Goal: Task Accomplishment & Management: Complete application form

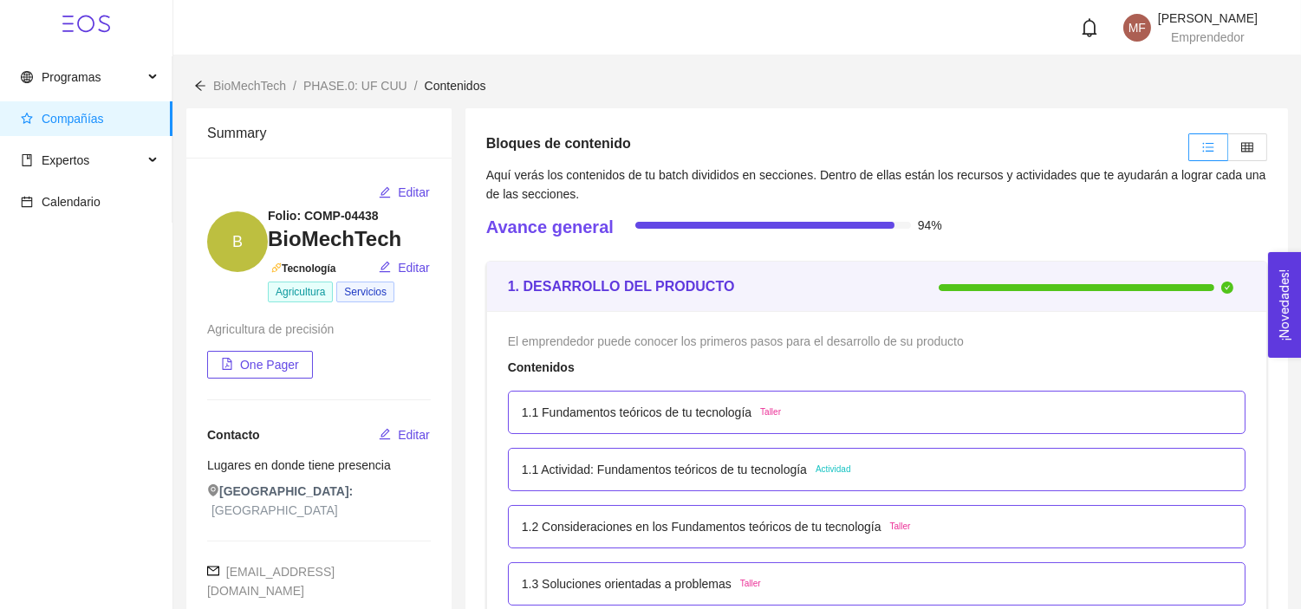
click at [90, 127] on span "Compañías" at bounding box center [90, 118] width 138 height 35
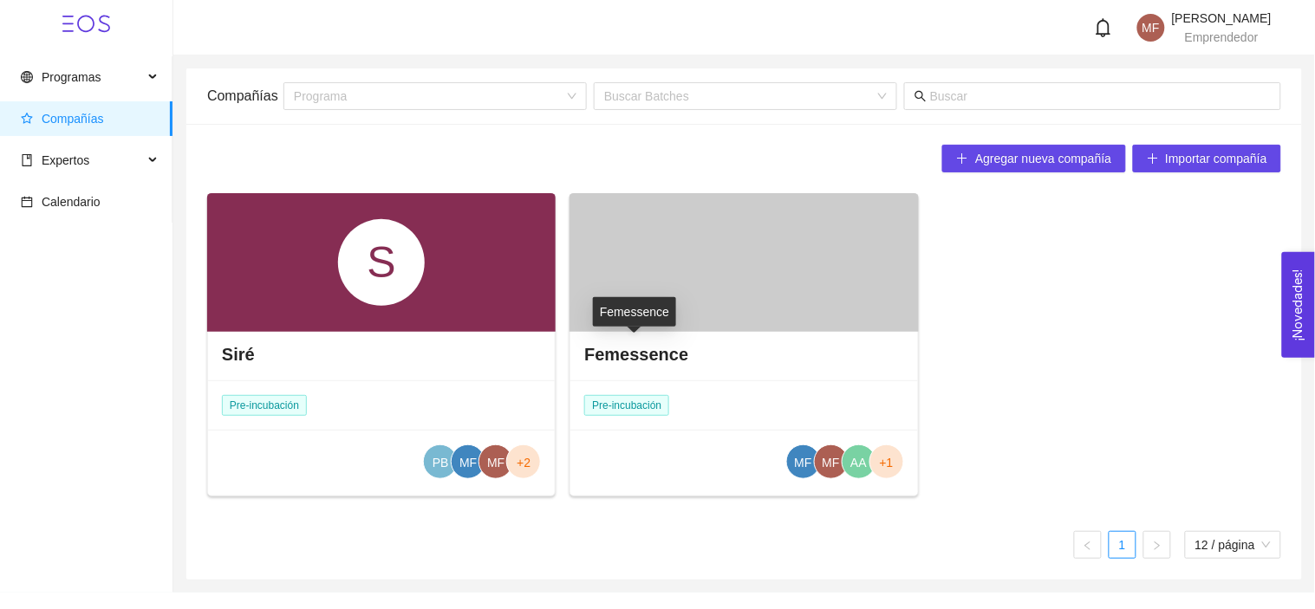
click at [627, 360] on h4 "Femessence" at bounding box center [636, 354] width 104 height 24
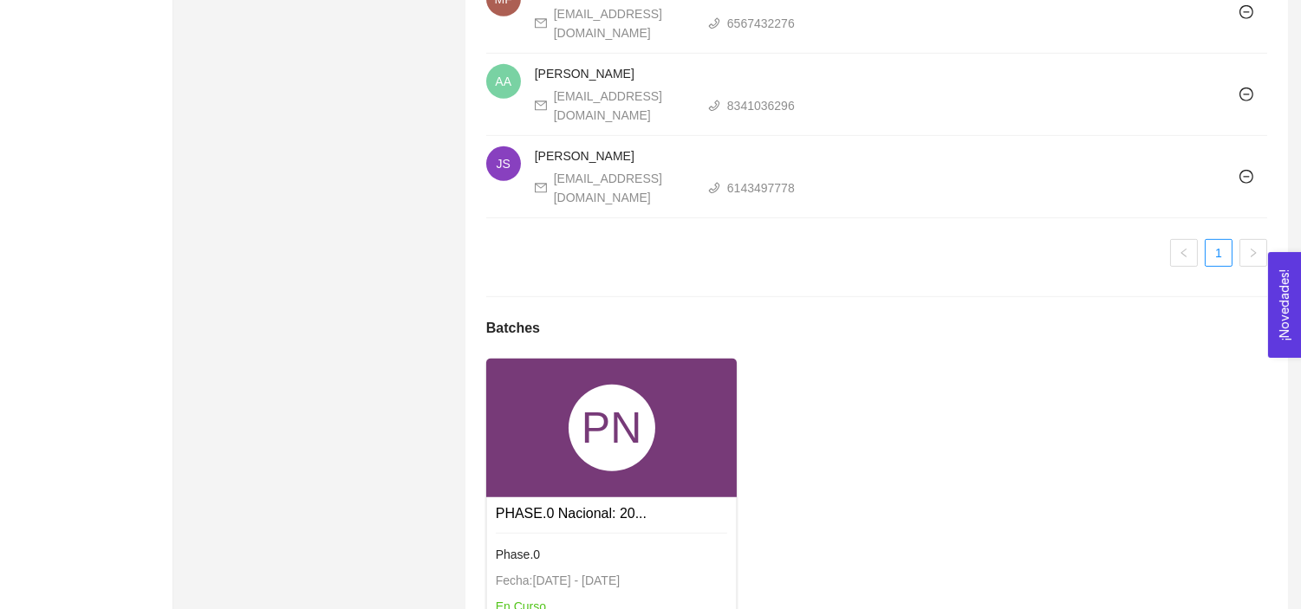
scroll to position [1733, 0]
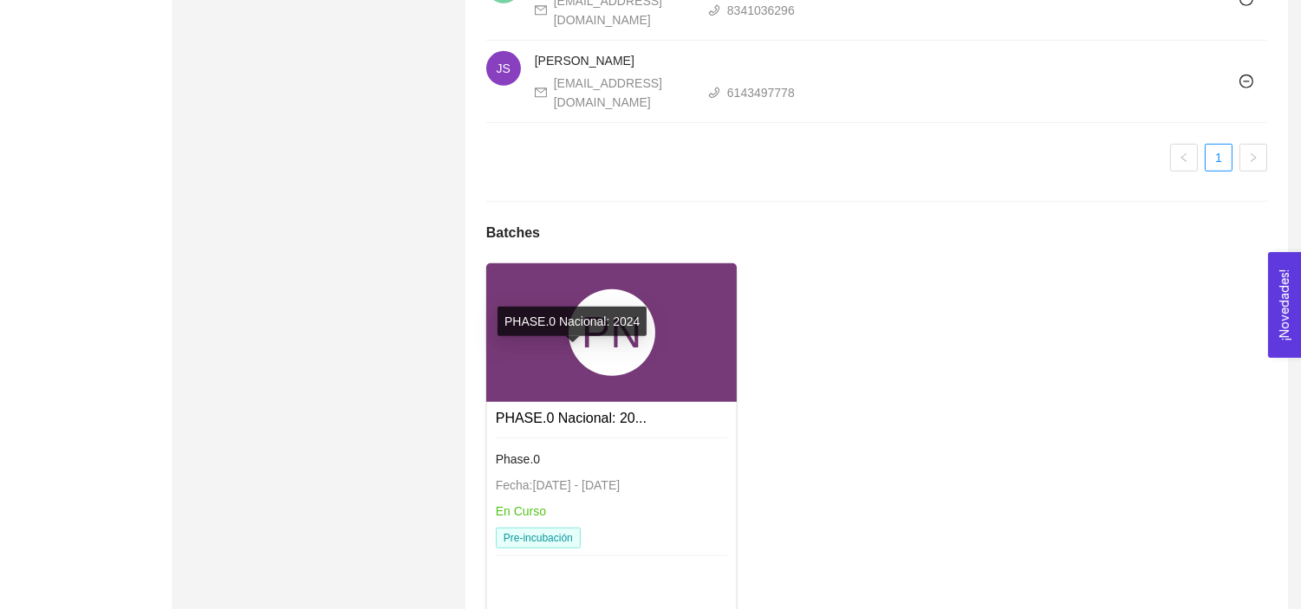
click at [560, 411] on link "PHASE.0 Nacional: 20..." at bounding box center [571, 418] width 151 height 15
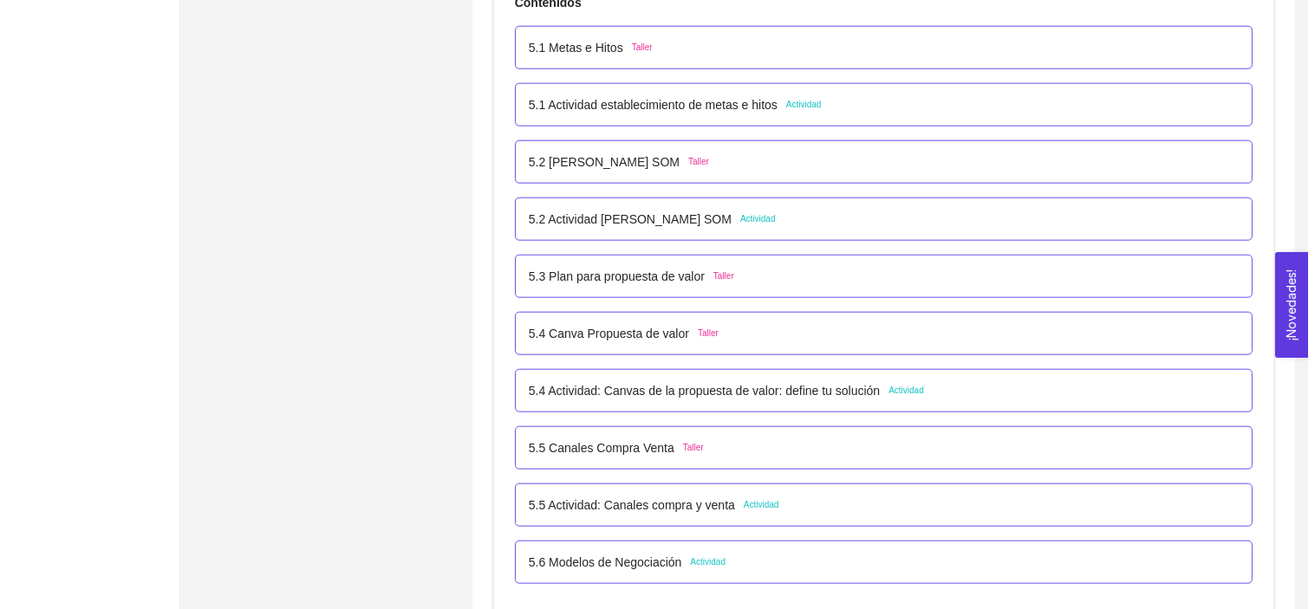
scroll to position [3403, 0]
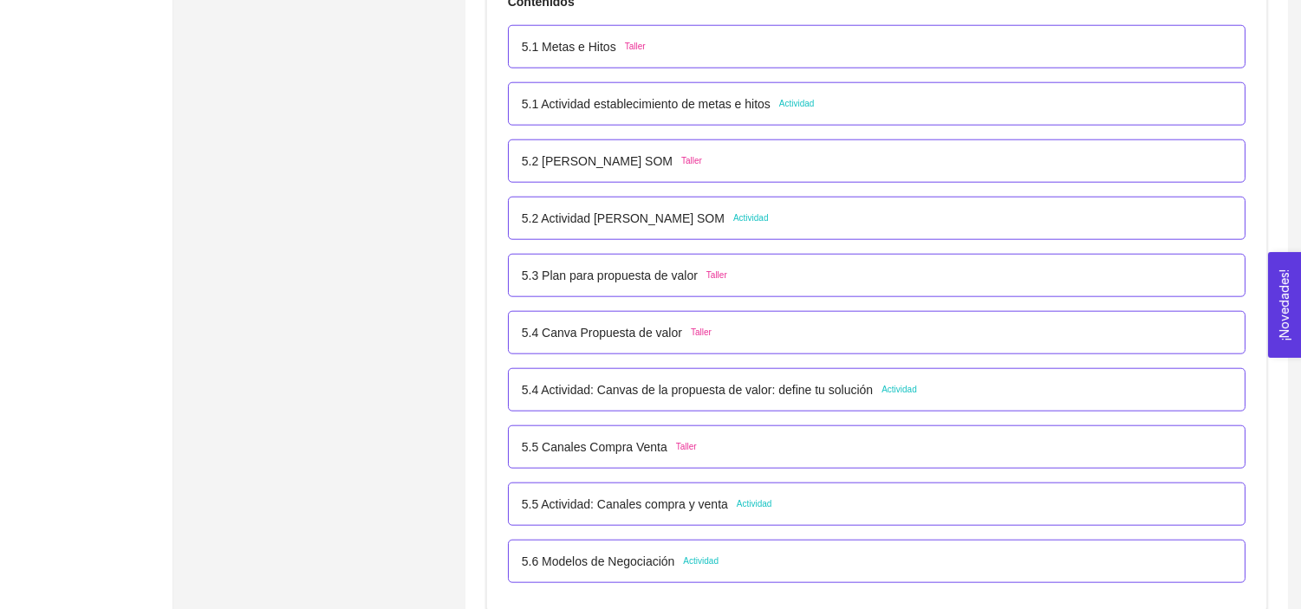
click at [599, 220] on p "5.2 Actividad [PERSON_NAME] SOM" at bounding box center [623, 218] width 203 height 19
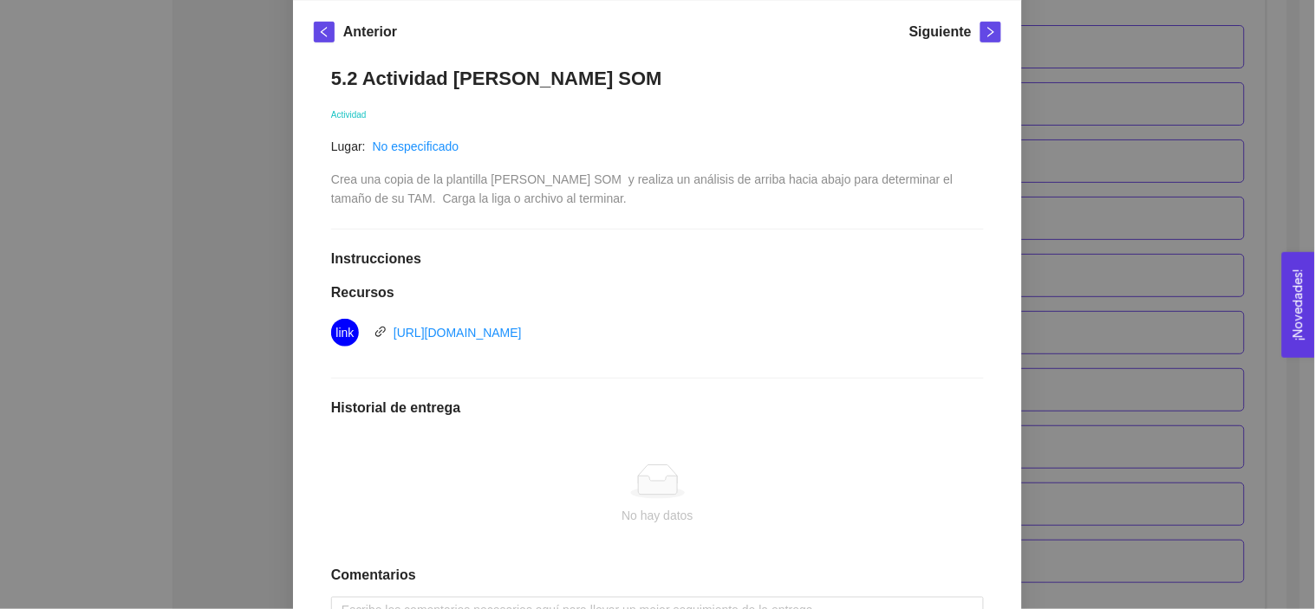
scroll to position [228, 0]
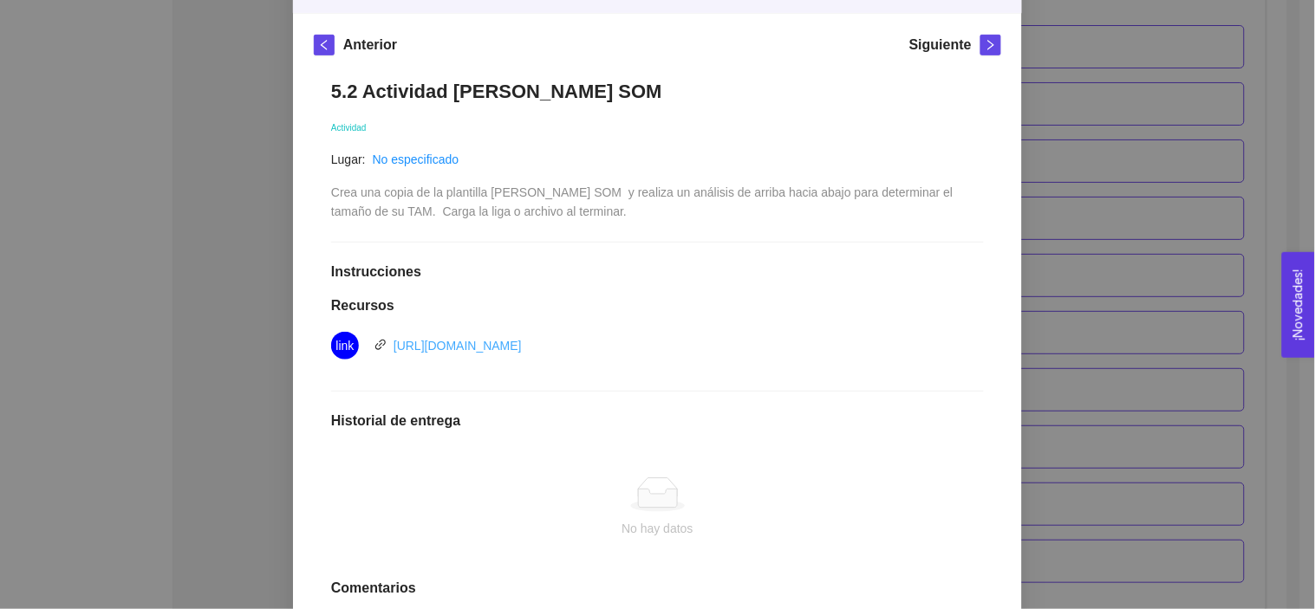
click at [522, 348] on link "https://docs.google.com/document/d/1RavzpoaG9ktyO5250Nf1fC4EGjQNs1Av/edit?usp=s…" at bounding box center [457, 346] width 128 height 14
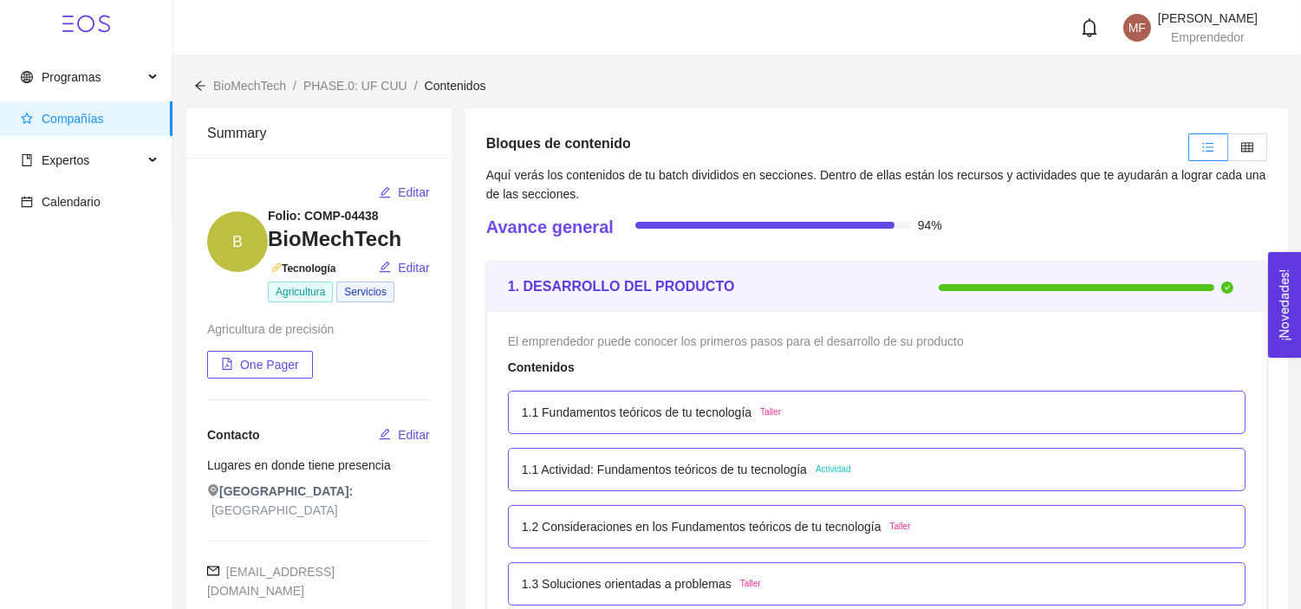
click at [106, 114] on span "Compañías" at bounding box center [90, 118] width 138 height 35
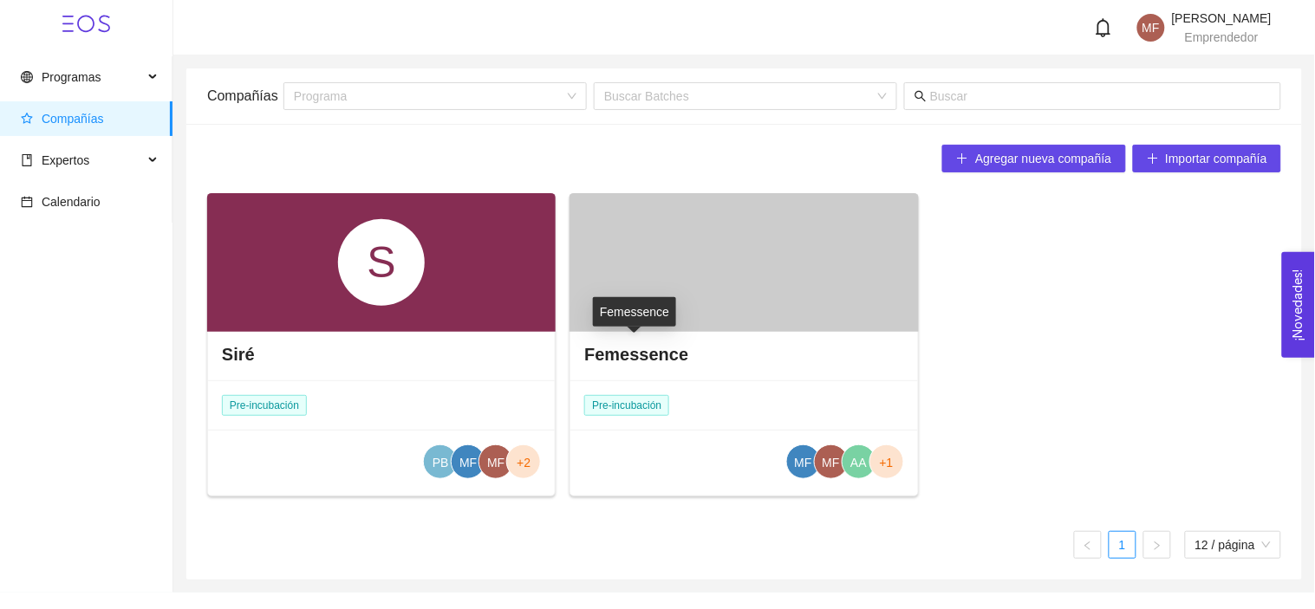
click at [645, 344] on h4 "Femessence" at bounding box center [636, 354] width 104 height 24
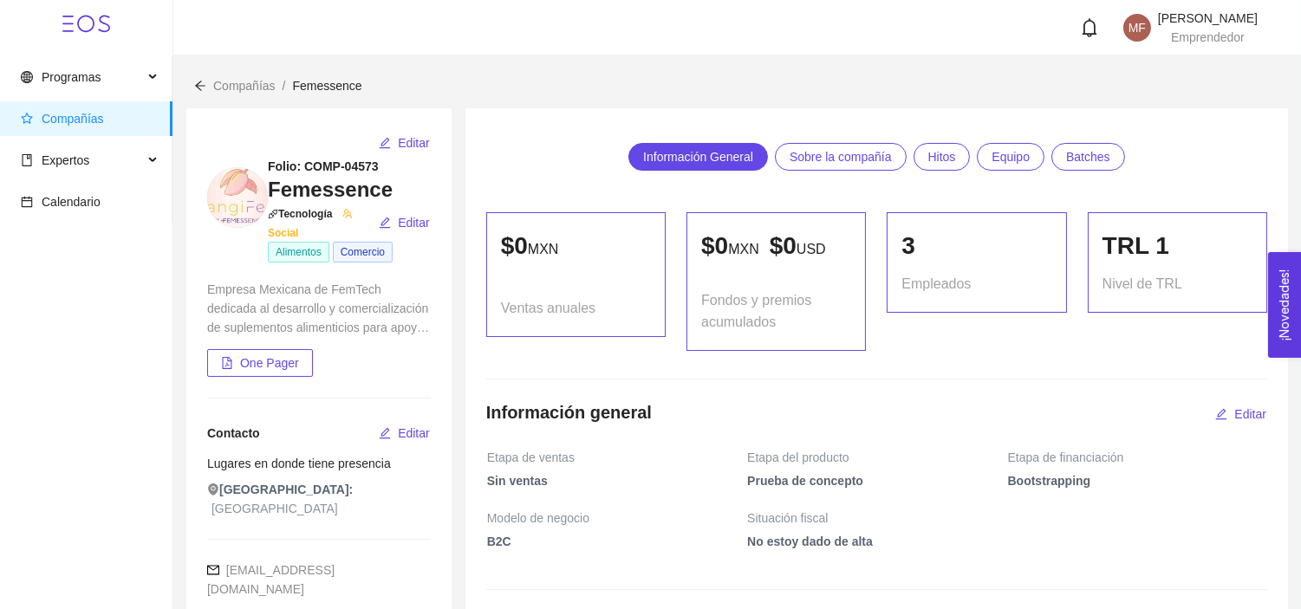
scroll to position [1733, 0]
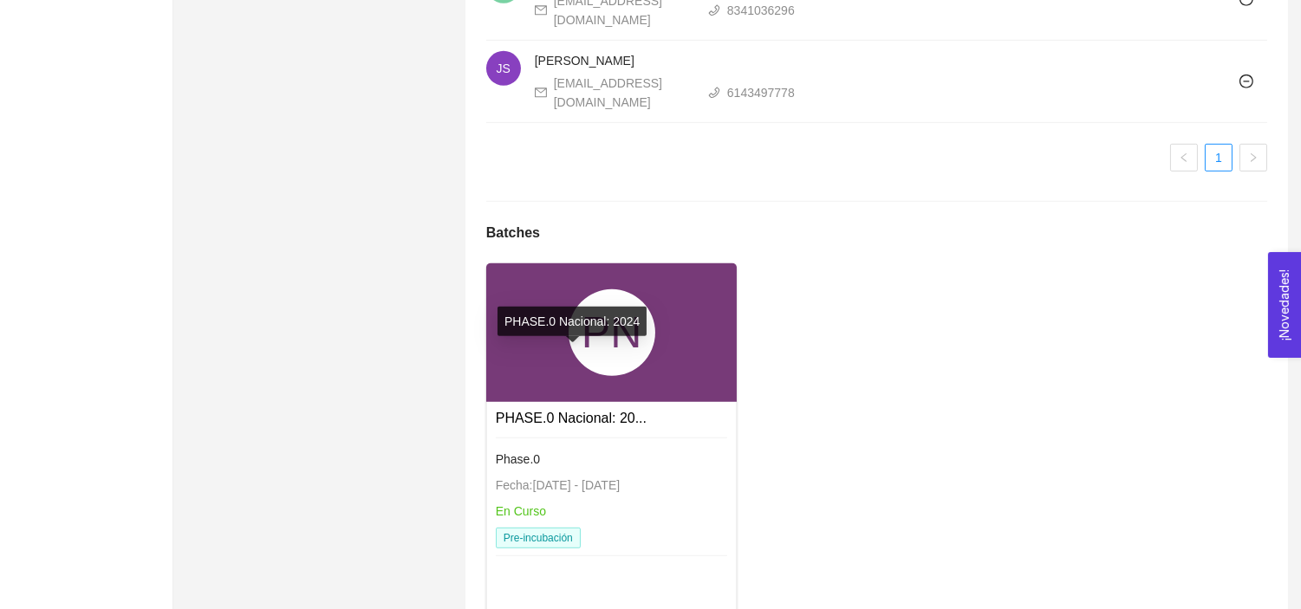
click at [626, 411] on link "PHASE.0 Nacional: 20..." at bounding box center [571, 418] width 151 height 15
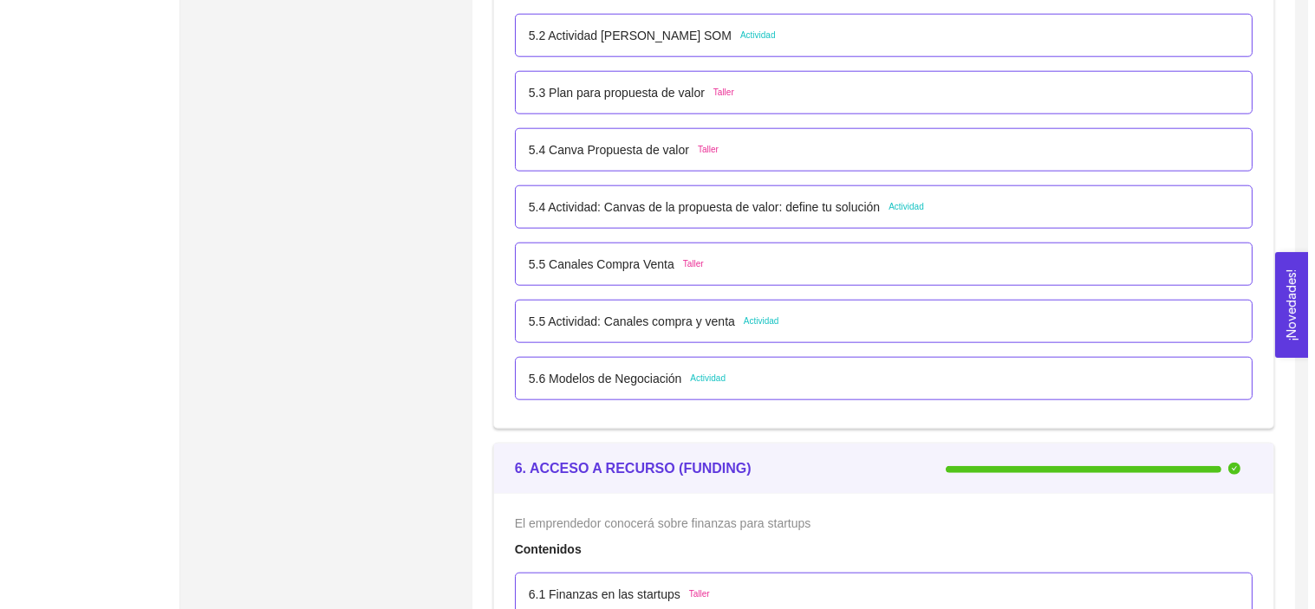
scroll to position [3557, 0]
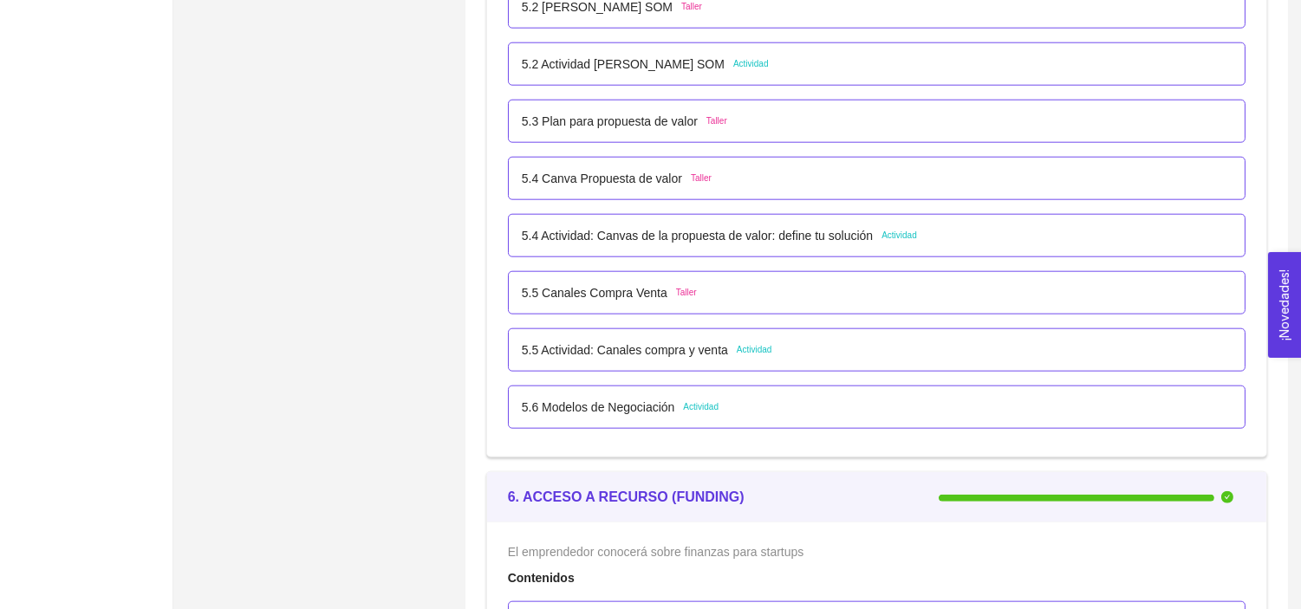
click at [672, 58] on p "5.2 Actividad [PERSON_NAME] SOM" at bounding box center [623, 64] width 203 height 19
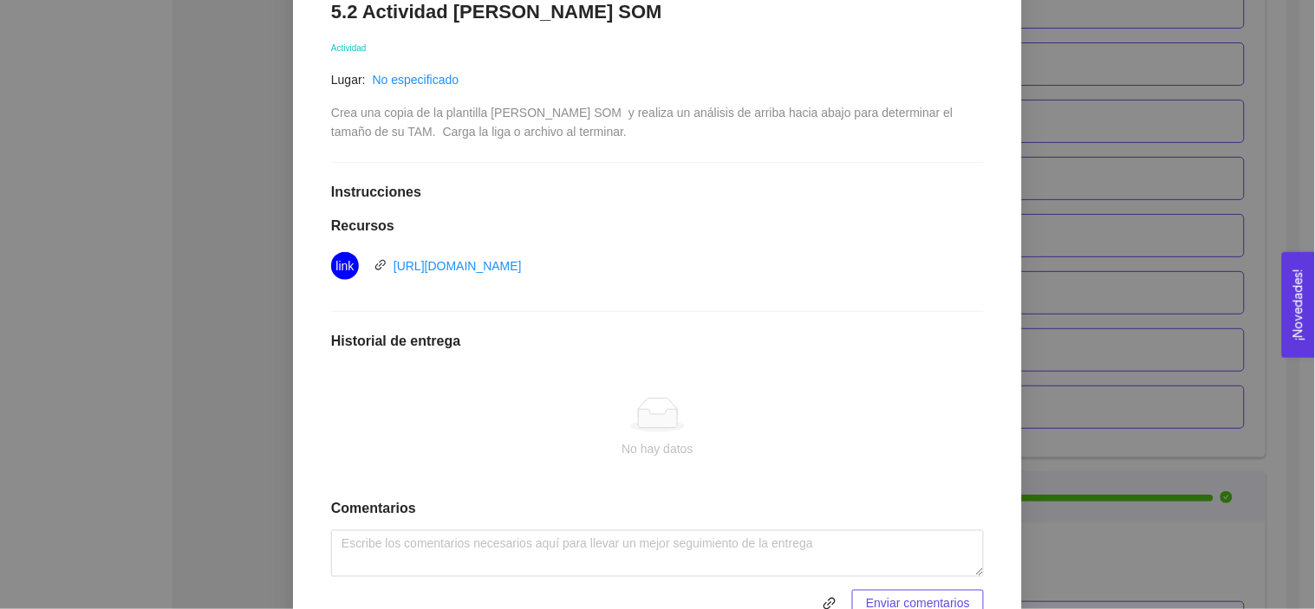
scroll to position [393, 0]
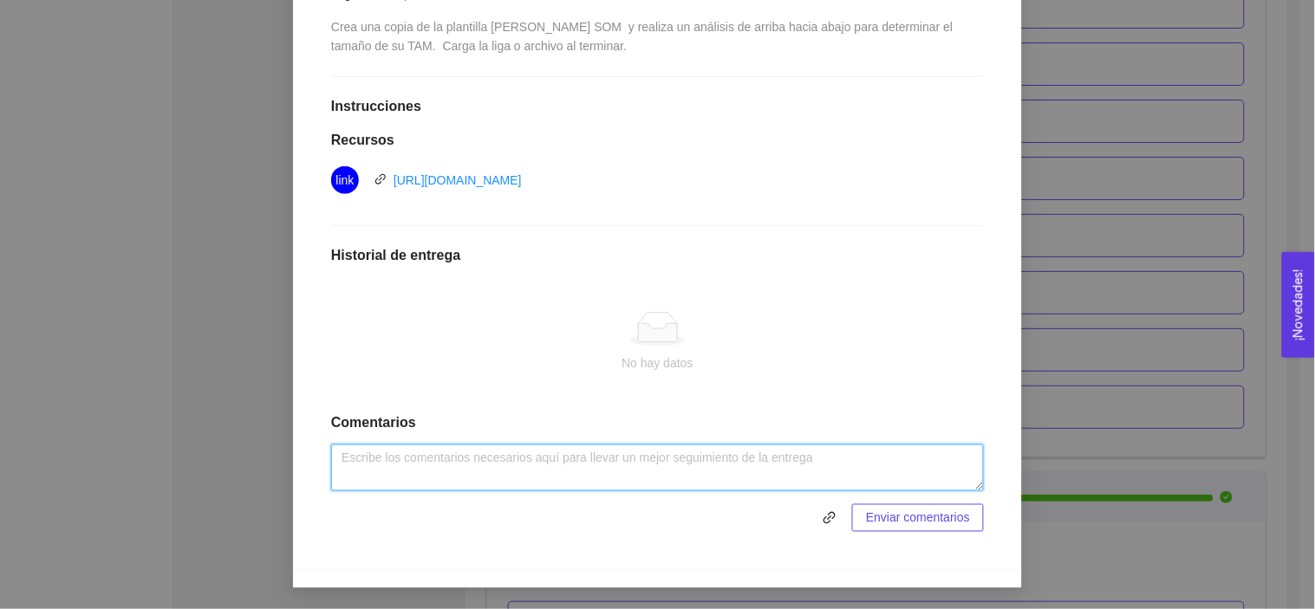
click at [787, 458] on textarea at bounding box center [657, 468] width 653 height 47
type textarea "A"
type textarea "Tamaño de mercado"
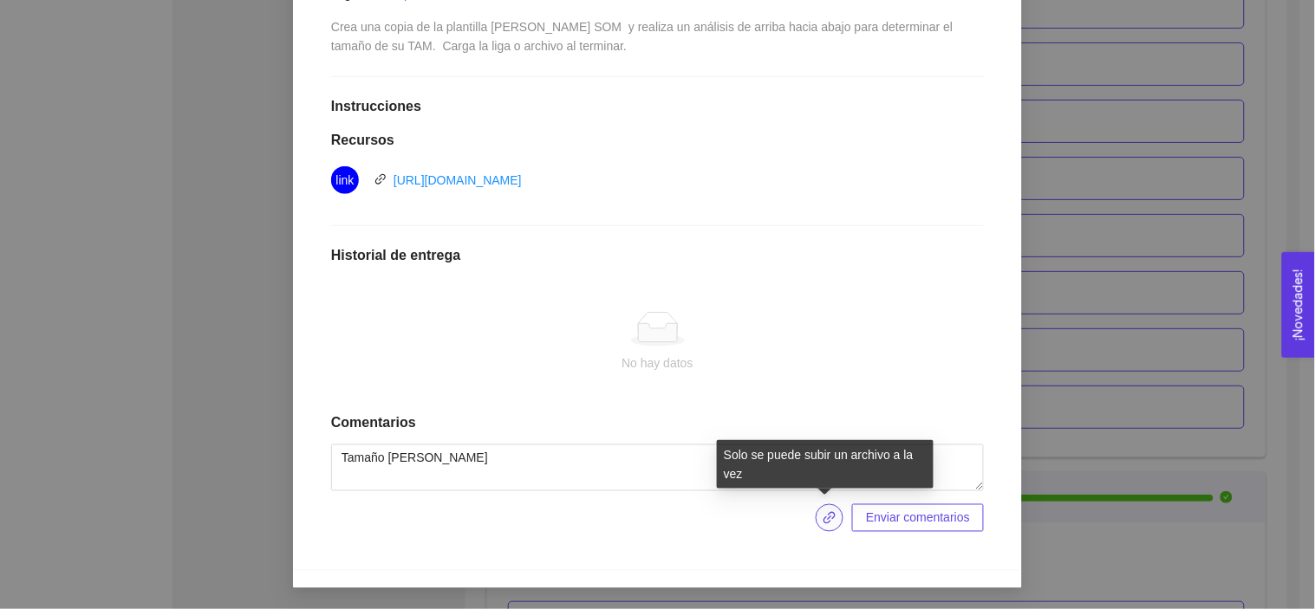
click at [828, 506] on button "button" at bounding box center [829, 518] width 28 height 28
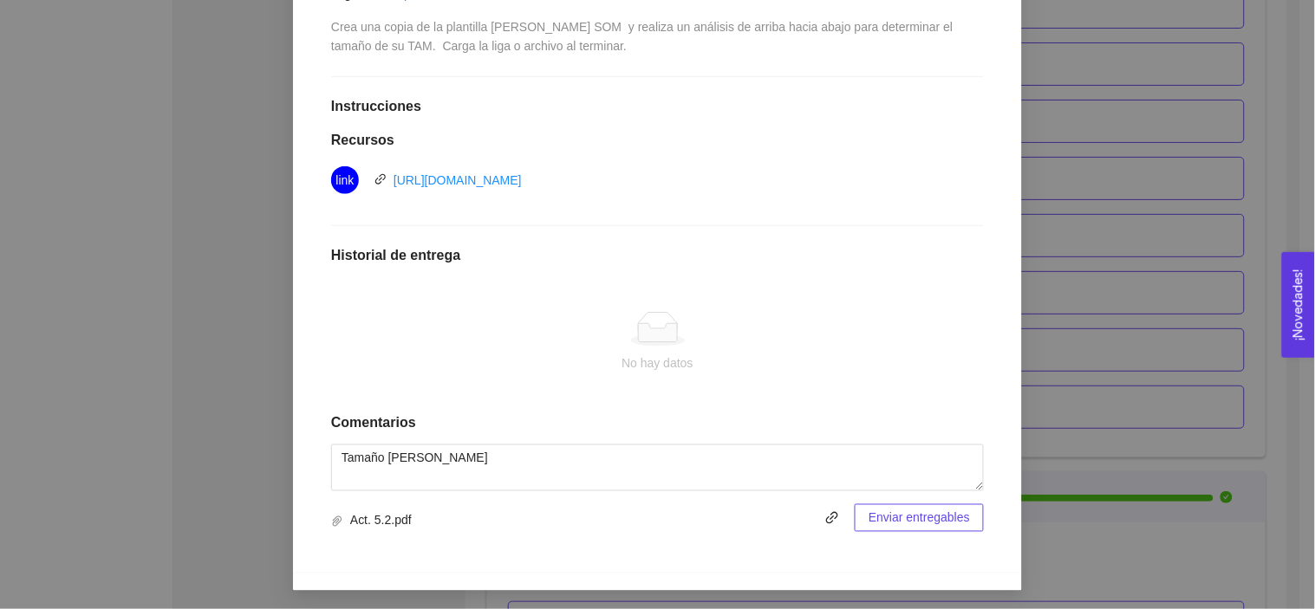
click at [872, 512] on span "Enviar entregables" at bounding box center [918, 518] width 101 height 19
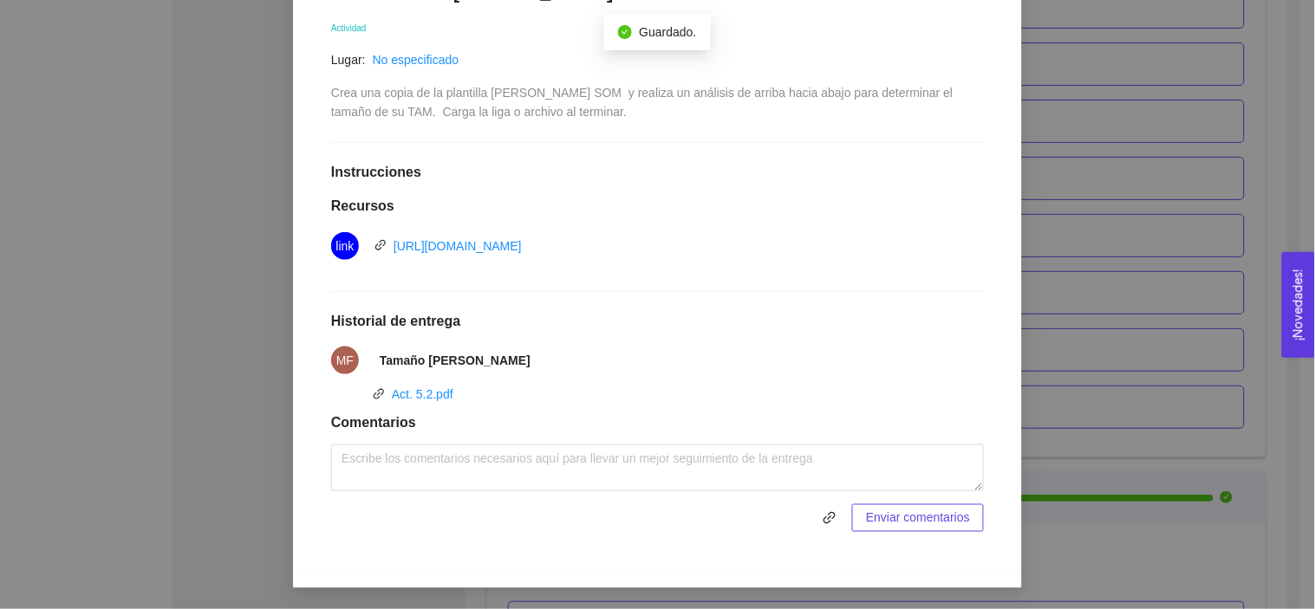
scroll to position [327, 0]
click at [1140, 322] on div "5. PROBACIÓN DE COMPRA El emprendedor validará el mercado Asignado por Ana Sofi…" at bounding box center [657, 304] width 1315 height 609
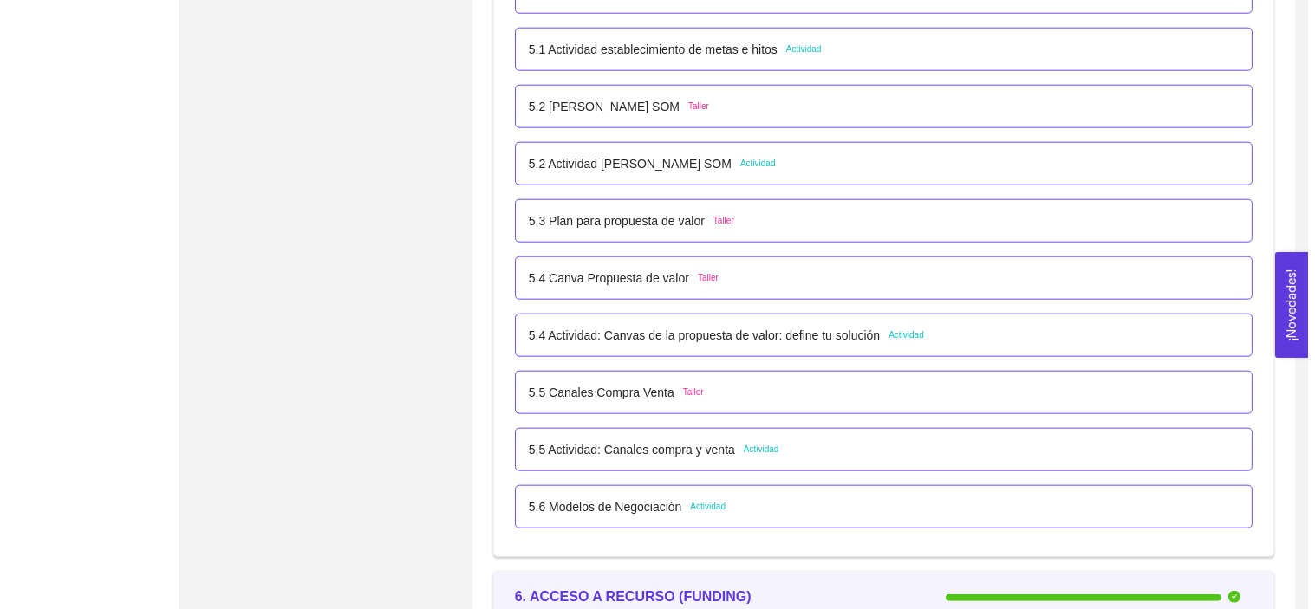
scroll to position [3463, 0]
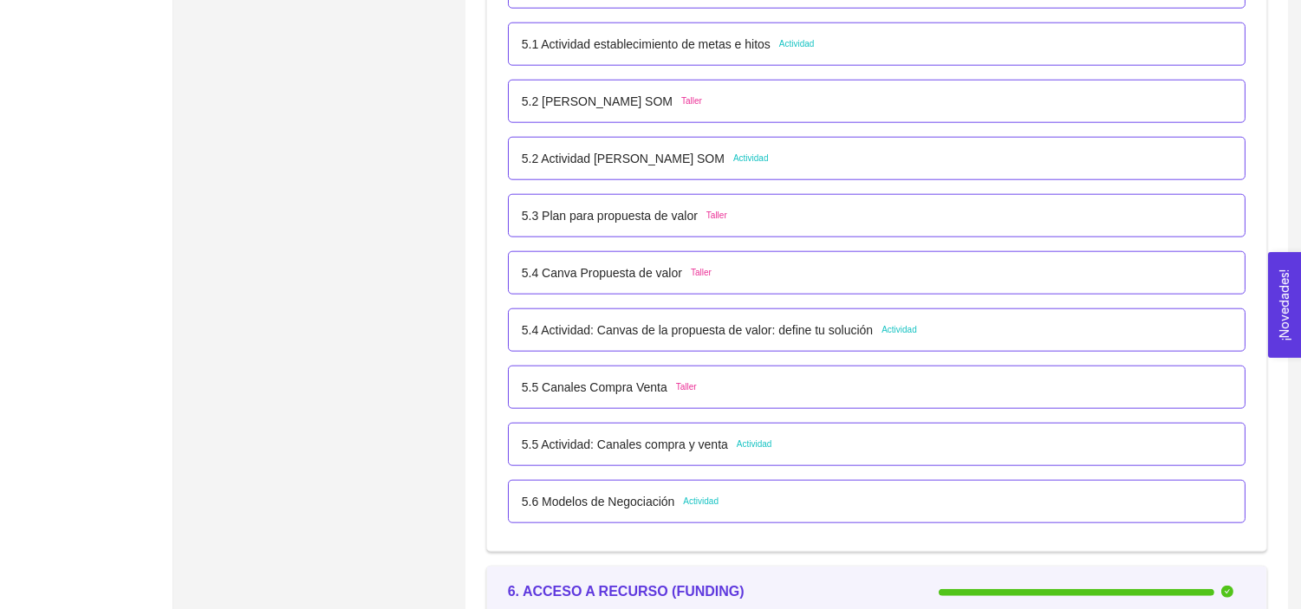
click at [620, 332] on p "5.4 Actividad: Canvas de la propuesta de valor: define tu solución" at bounding box center [697, 330] width 351 height 19
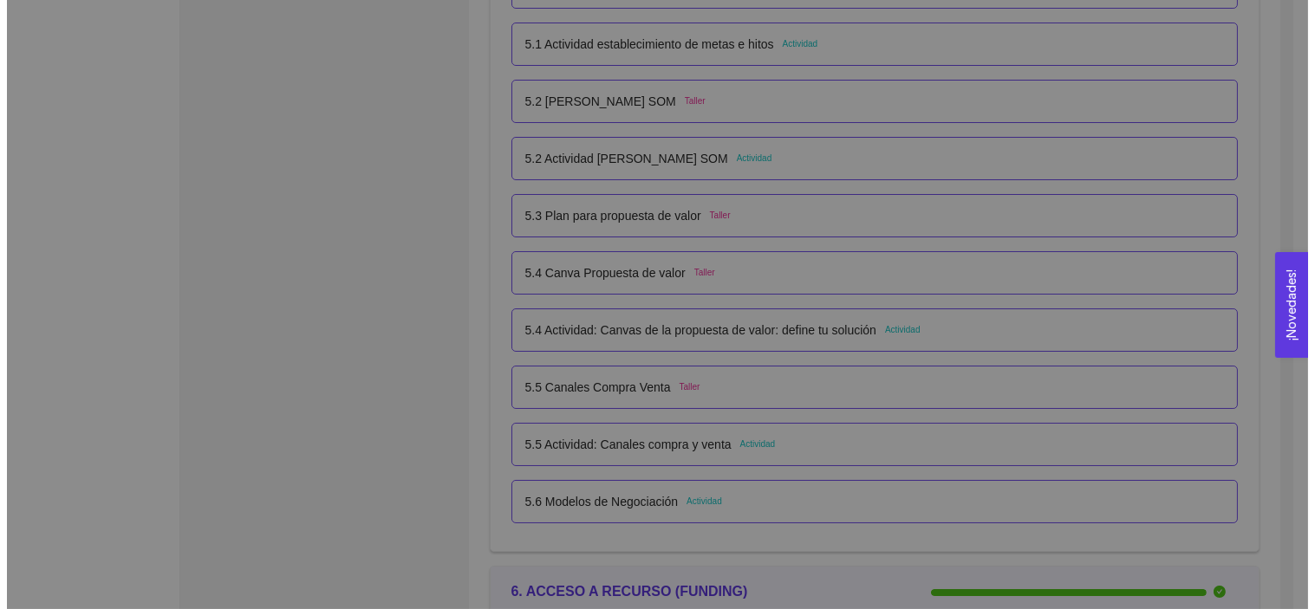
scroll to position [0, 0]
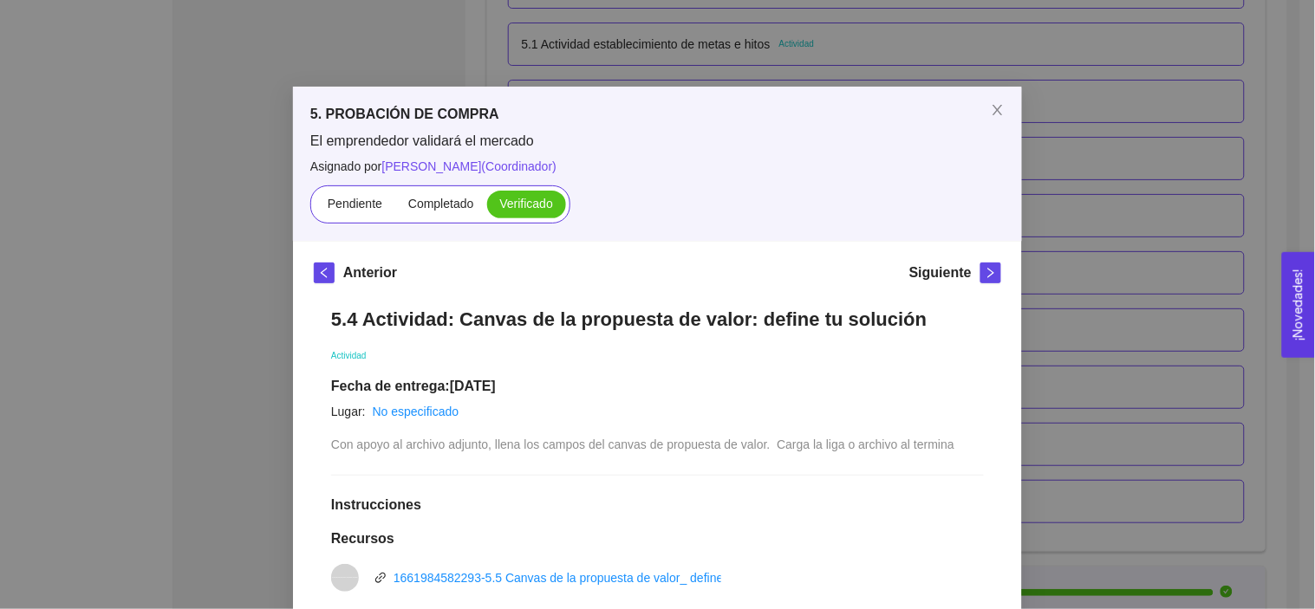
click at [1101, 250] on div "5. PROBACIÓN DE COMPRA El emprendedor validará el mercado Asignado por Ana Sofi…" at bounding box center [657, 304] width 1315 height 609
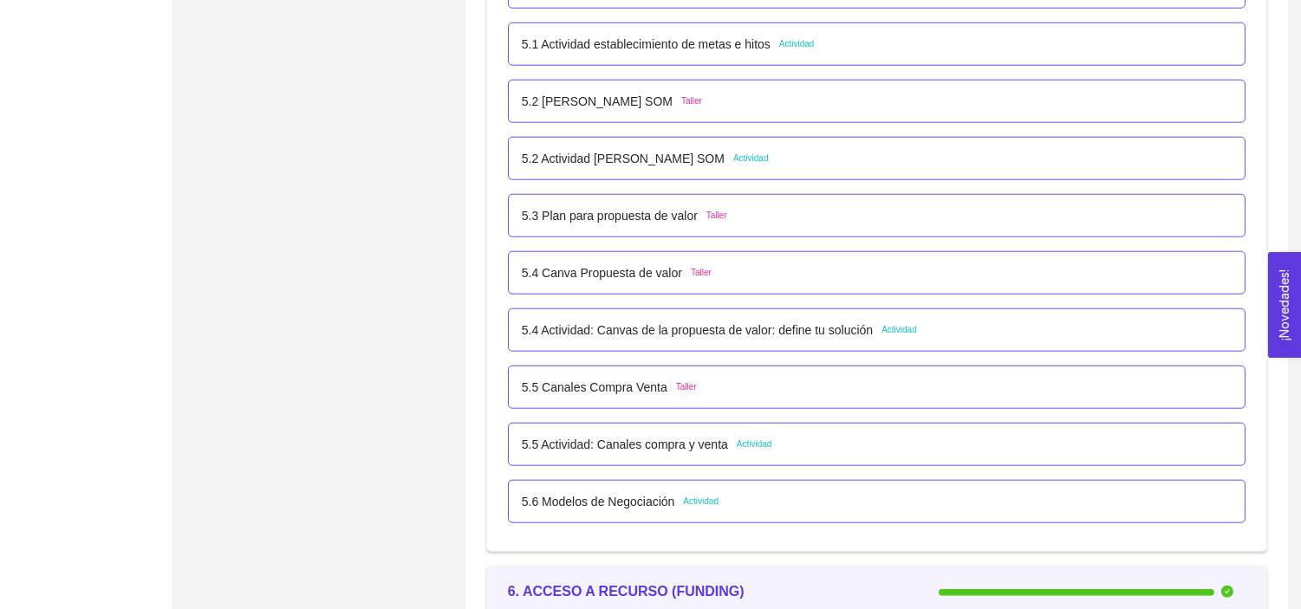
click at [668, 436] on p "5.5 Actividad: Canales compra y venta" at bounding box center [625, 444] width 206 height 19
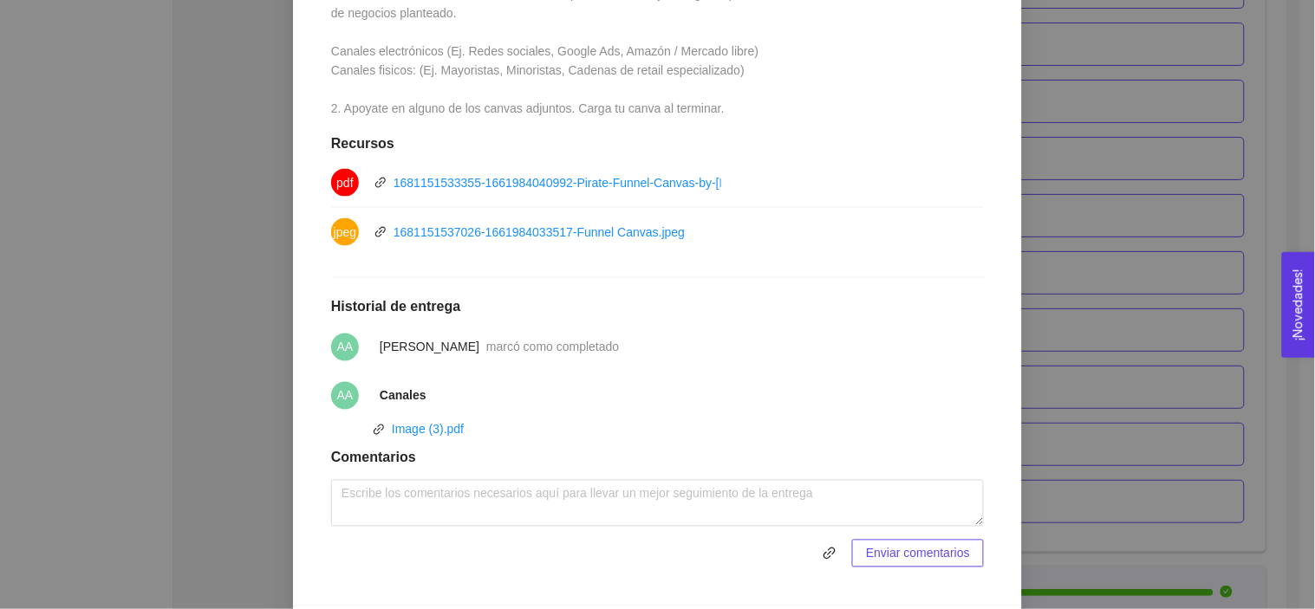
scroll to position [539, 0]
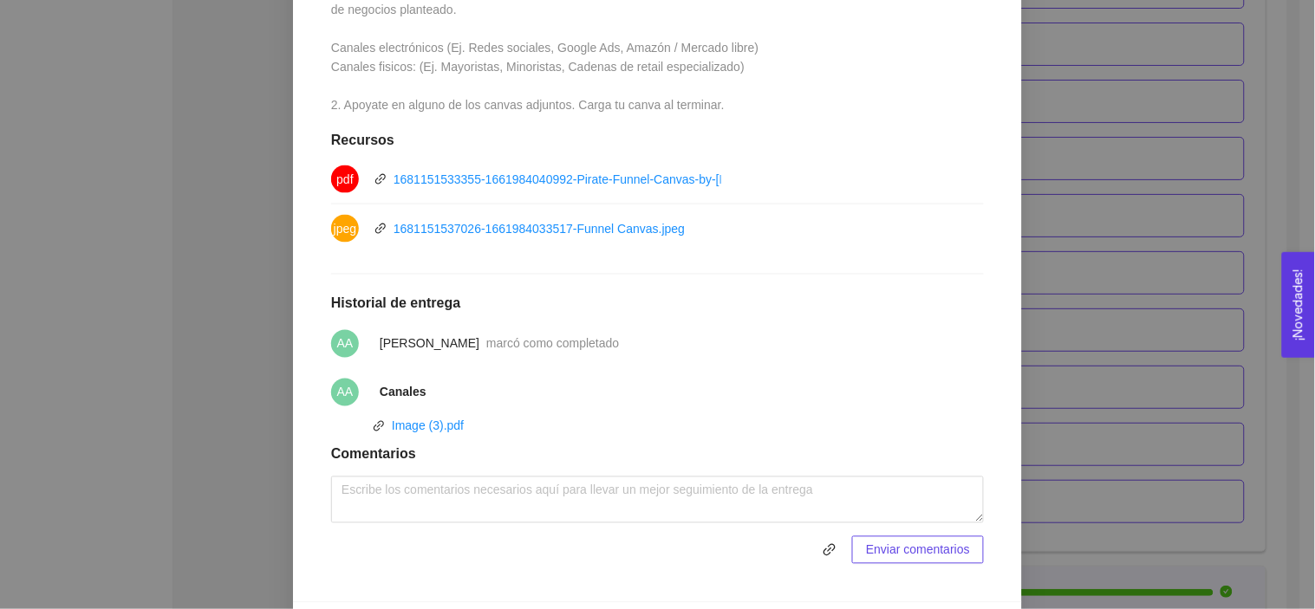
click at [1183, 325] on div "5. PROBACIÓN DE COMPRA El emprendedor validará el mercado Asignado por Ana Sofi…" at bounding box center [657, 304] width 1315 height 609
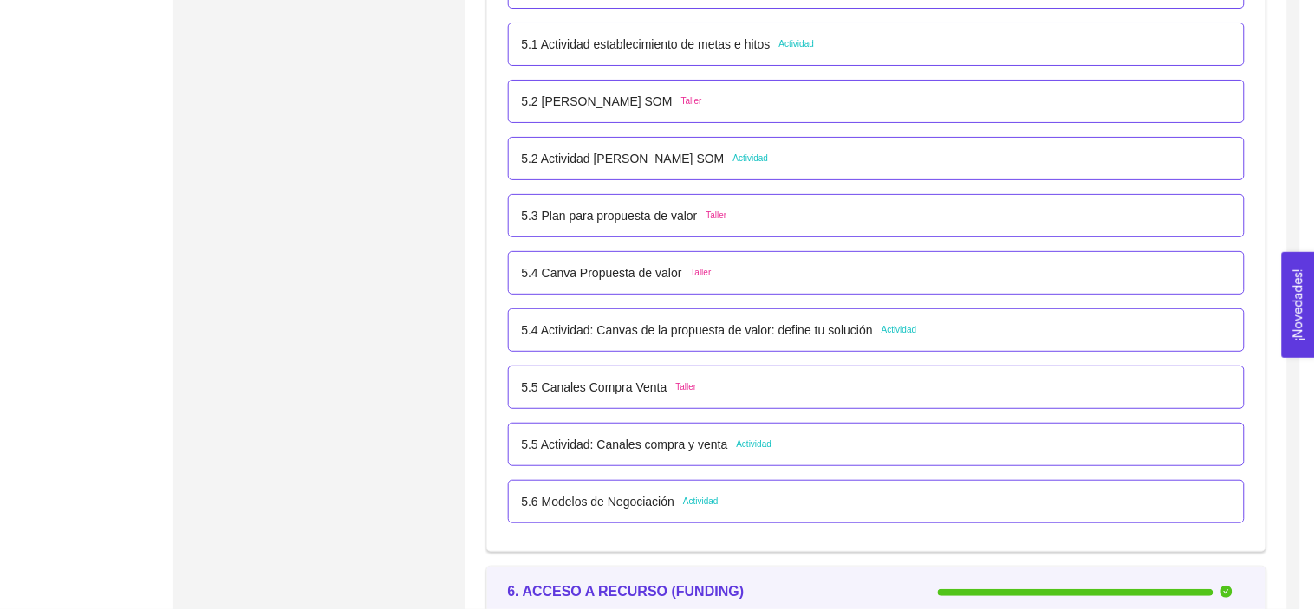
scroll to position [484, 0]
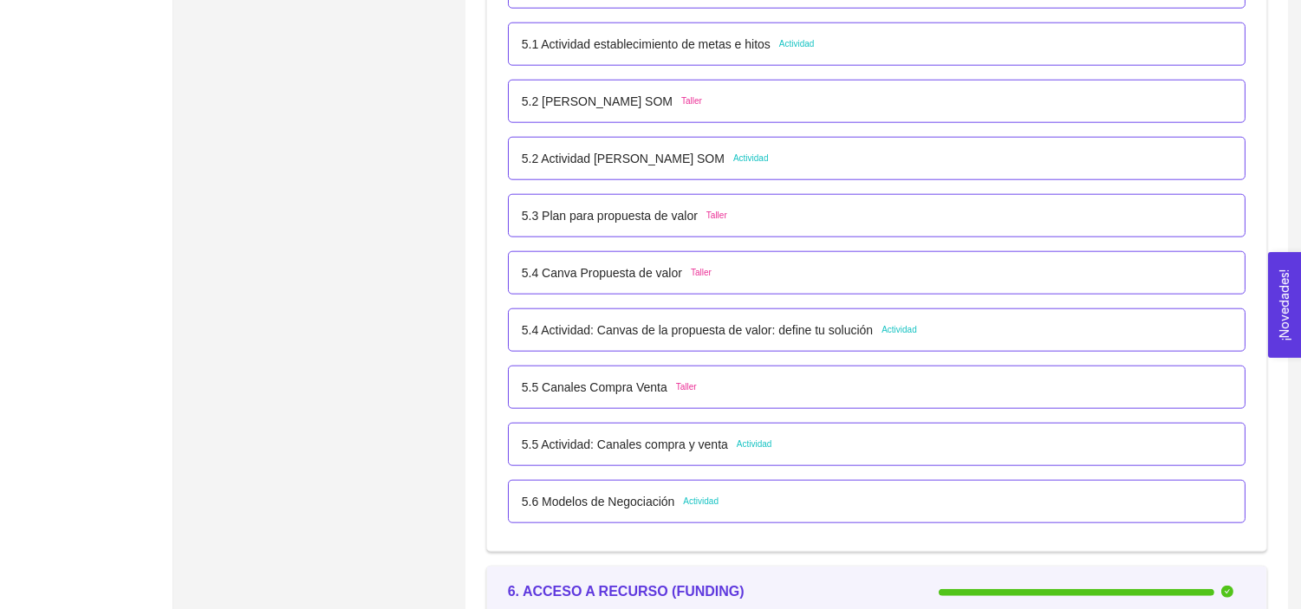
click at [636, 504] on p "5.6 Modelos de Negociación" at bounding box center [598, 501] width 153 height 19
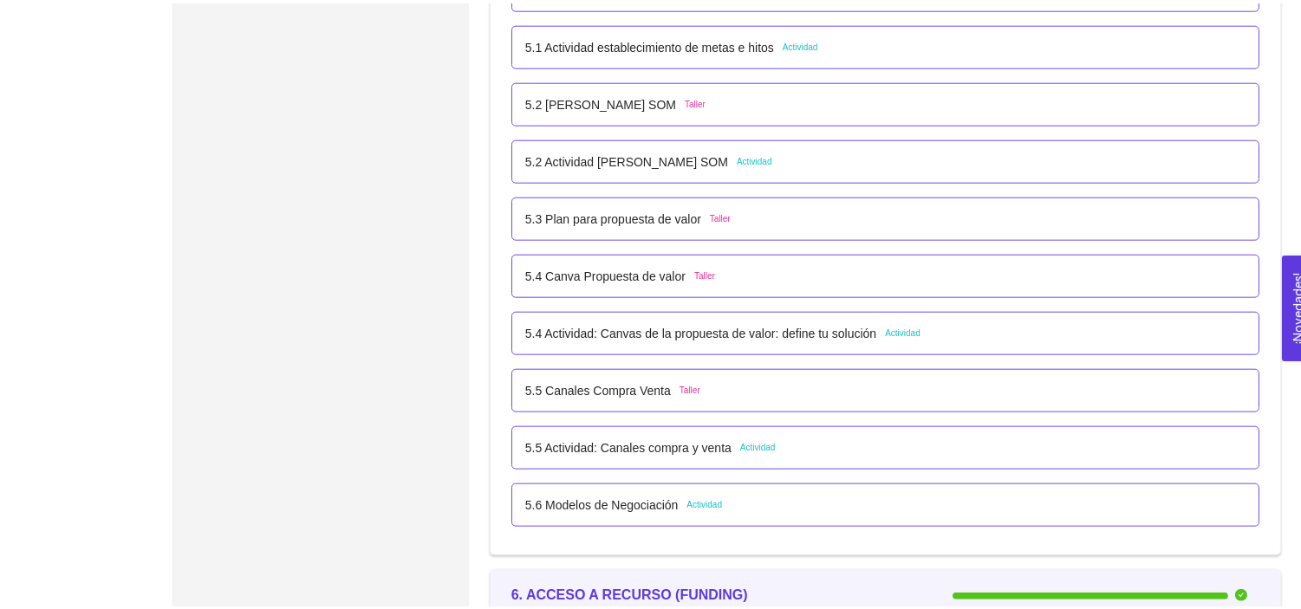
scroll to position [0, 0]
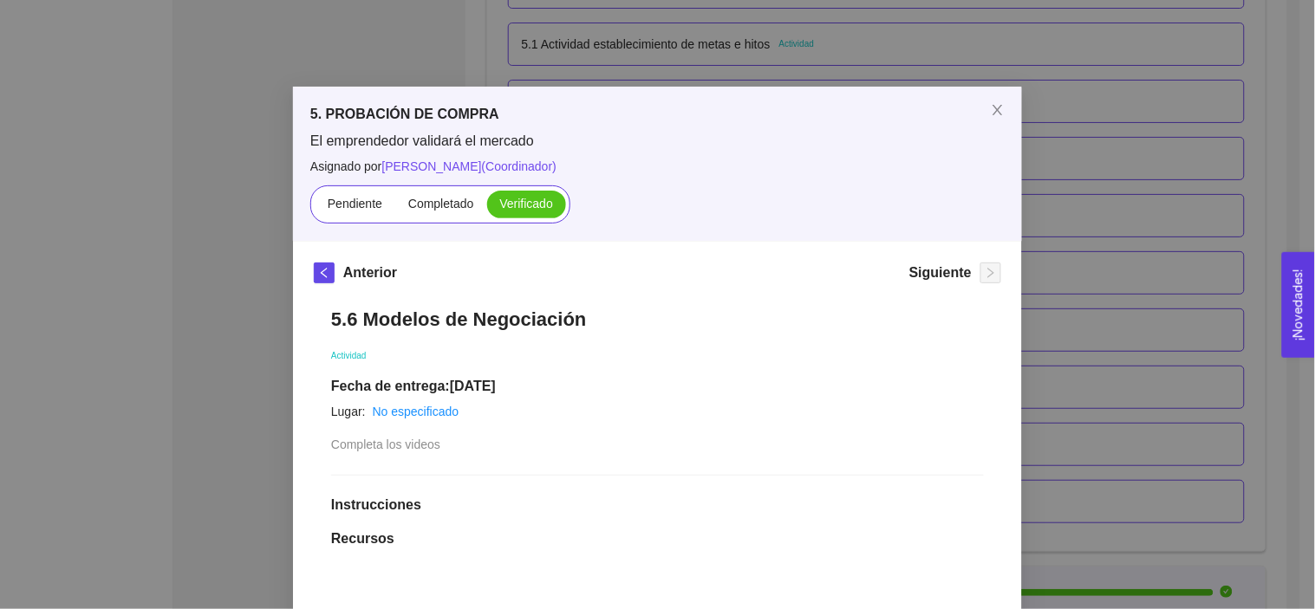
click at [1189, 301] on div "5. PROBACIÓN DE COMPRA El emprendedor validará el mercado Asignado por Ana Sofi…" at bounding box center [657, 304] width 1315 height 609
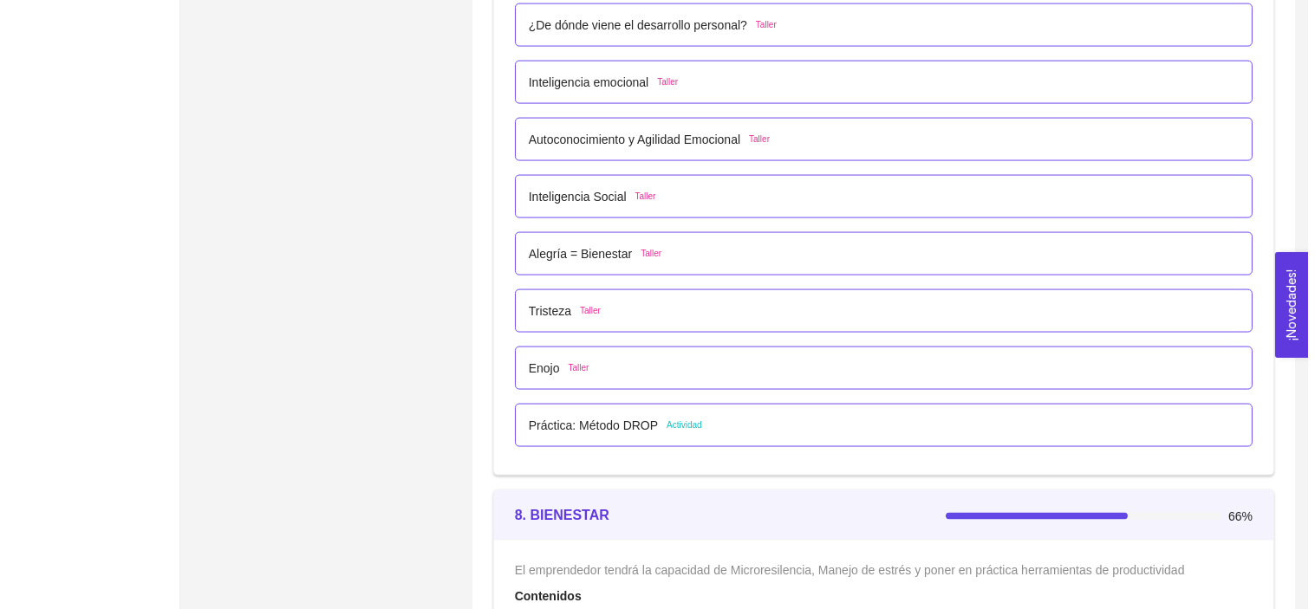
scroll to position [4837, 0]
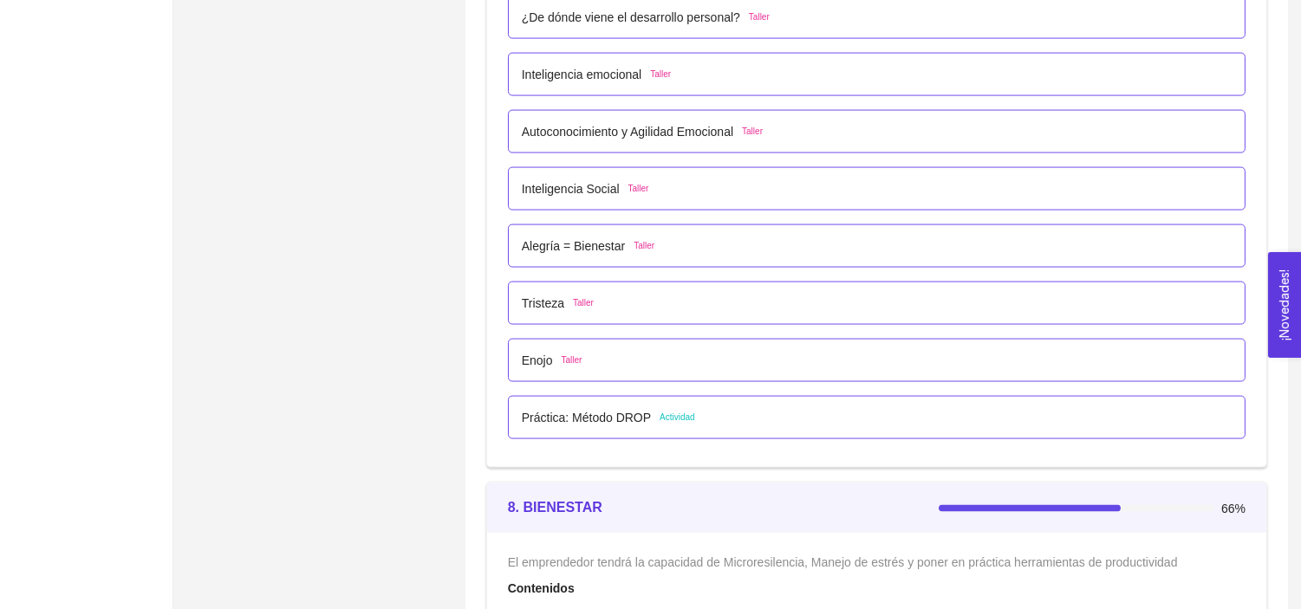
click at [619, 419] on p "Práctica: Método DROP" at bounding box center [586, 417] width 129 height 19
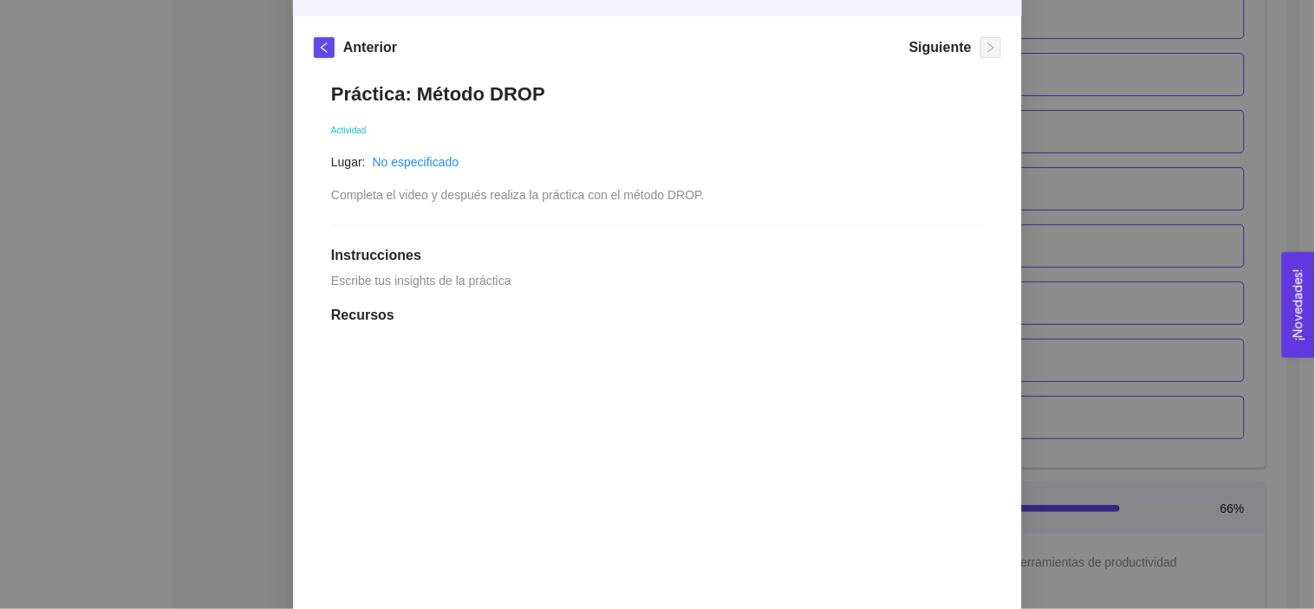
scroll to position [223, 0]
click at [1055, 107] on div "7. DESARROLLO PERSONAL El emprendedor desarrollará habilidades de Autoconocimie…" at bounding box center [657, 304] width 1315 height 609
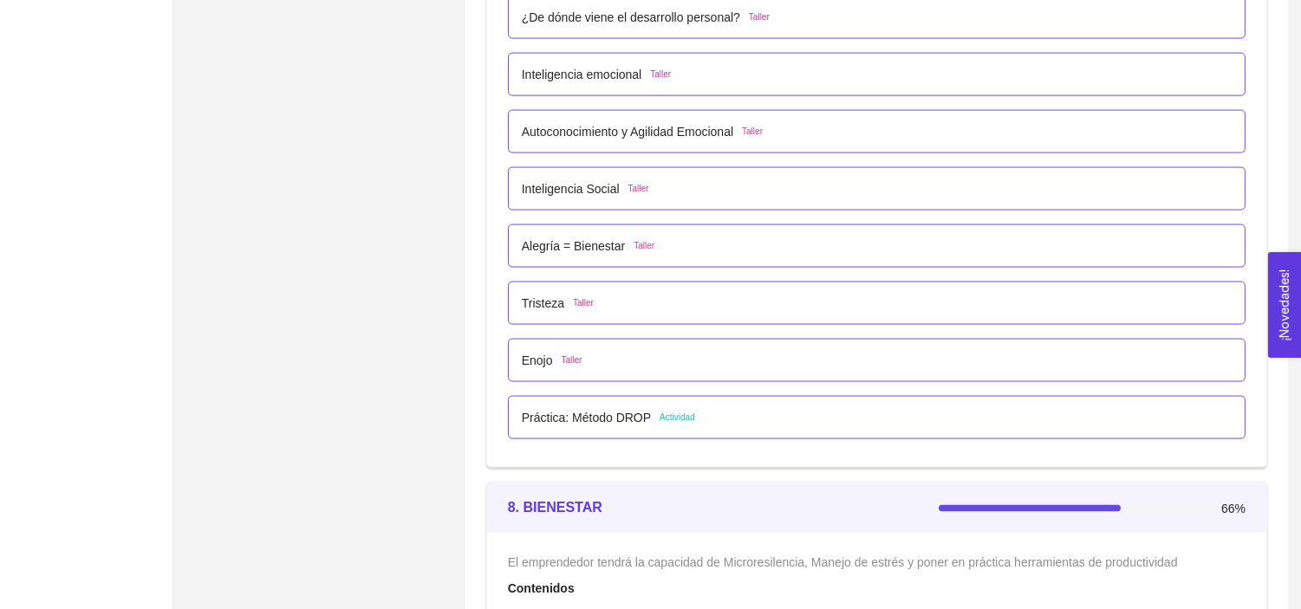
click at [556, 419] on p "Práctica: Método DROP" at bounding box center [586, 417] width 129 height 19
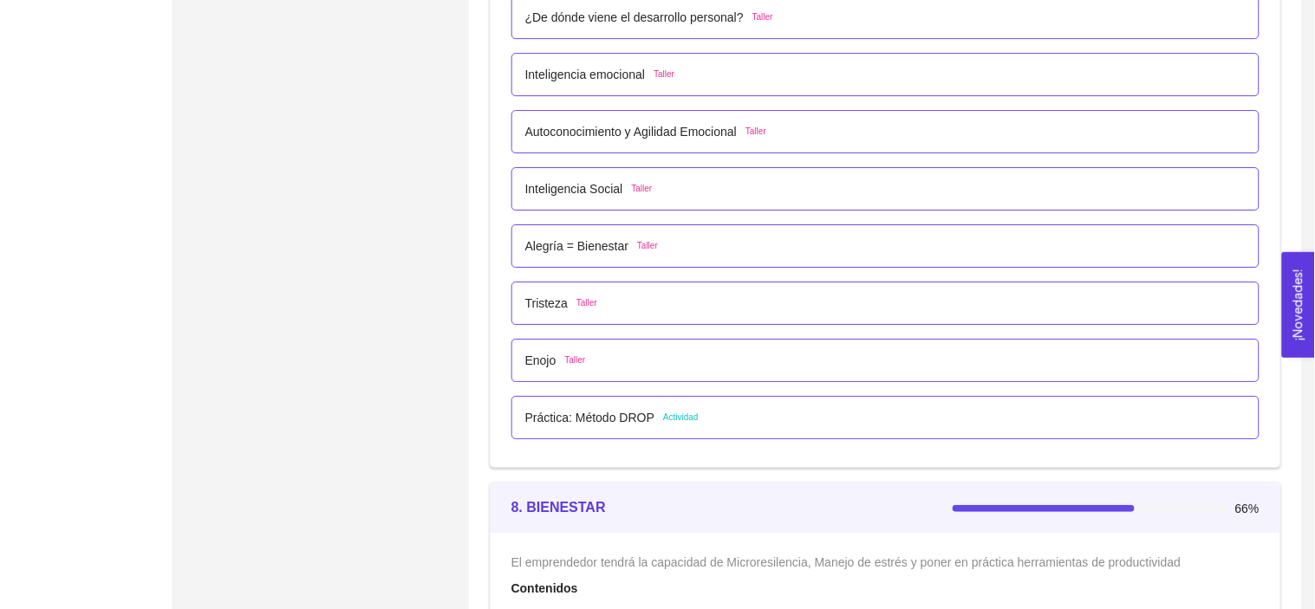
scroll to position [0, 0]
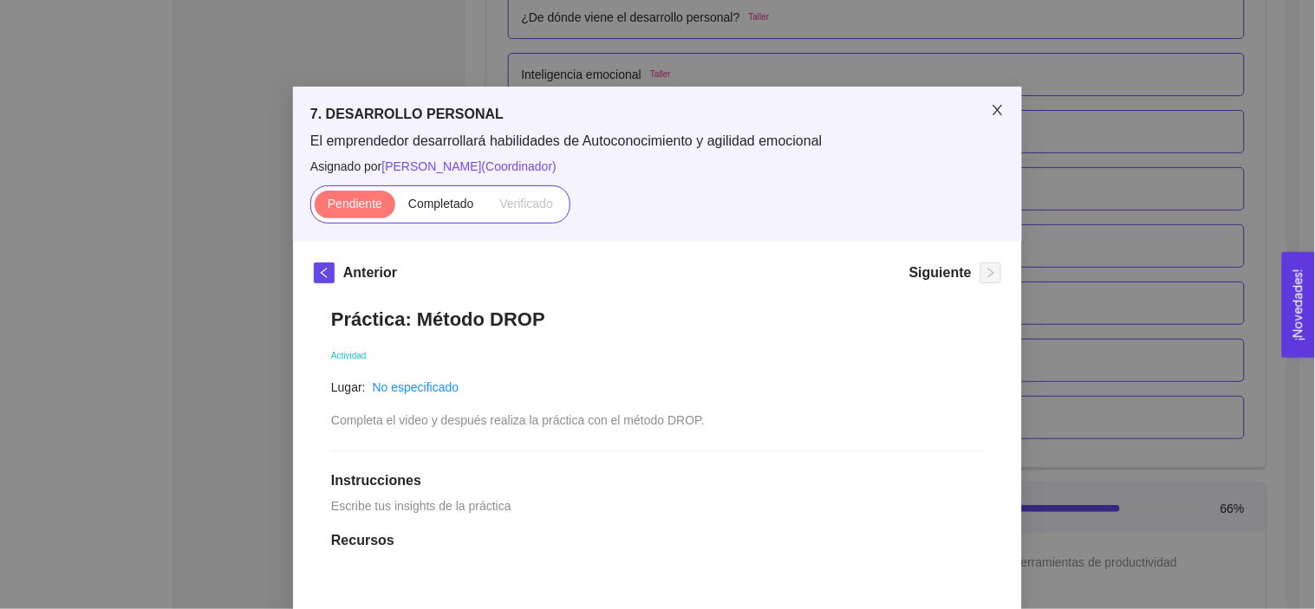
click at [998, 101] on span "Close" at bounding box center [997, 111] width 49 height 49
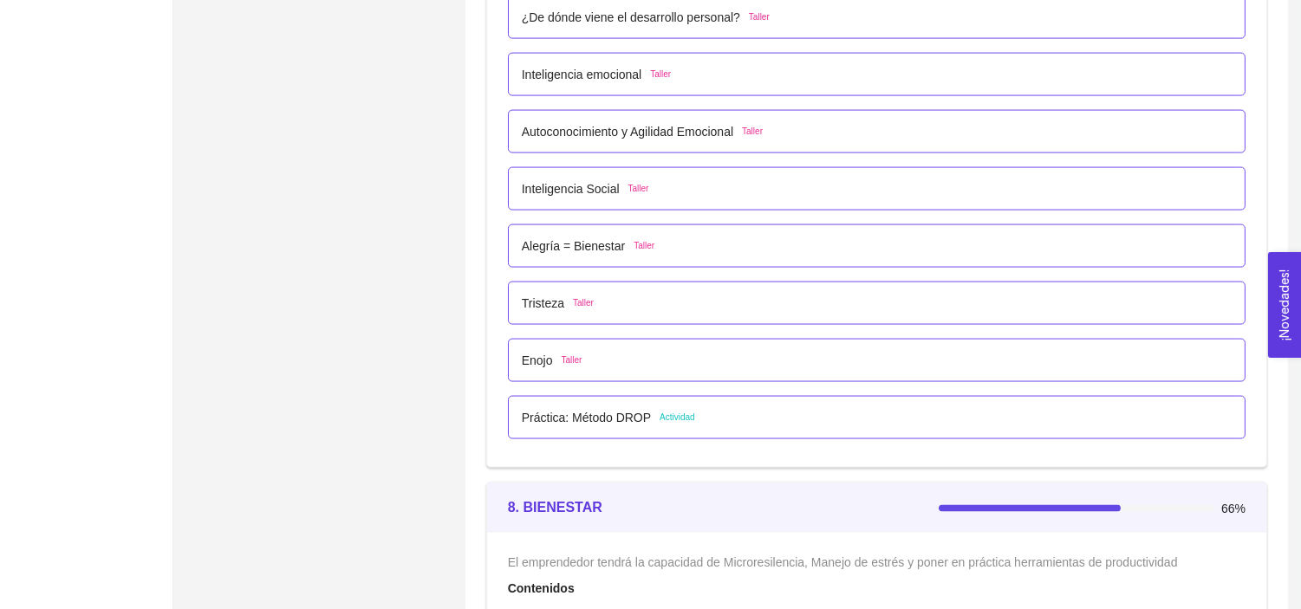
click at [540, 354] on p "Enojo" at bounding box center [537, 360] width 31 height 19
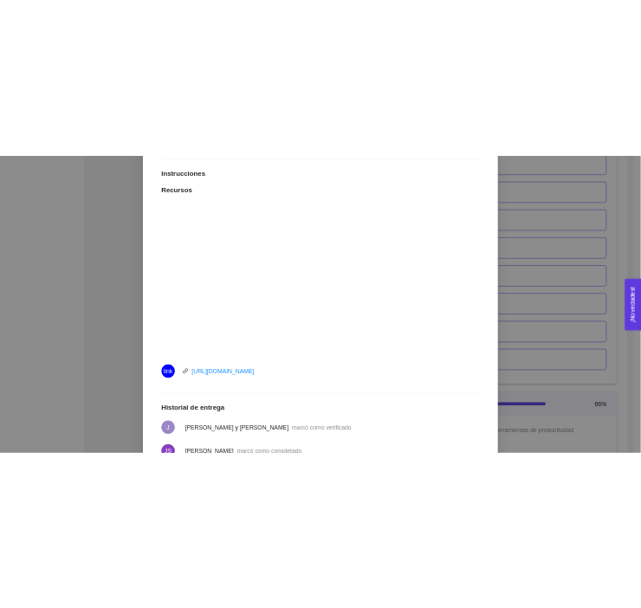
scroll to position [468, 0]
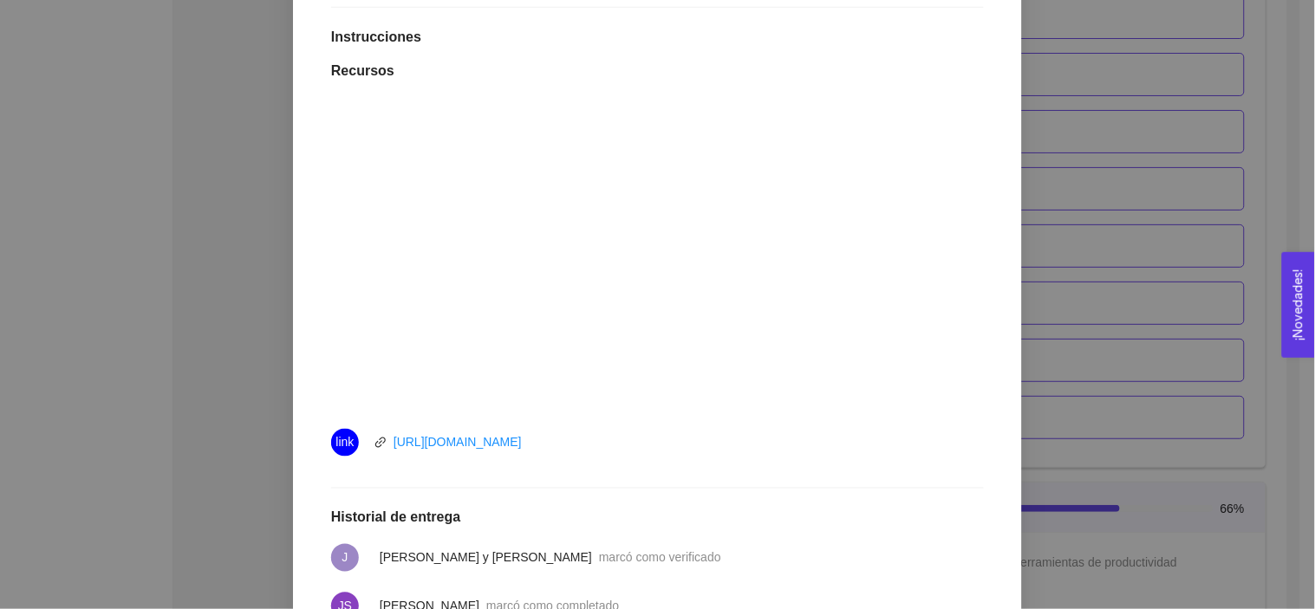
click at [1153, 174] on div "7. DESARROLLO PERSONAL El emprendedor desarrollará habilidades de Autoconocimie…" at bounding box center [657, 304] width 1315 height 609
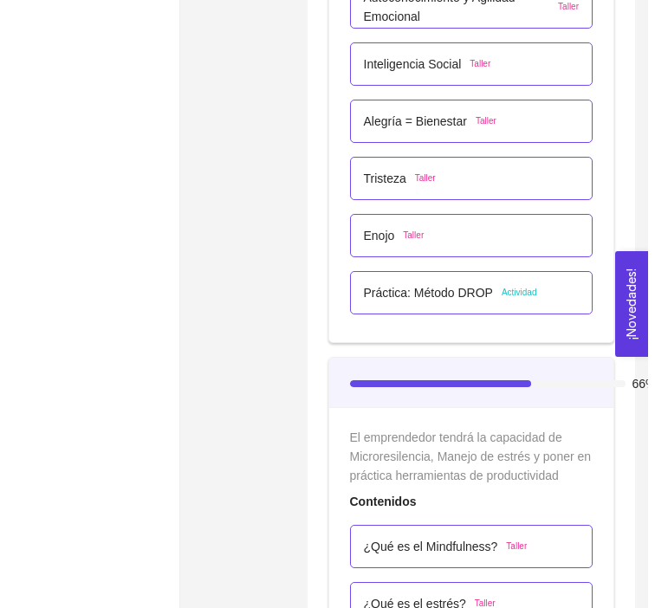
scroll to position [5125, 0]
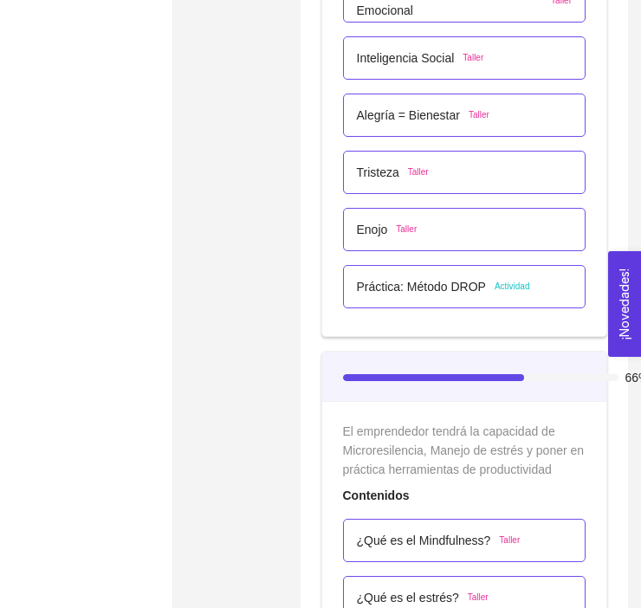
click at [452, 287] on p "Práctica: Método DROP" at bounding box center [421, 286] width 129 height 19
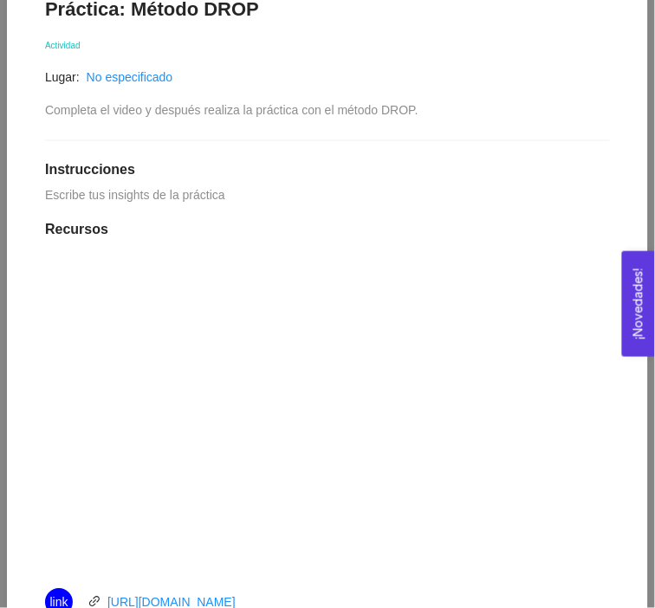
scroll to position [756, 0]
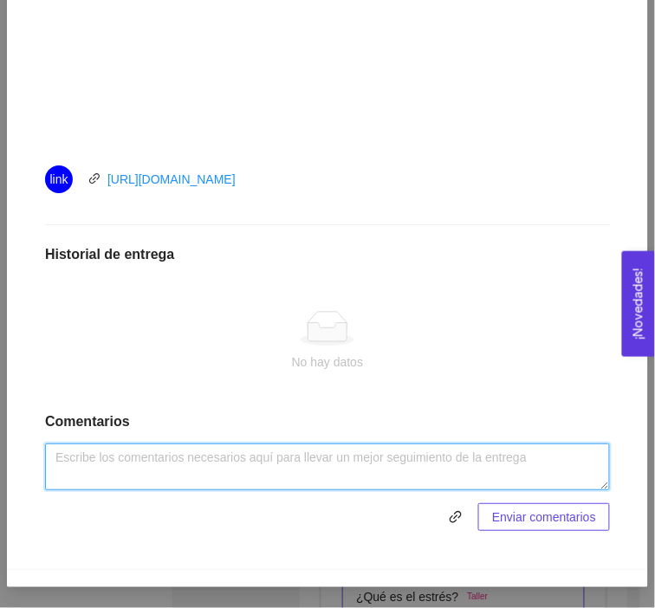
click at [227, 458] on textarea at bounding box center [327, 467] width 565 height 47
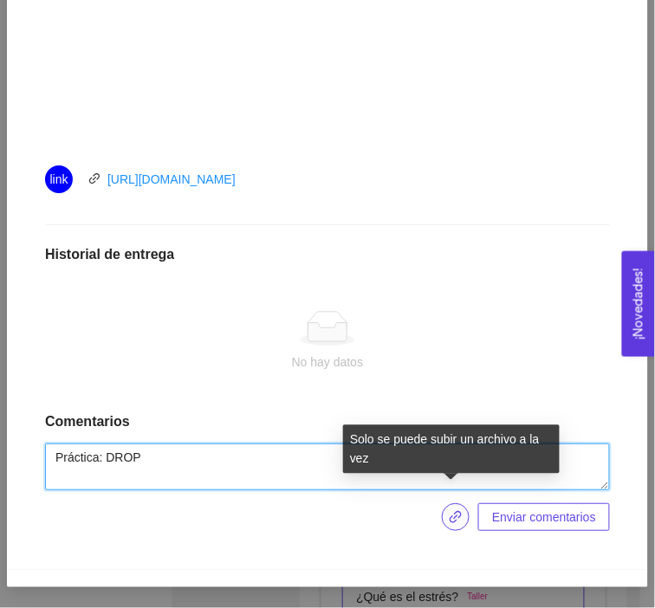
type textarea "Práctica: DROP"
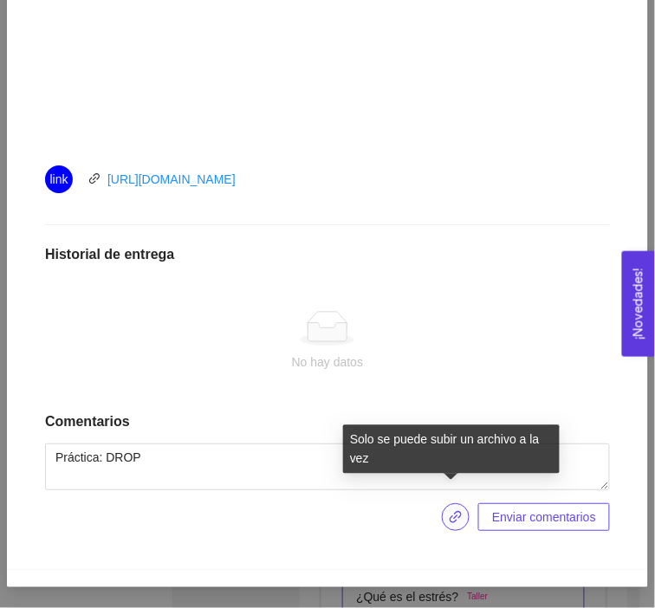
click at [455, 510] on icon "link" at bounding box center [456, 517] width 14 height 14
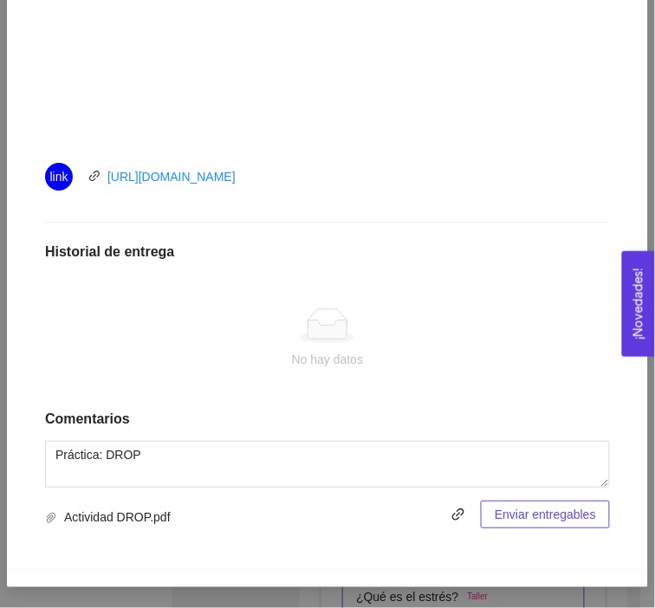
click at [570, 505] on span "Enviar entregables" at bounding box center [545, 514] width 101 height 19
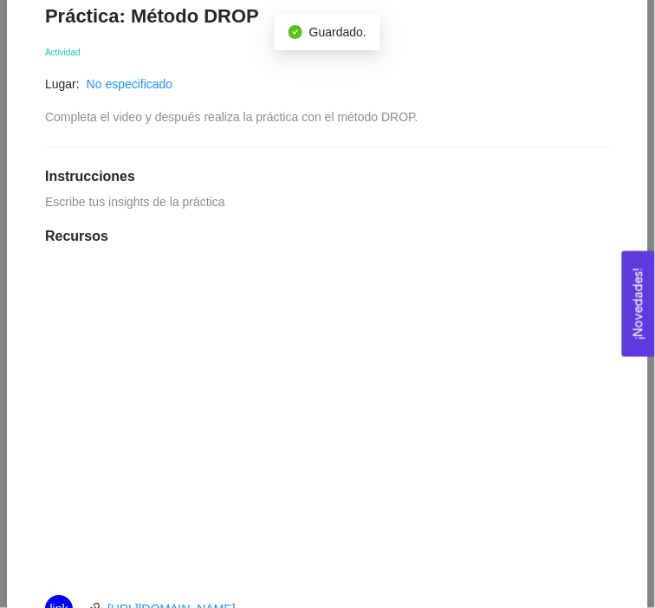
scroll to position [0, 0]
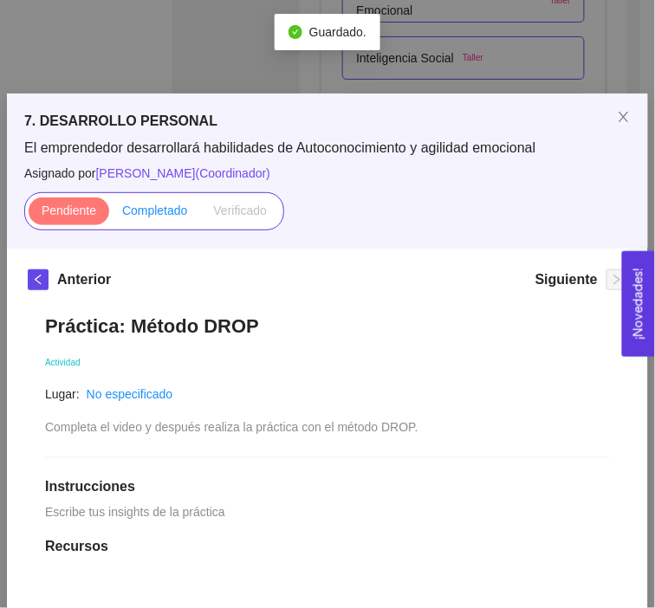
click at [170, 215] on span "Completado" at bounding box center [155, 211] width 66 height 14
click at [109, 215] on input "Completado" at bounding box center [109, 215] width 0 height 0
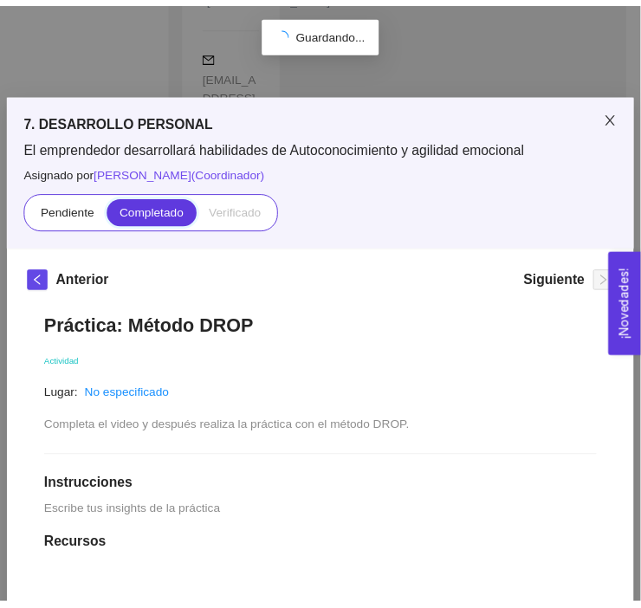
scroll to position [689, 0]
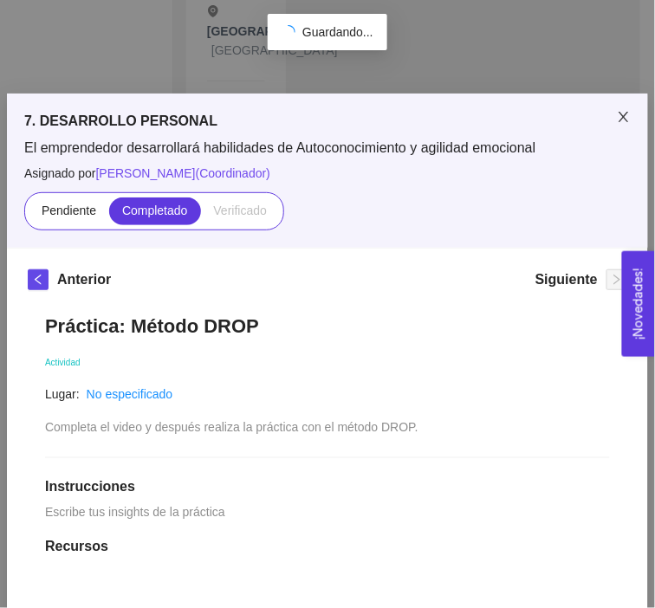
click at [617, 118] on icon "close" at bounding box center [624, 117] width 14 height 14
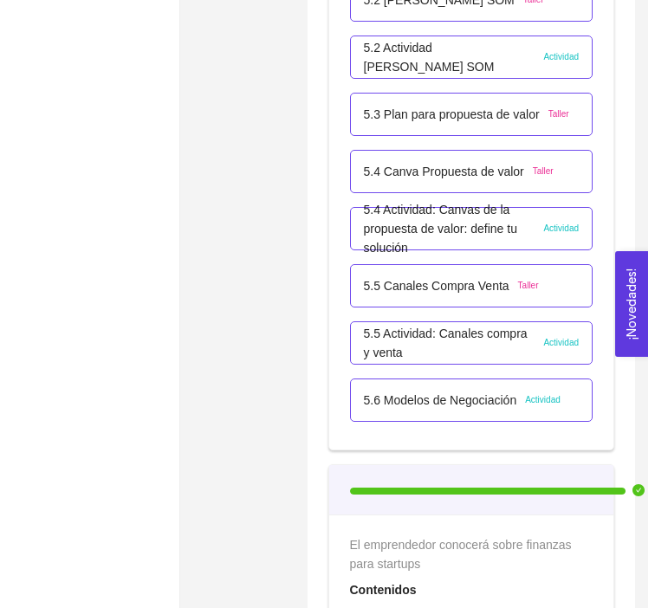
scroll to position [3713, 0]
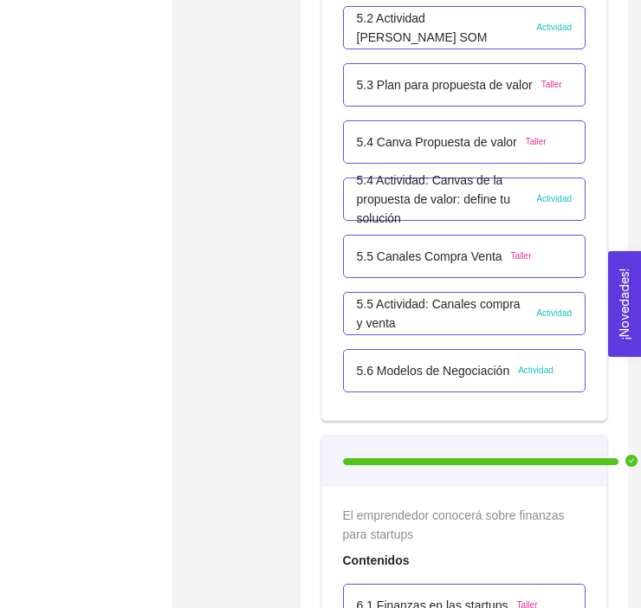
click at [383, 38] on p "5.2 Actividad [PERSON_NAME] SOM" at bounding box center [443, 28] width 172 height 38
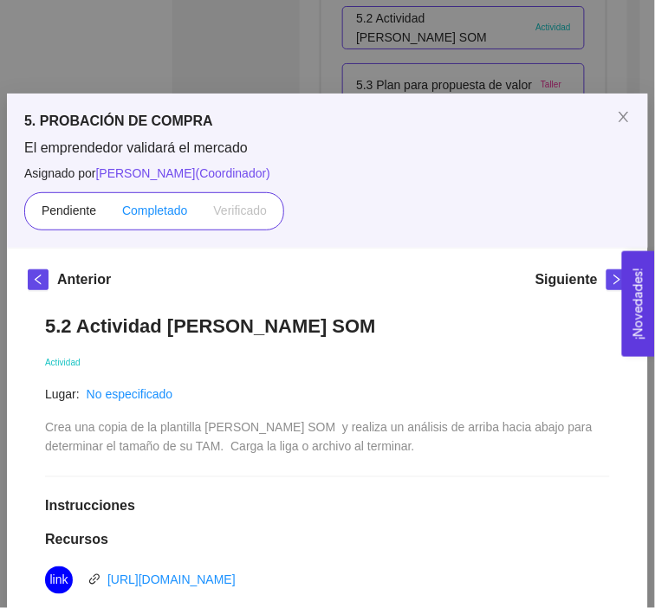
click at [159, 205] on span "Completado" at bounding box center [155, 211] width 66 height 14
click at [109, 215] on input "Completado" at bounding box center [109, 215] width 0 height 0
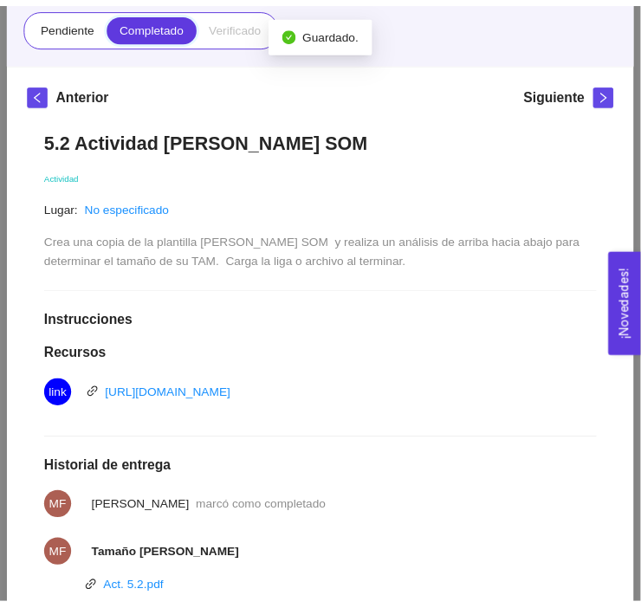
scroll to position [0, 0]
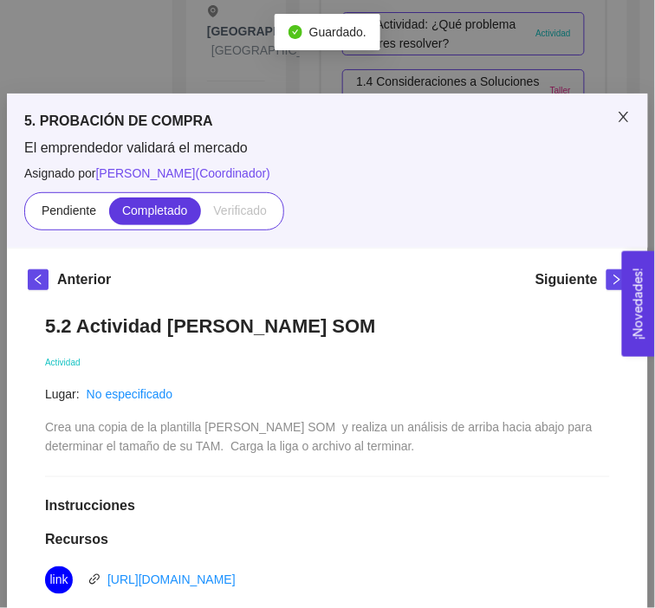
click at [617, 111] on icon "close" at bounding box center [624, 117] width 14 height 14
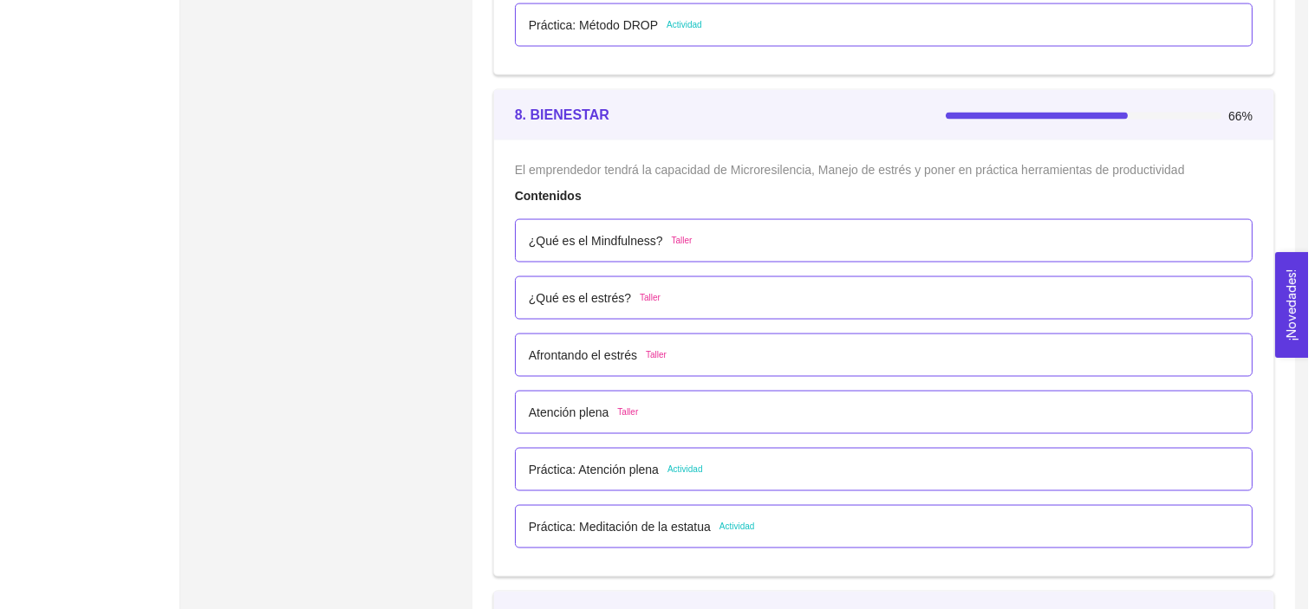
scroll to position [5243, 0]
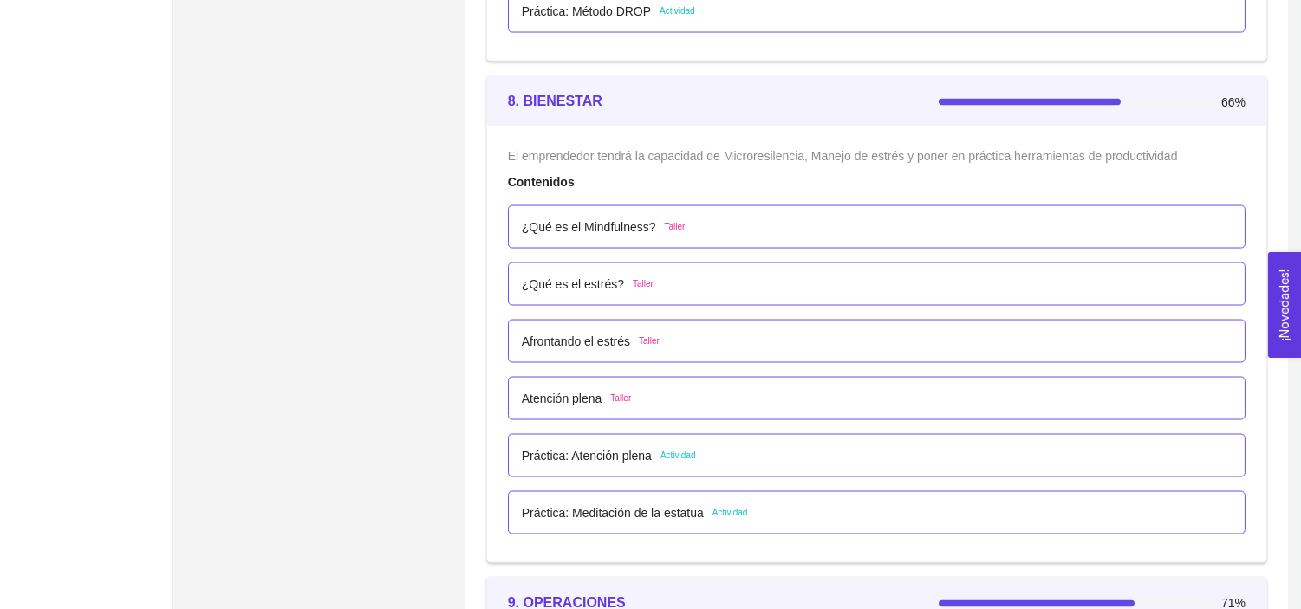
click at [592, 456] on p "Práctica: Atención plena" at bounding box center [587, 455] width 130 height 19
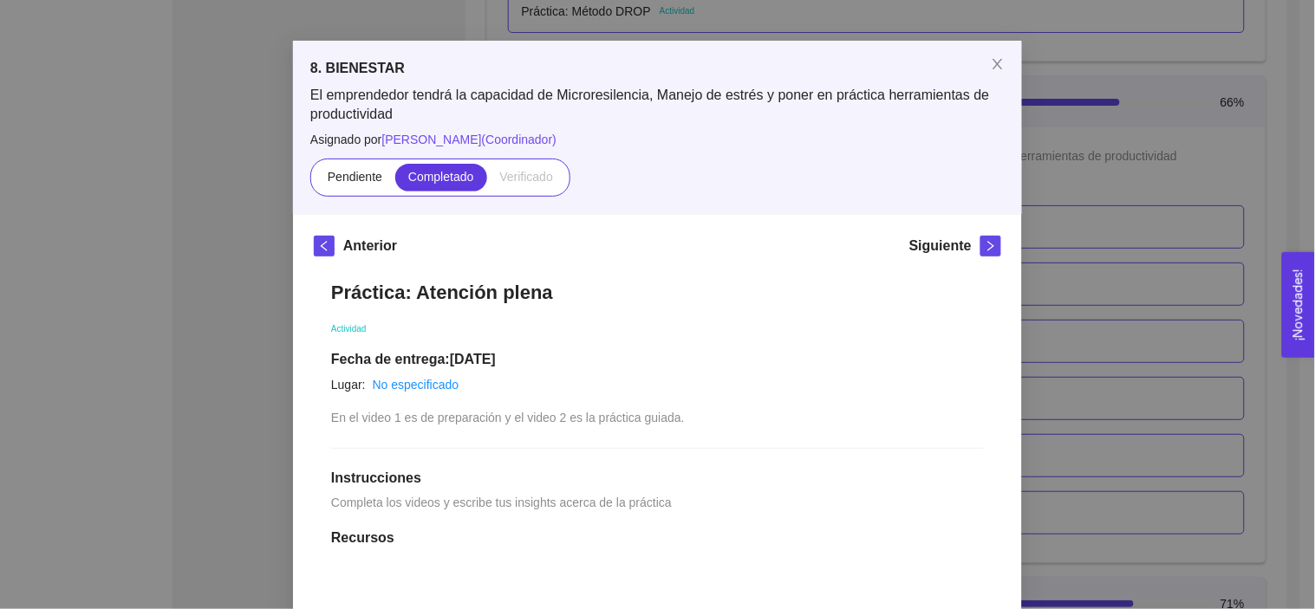
scroll to position [0, 0]
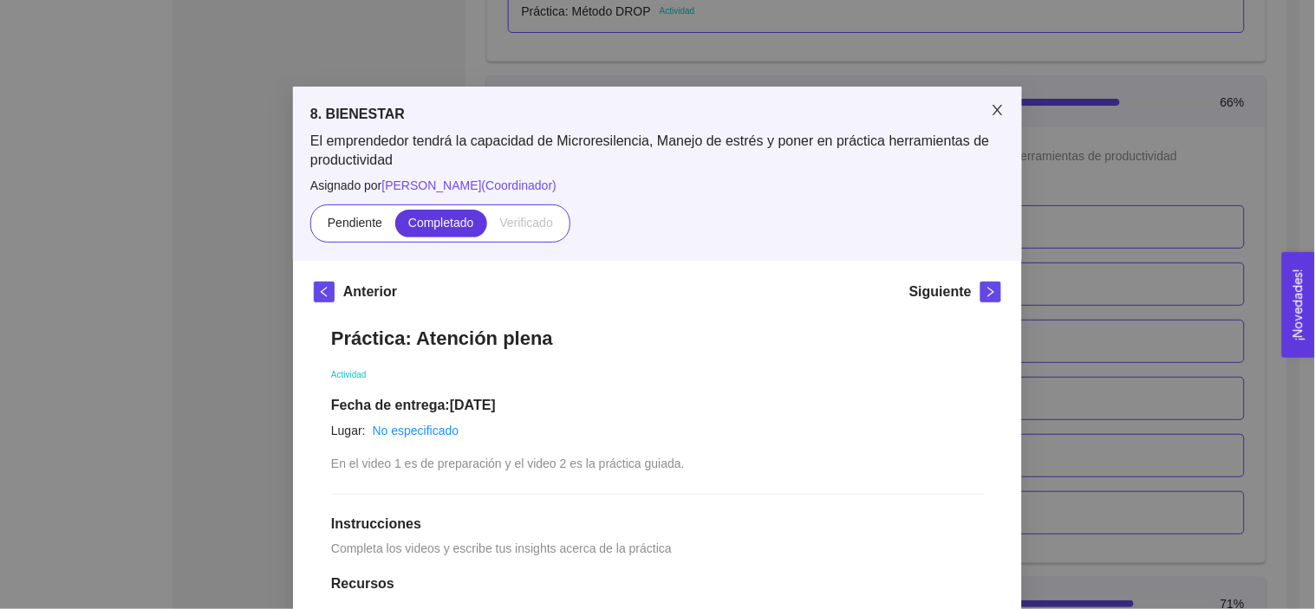
click at [991, 117] on icon "close" at bounding box center [998, 110] width 14 height 14
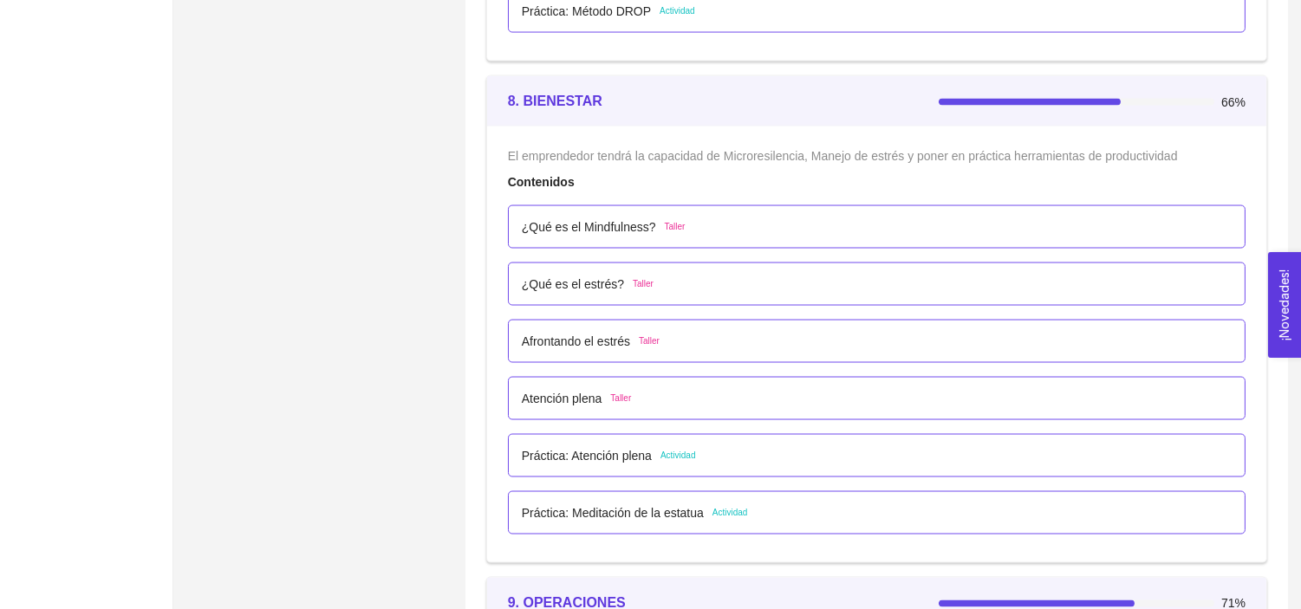
click at [635, 509] on p "Práctica: Meditación de la estatua" at bounding box center [613, 513] width 182 height 19
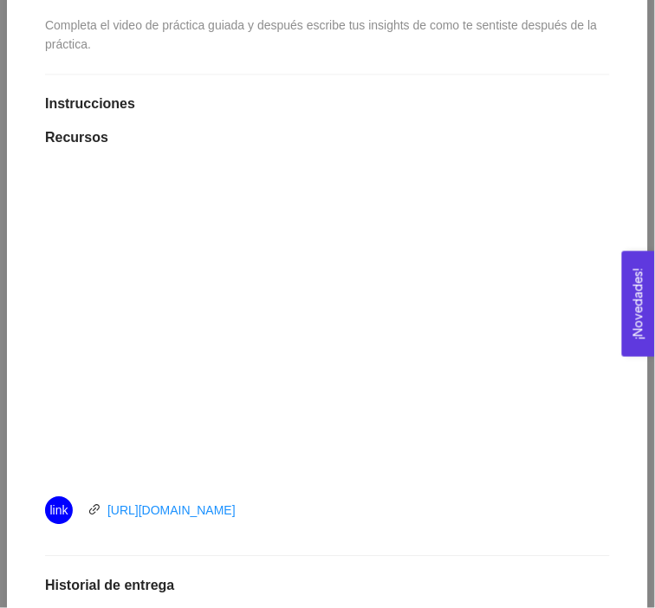
scroll to position [768, 0]
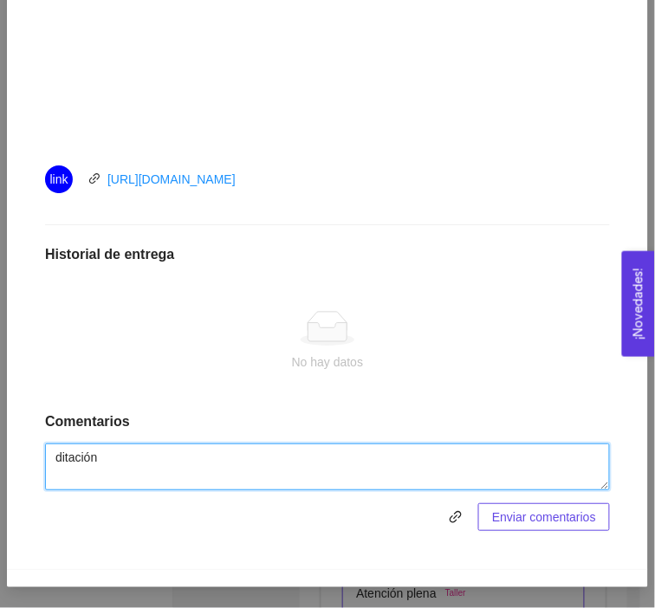
drag, startPoint x: 132, startPoint y: 473, endPoint x: 101, endPoint y: 452, distance: 38.0
click at [101, 452] on textarea "ditación" at bounding box center [327, 467] width 565 height 47
type textarea "d"
type textarea "Meditación de la estatua"
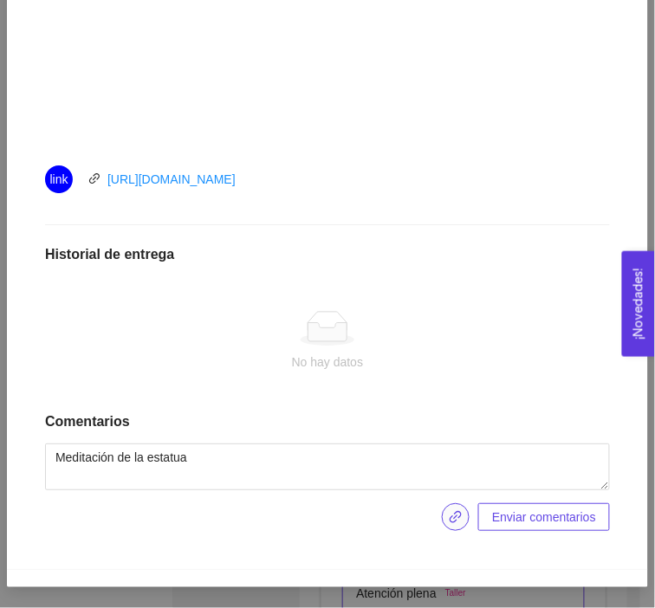
click at [453, 512] on button "button" at bounding box center [456, 518] width 28 height 28
click at [588, 504] on button "Enviar entregables" at bounding box center [545, 518] width 129 height 28
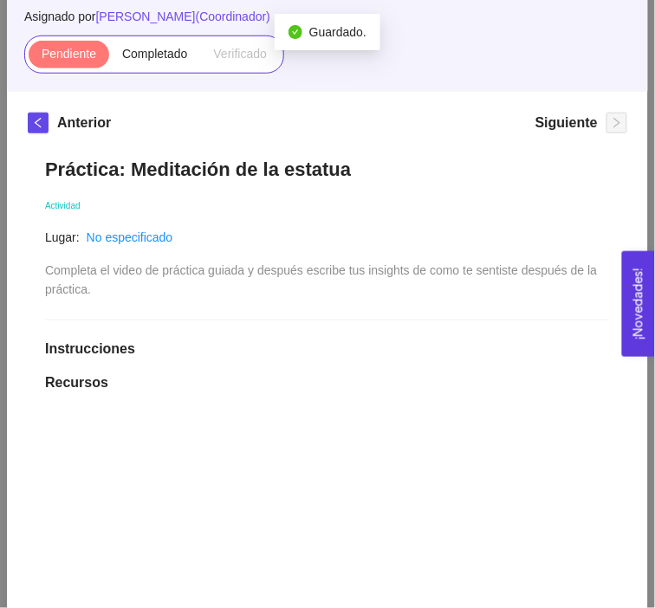
scroll to position [0, 0]
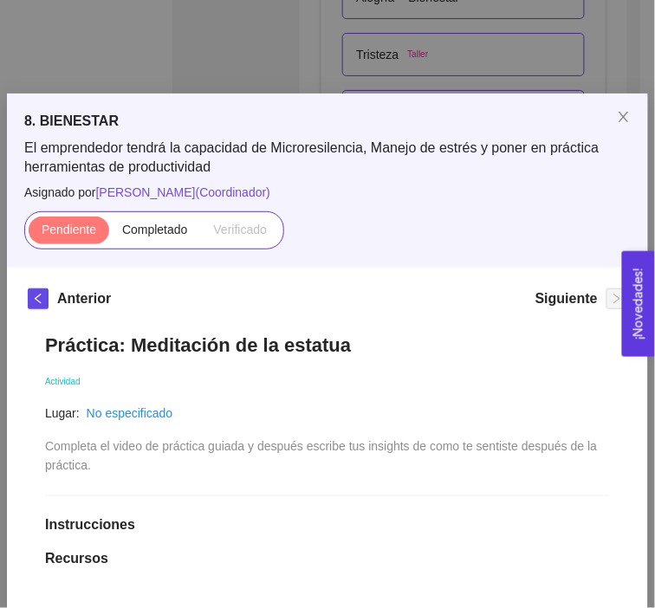
drag, startPoint x: 137, startPoint y: 232, endPoint x: 590, endPoint y: 153, distance: 460.0
click at [590, 153] on span "El emprendedor tendrá la capacidad de Microresilencia, Manejo de estrés y poner…" at bounding box center [327, 158] width 607 height 38
click at [149, 223] on span "Completado" at bounding box center [155, 230] width 66 height 14
click at [109, 234] on input "Completado" at bounding box center [109, 234] width 0 height 0
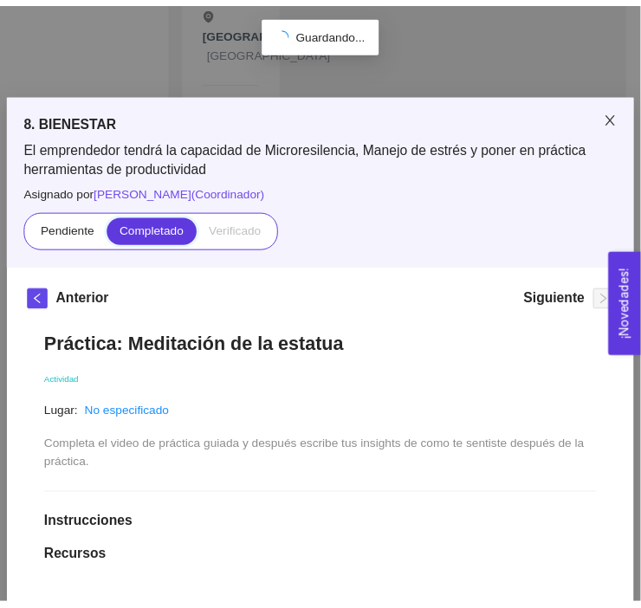
scroll to position [5243, 0]
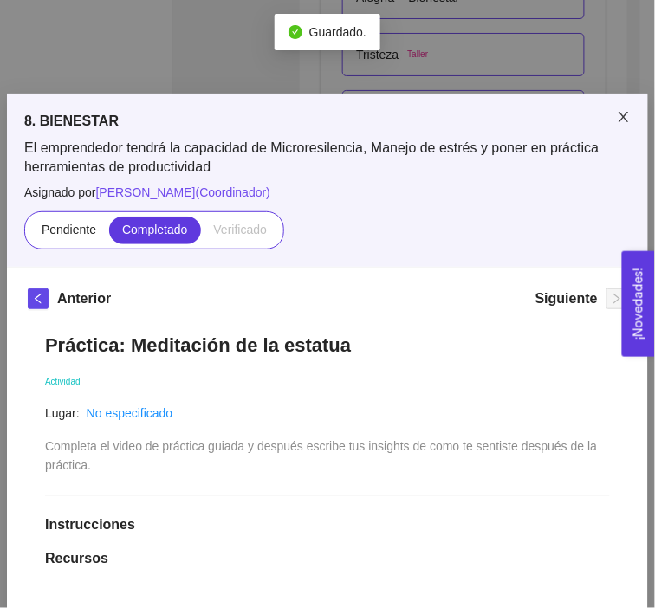
click at [619, 119] on icon "close" at bounding box center [624, 117] width 10 height 10
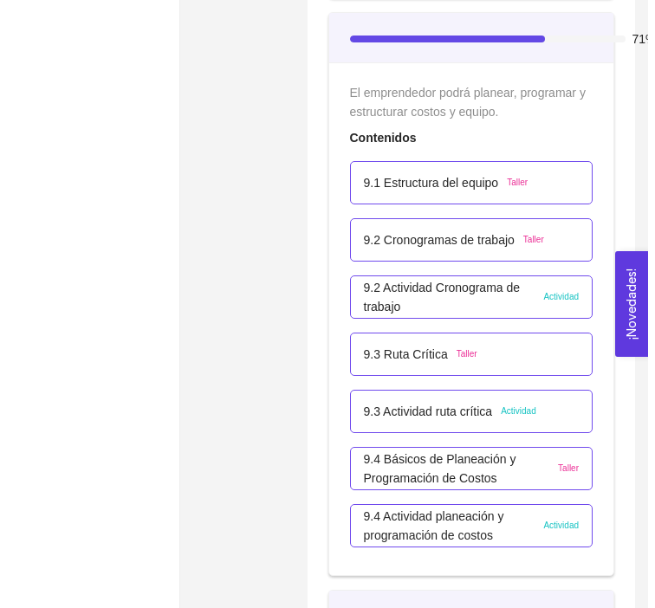
scroll to position [6040, 0]
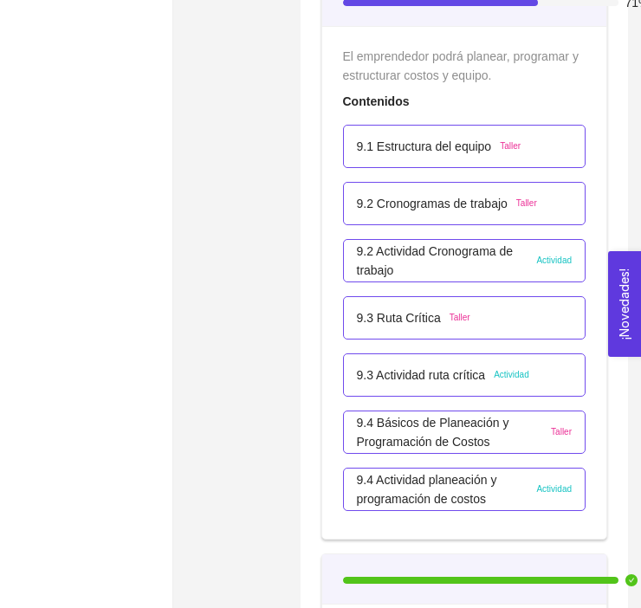
click at [413, 255] on p "9.2 Actividad Cronograma de trabajo" at bounding box center [443, 261] width 172 height 38
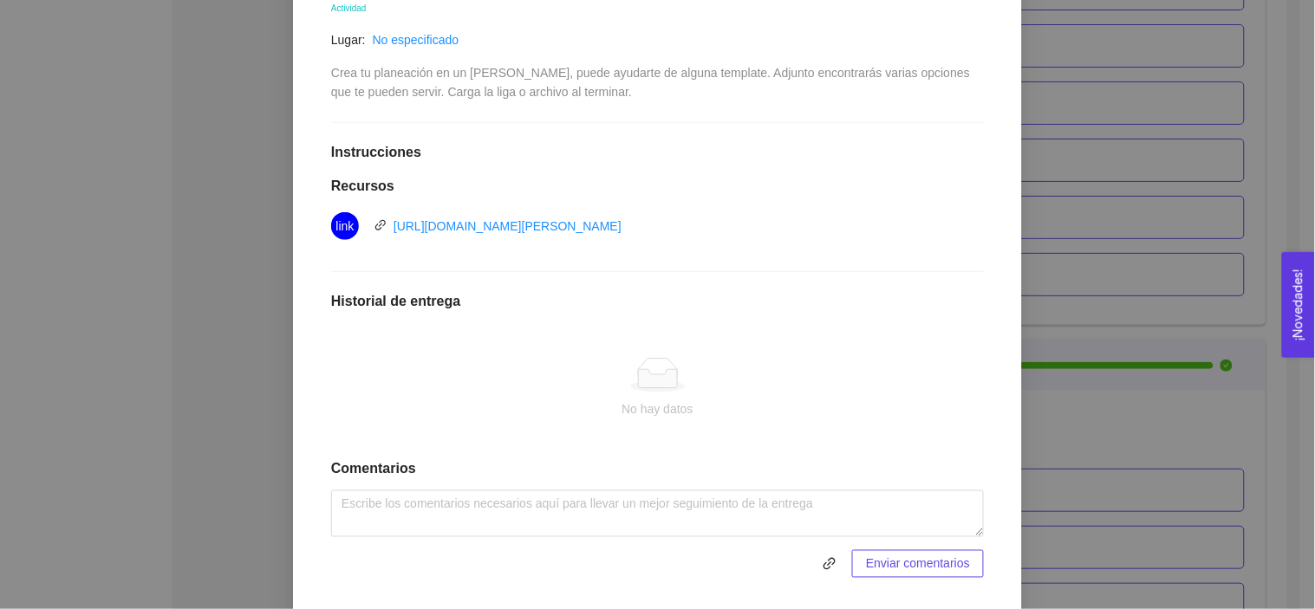
scroll to position [393, 0]
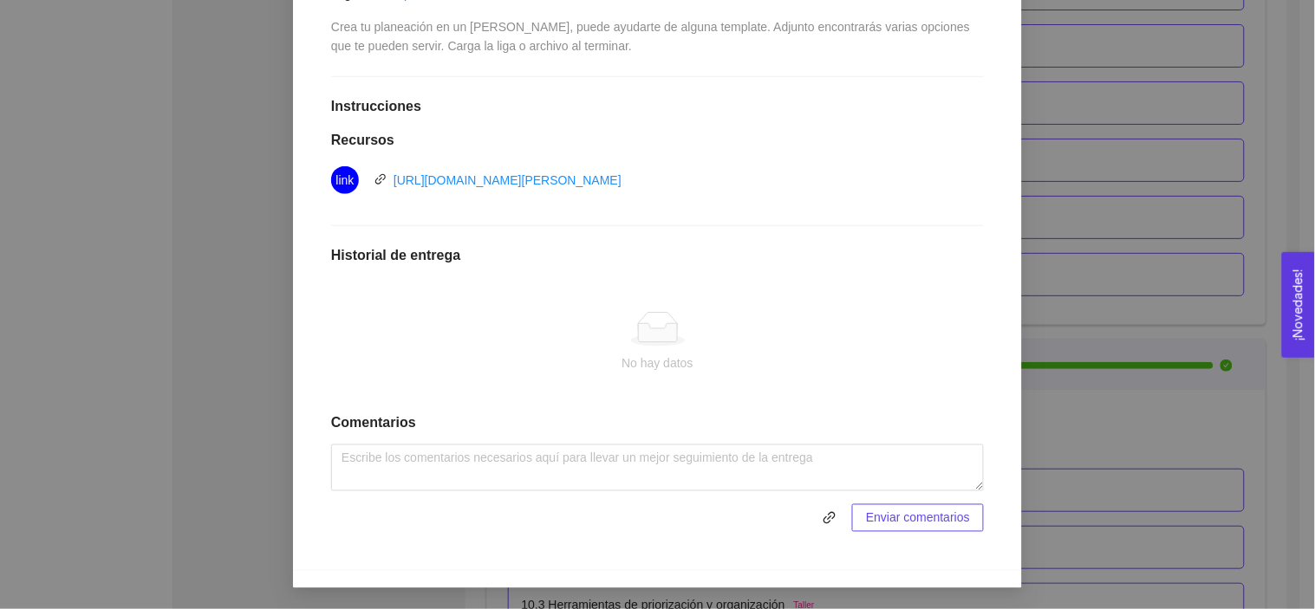
click at [759, 508] on span at bounding box center [587, 518] width 512 height 28
click at [801, 218] on div "9.2 Actividad Cronograma de trabajo Actividad Lugar: No especificado Crea tu pl…" at bounding box center [657, 223] width 687 height 653
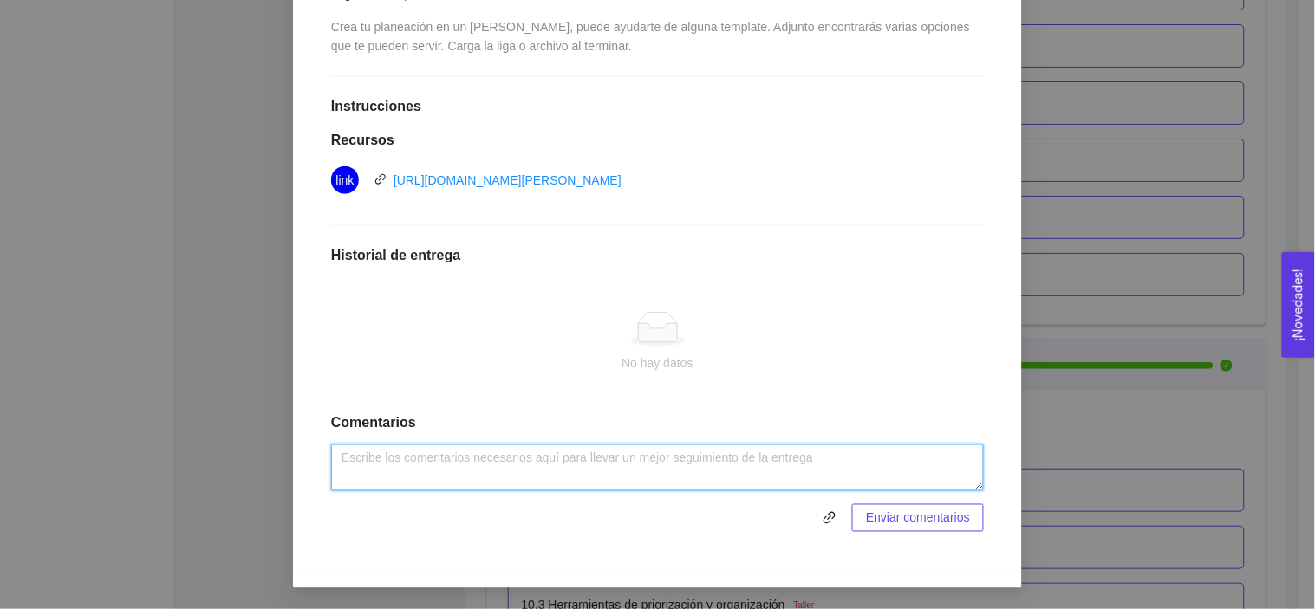
click at [652, 461] on textarea at bounding box center [657, 468] width 653 height 47
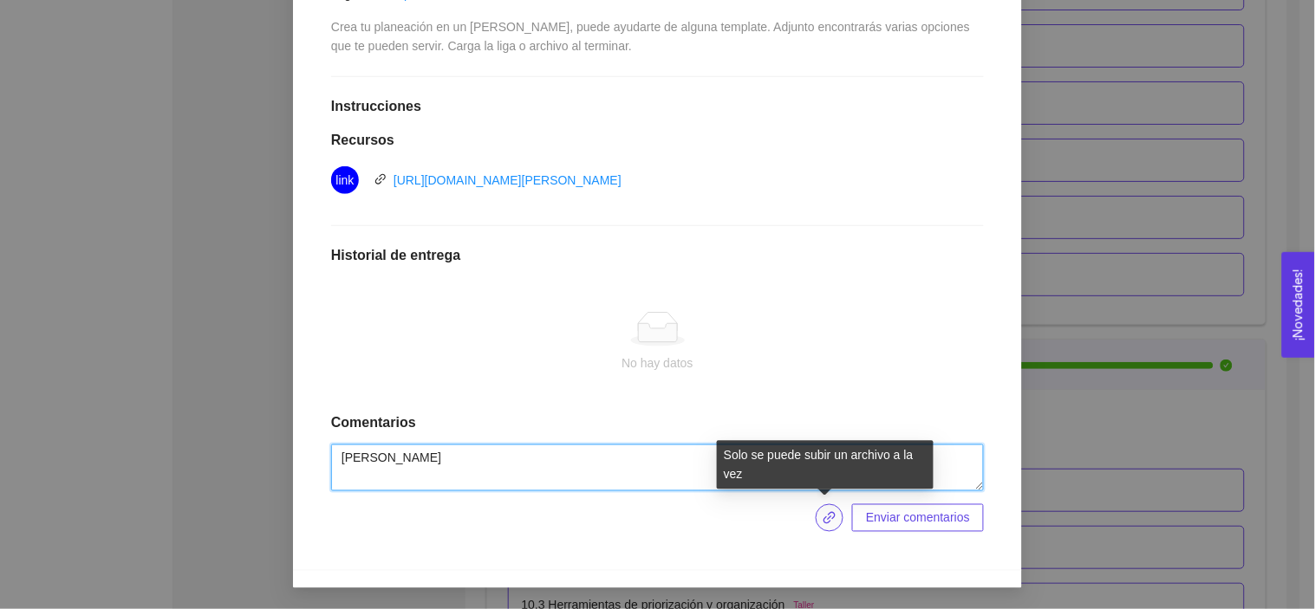
type textarea "Gantt"
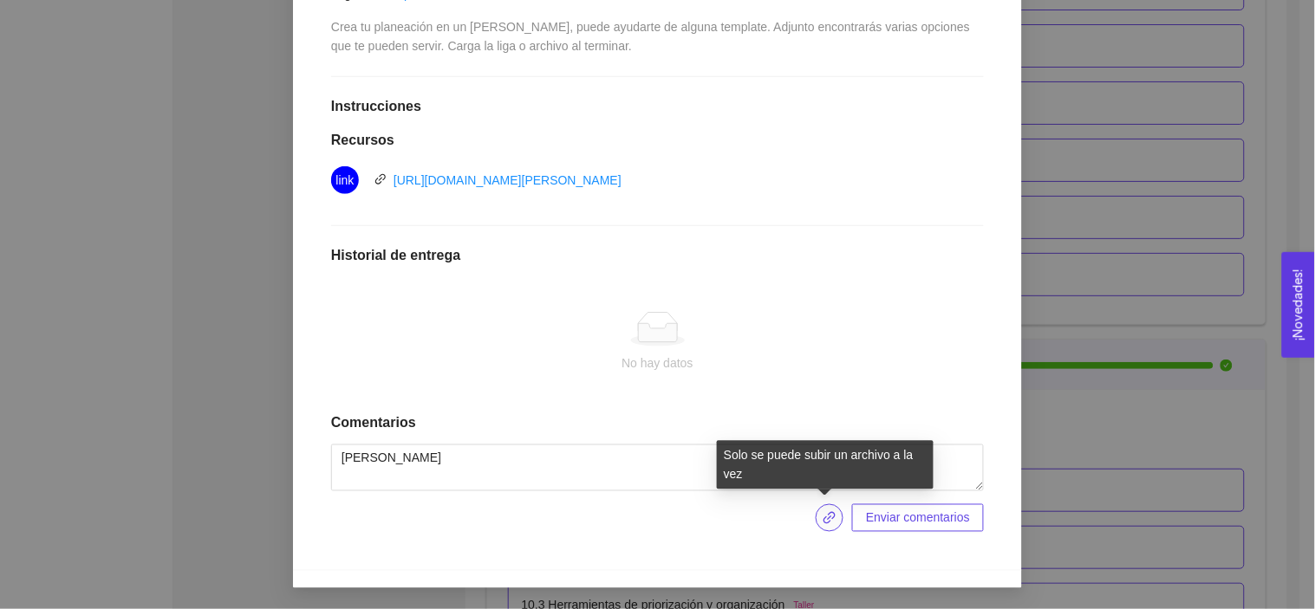
click at [833, 517] on span "link" at bounding box center [829, 518] width 26 height 14
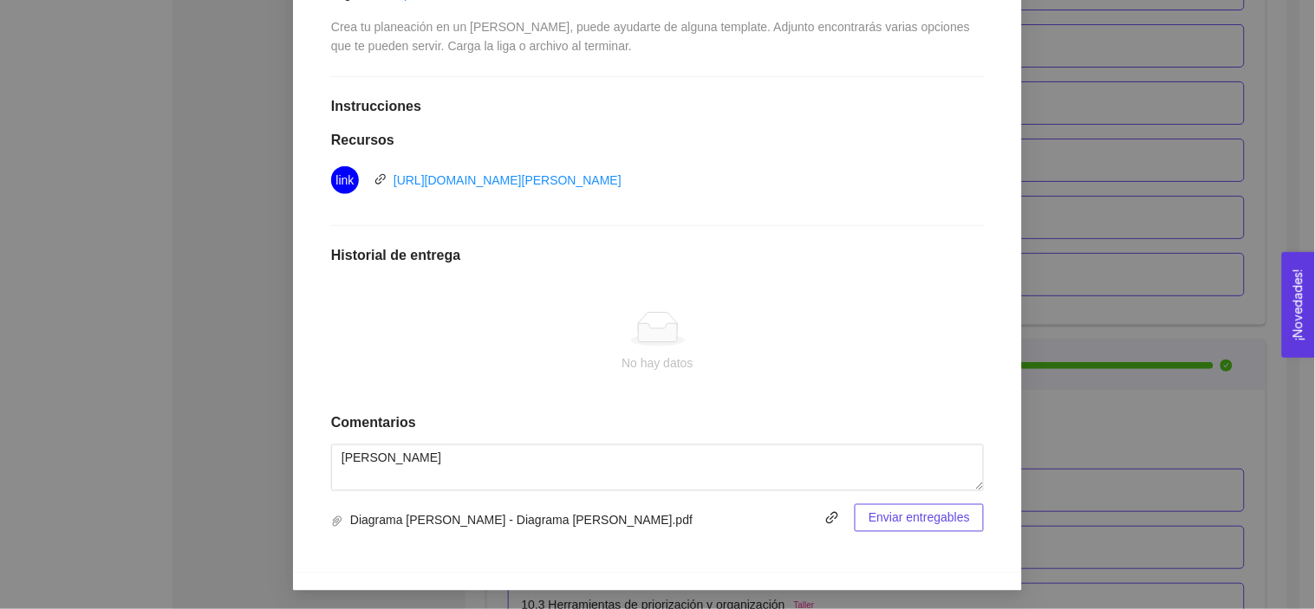
click at [900, 517] on span "Enviar entregables" at bounding box center [918, 518] width 101 height 19
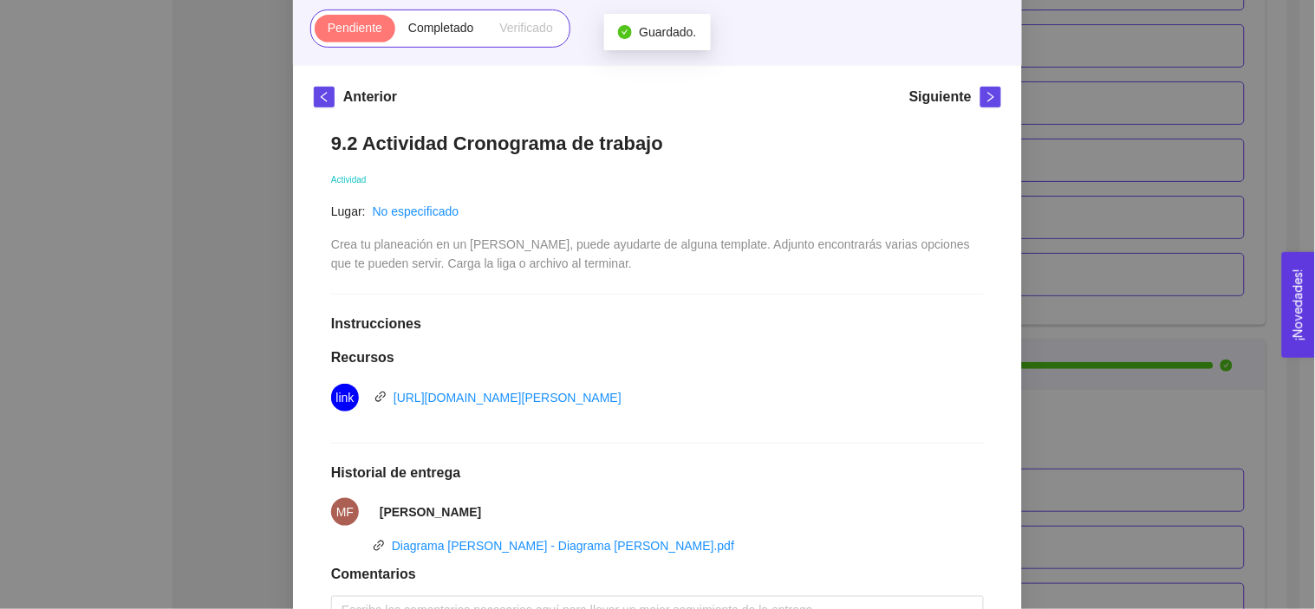
scroll to position [0, 0]
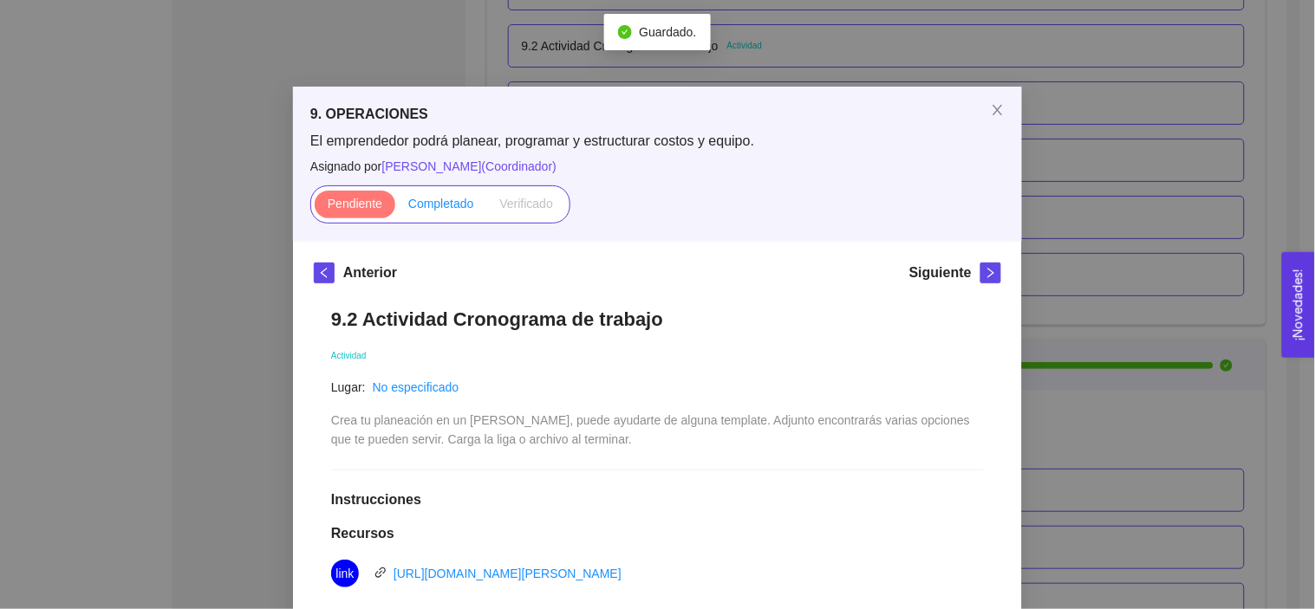
click at [430, 204] on span "Completado" at bounding box center [441, 204] width 66 height 14
click at [395, 208] on input "Completado" at bounding box center [395, 208] width 0 height 0
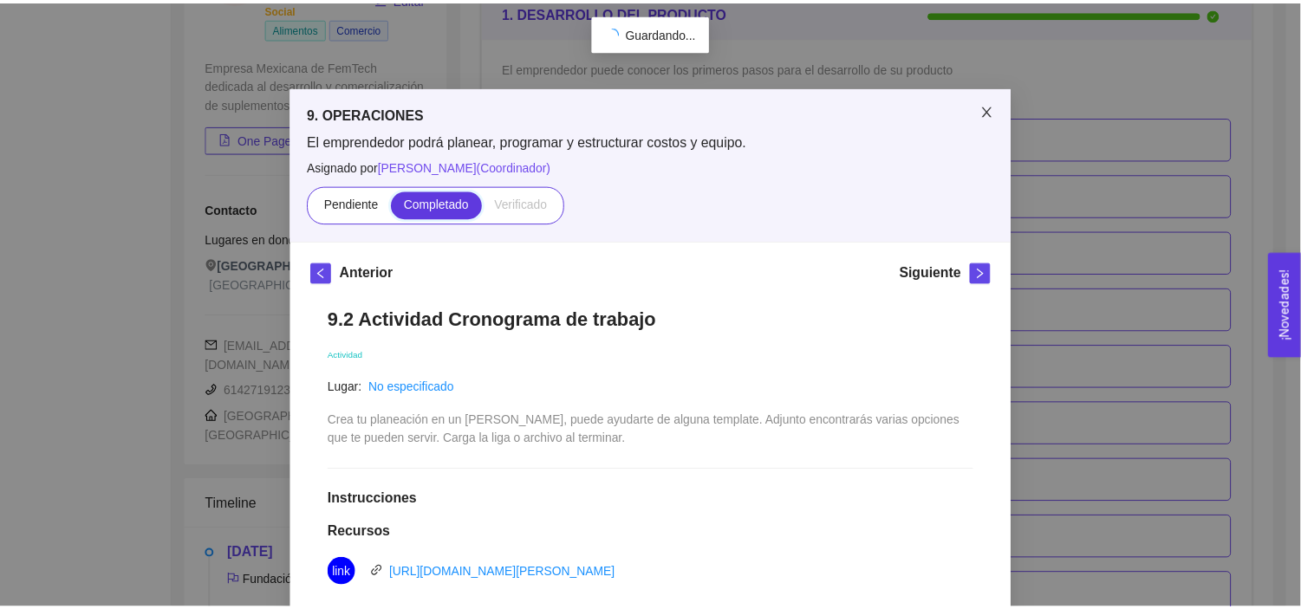
scroll to position [6040, 0]
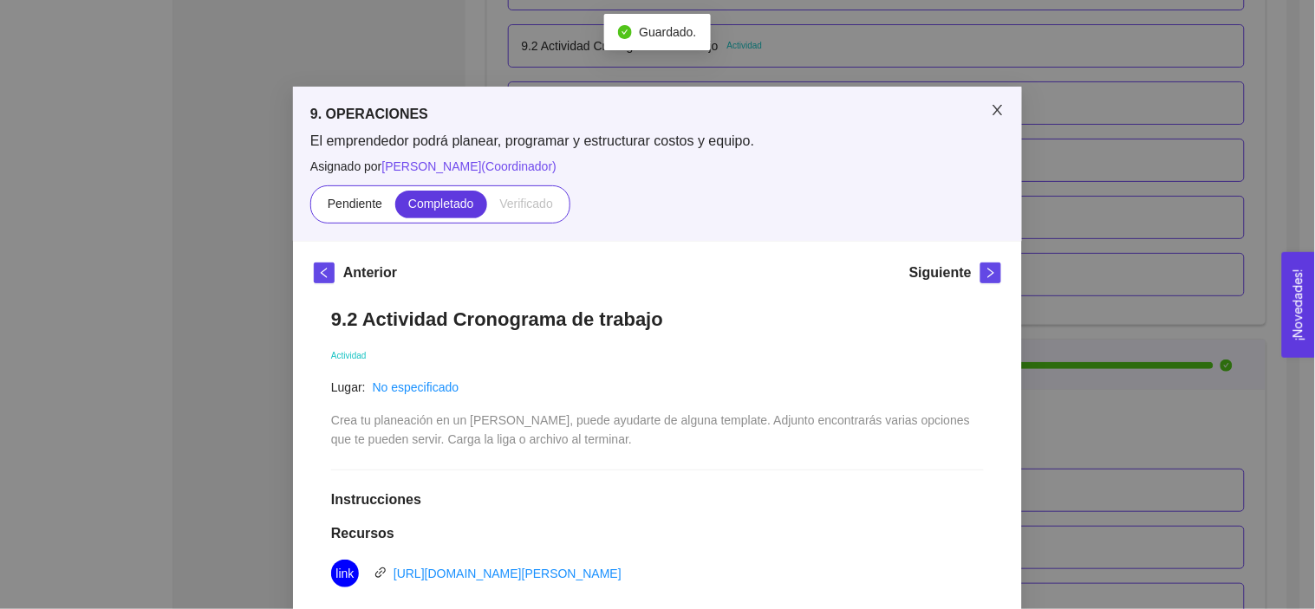
click at [991, 106] on icon "close" at bounding box center [998, 110] width 14 height 14
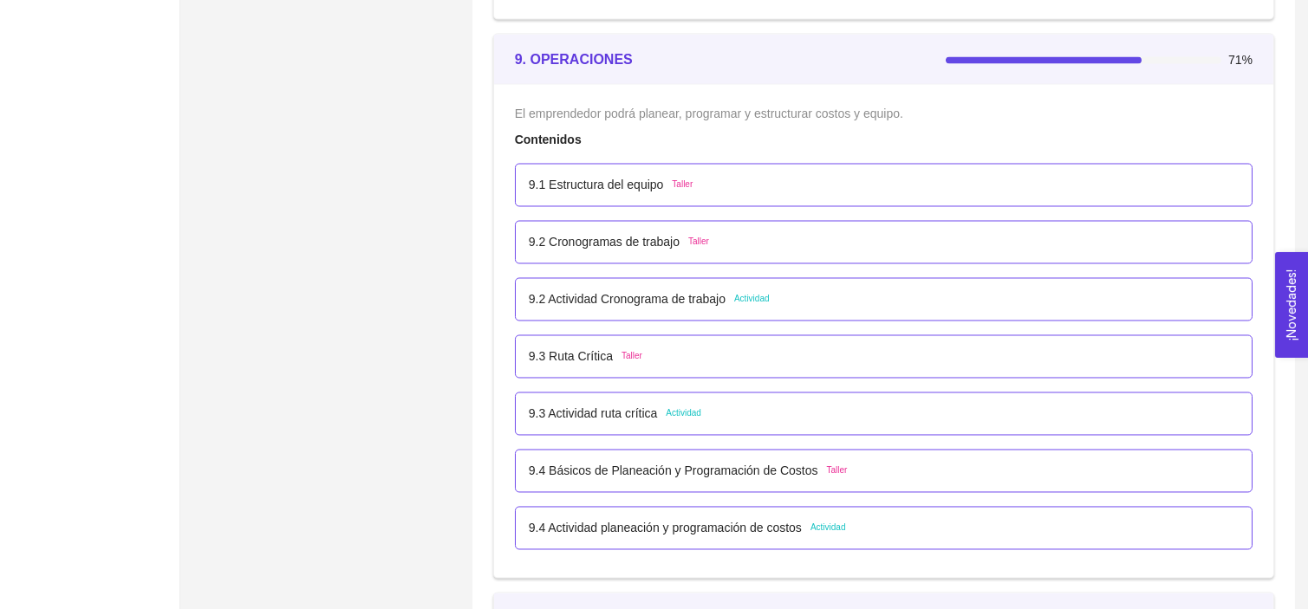
scroll to position [5800, 0]
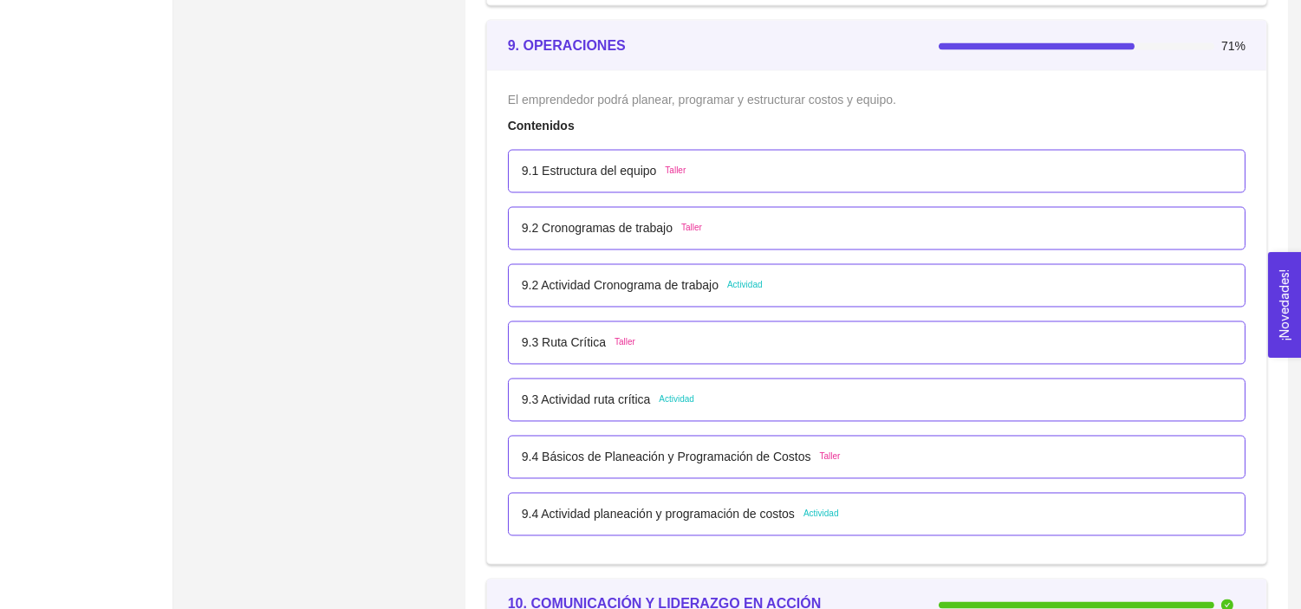
click at [691, 288] on p "9.2 Actividad Cronograma de trabajo" at bounding box center [620, 285] width 197 height 19
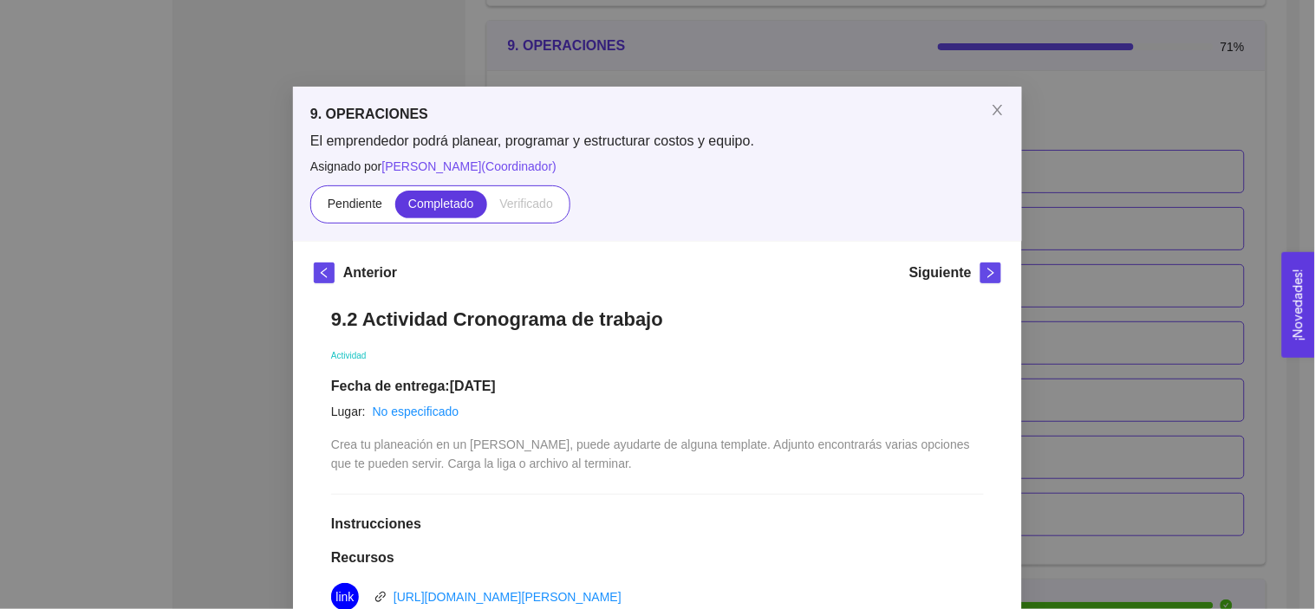
click at [1088, 269] on div "9. OPERACIONES El emprendedor podrá planear, programar y estructurar costos y e…" at bounding box center [657, 304] width 1315 height 609
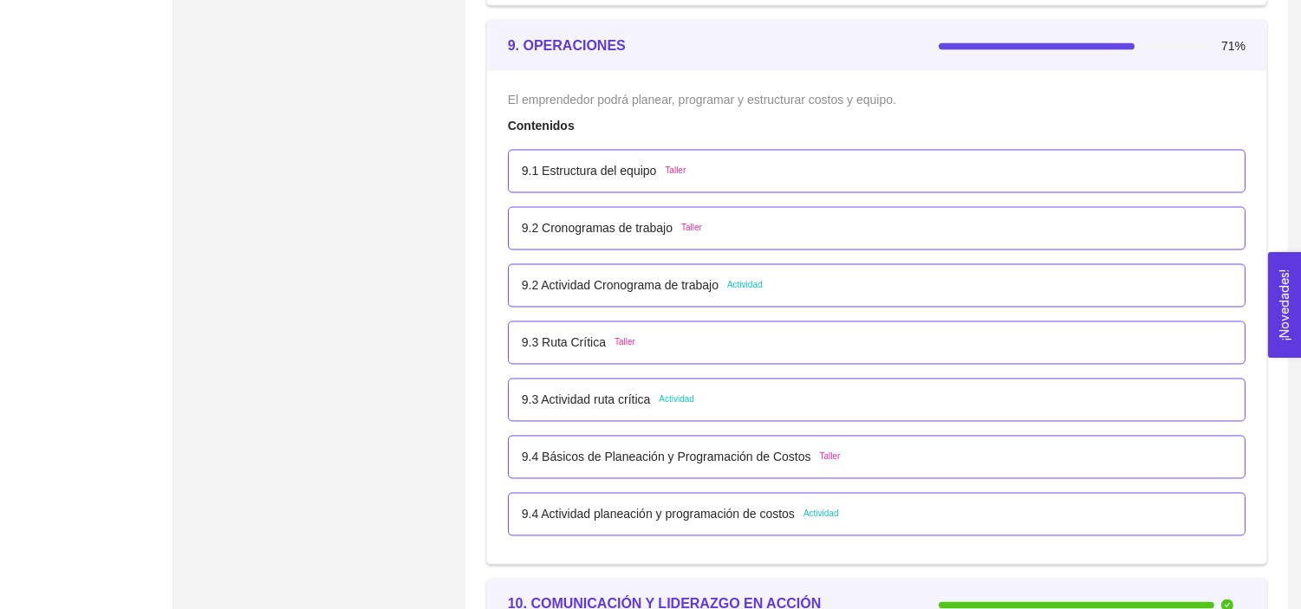
click at [634, 399] on p "9.3 Actividad ruta crítica" at bounding box center [586, 400] width 129 height 19
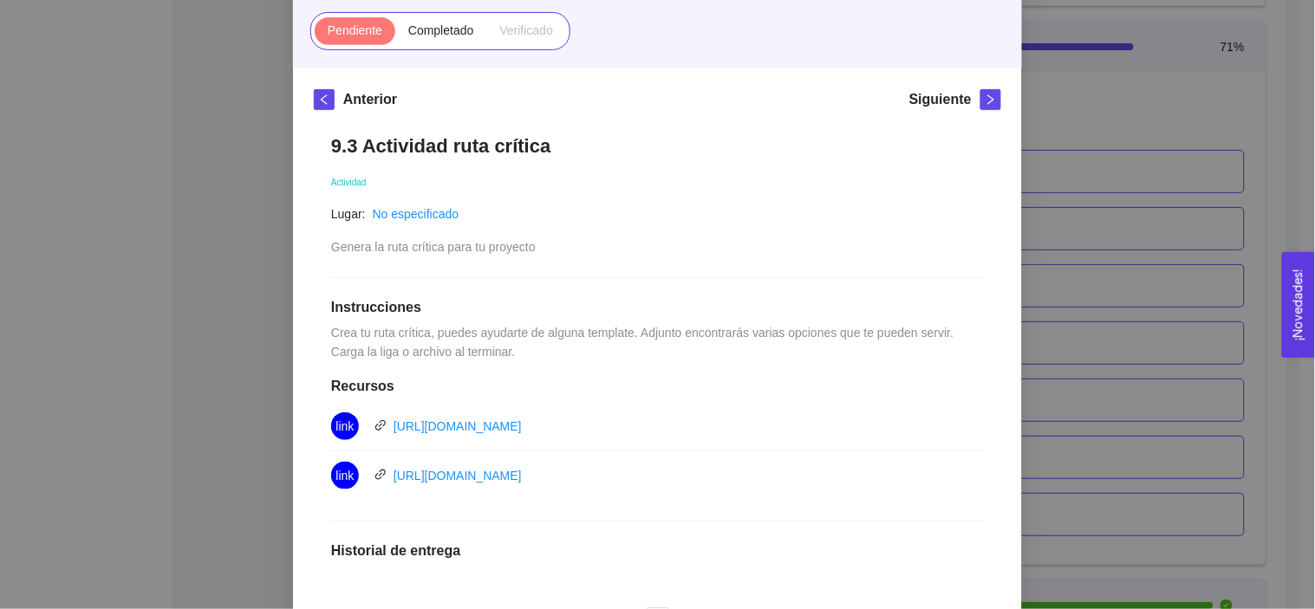
scroll to position [200, 0]
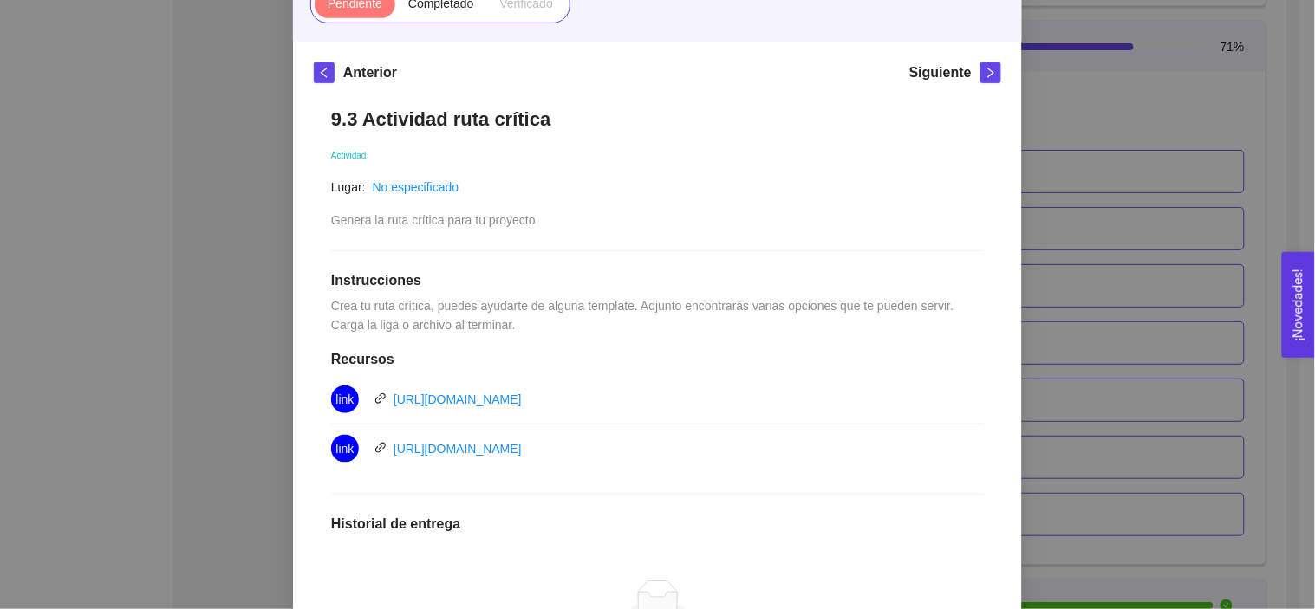
click at [1155, 252] on div "9. OPERACIONES El emprendedor podrá planear, programar y estructurar costos y e…" at bounding box center [657, 304] width 1315 height 609
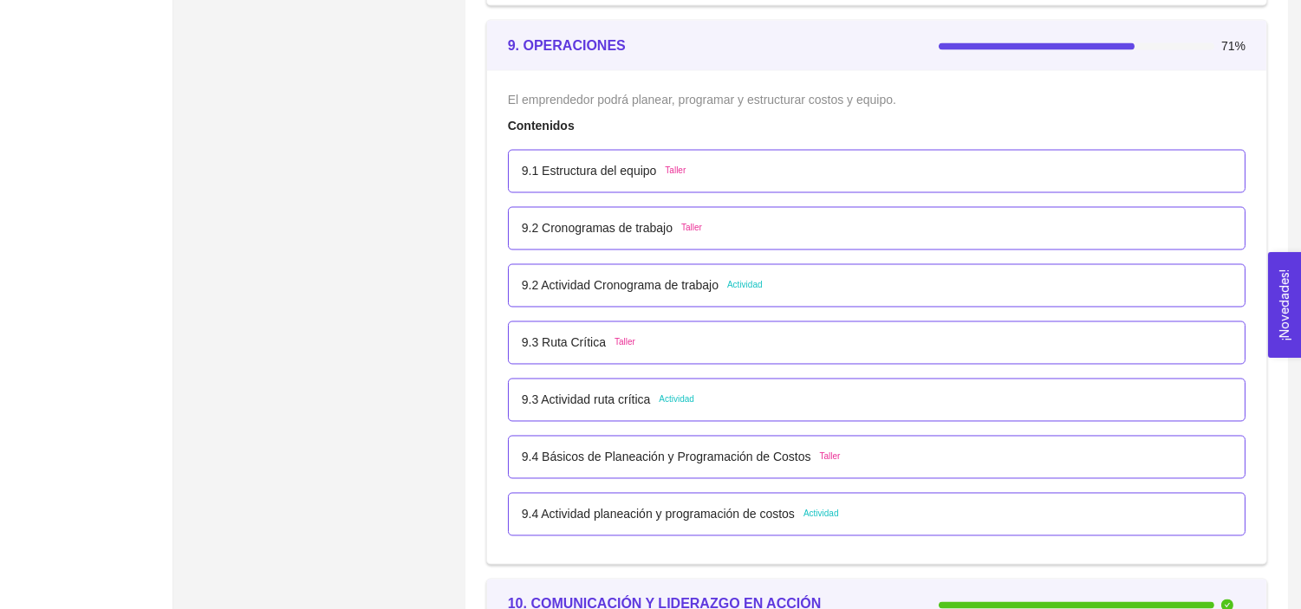
click at [688, 511] on p "9.4 Actividad planeación y programación de costos" at bounding box center [658, 514] width 273 height 19
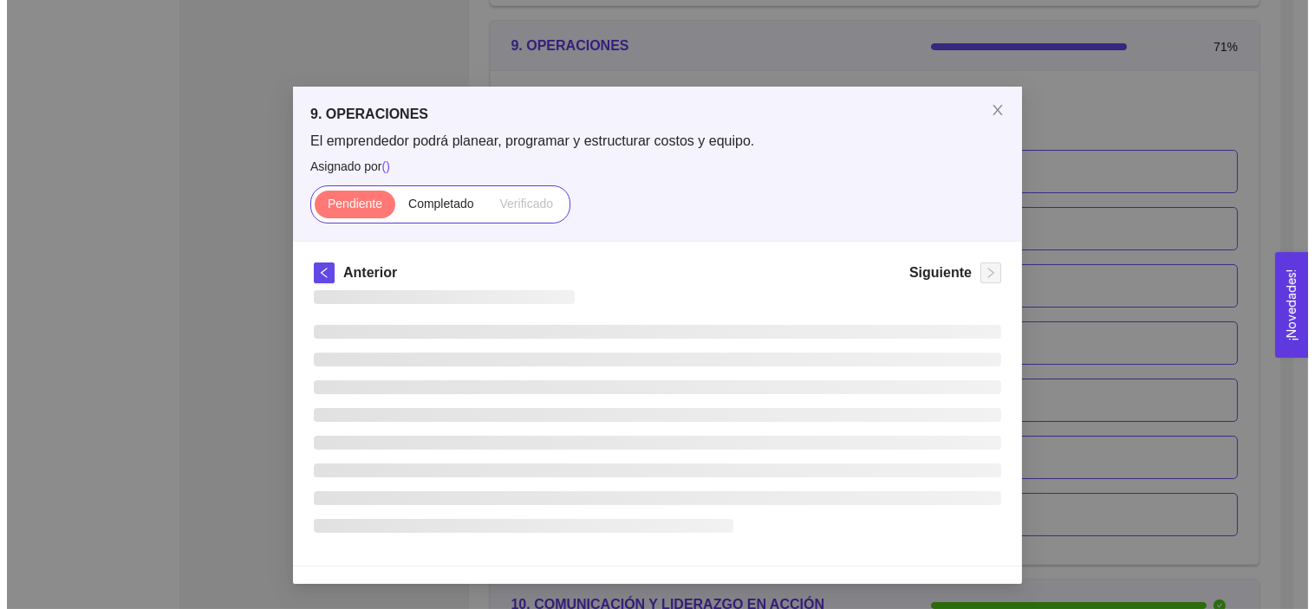
scroll to position [0, 0]
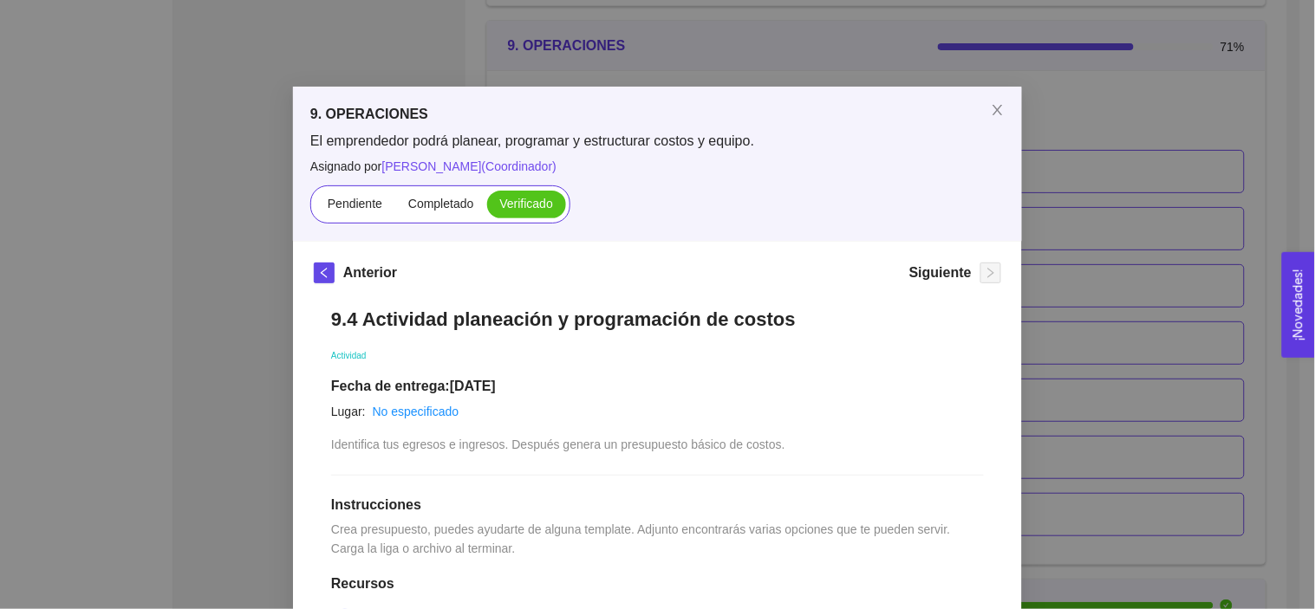
click at [1054, 322] on div "9. OPERACIONES El emprendedor podrá planear, programar y estructurar costos y e…" at bounding box center [657, 304] width 1315 height 609
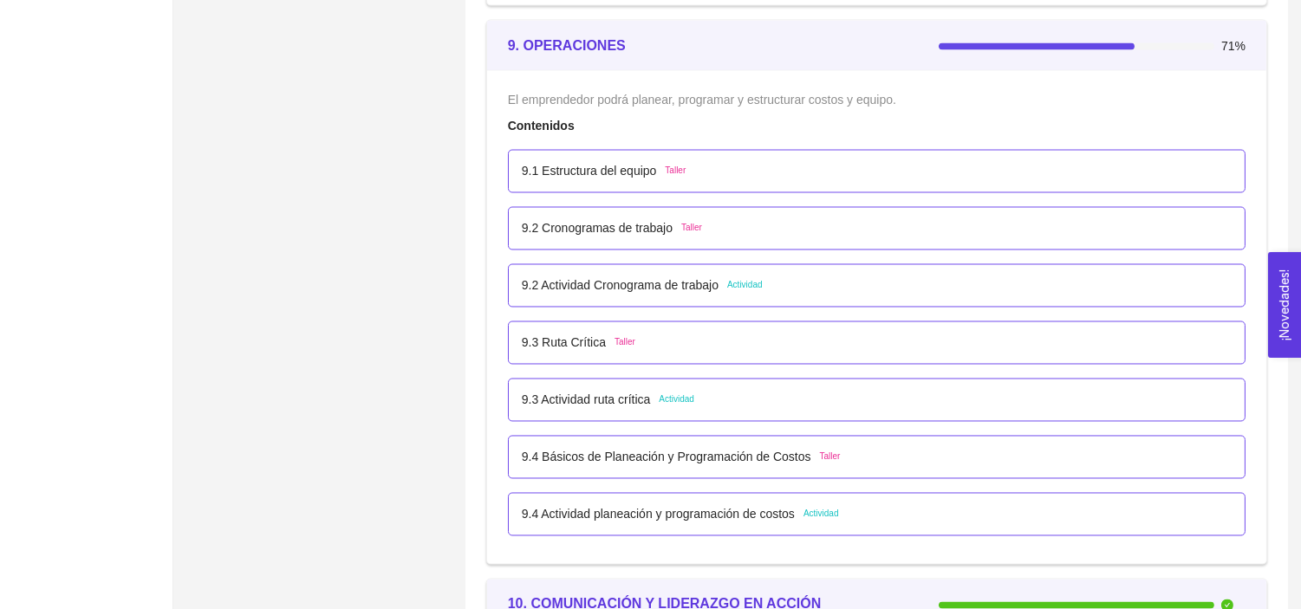
click at [594, 405] on p "9.3 Actividad ruta crítica" at bounding box center [586, 400] width 129 height 19
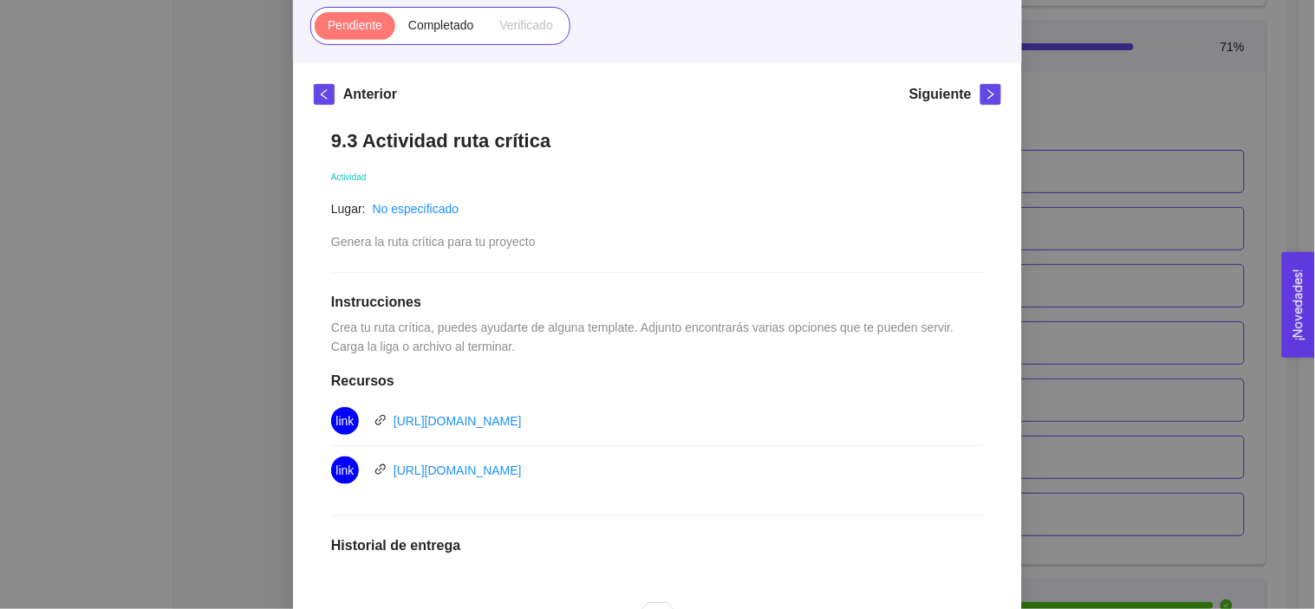
scroll to position [195, 0]
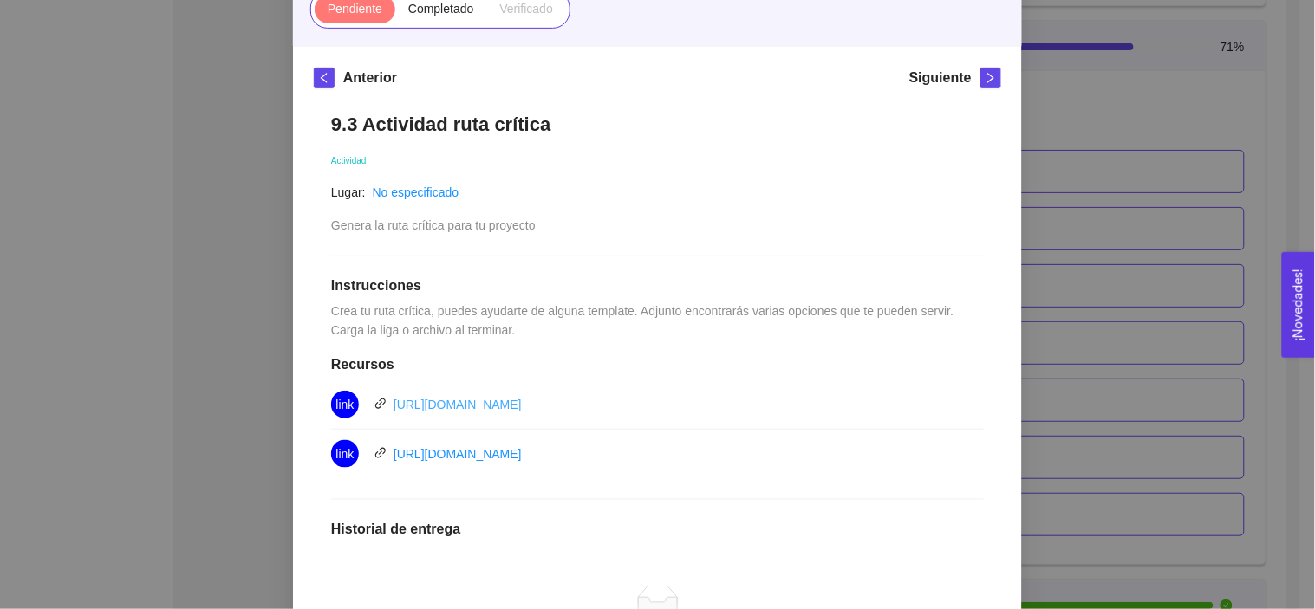
click at [522, 400] on link "[URL][DOMAIN_NAME]" at bounding box center [457, 405] width 128 height 14
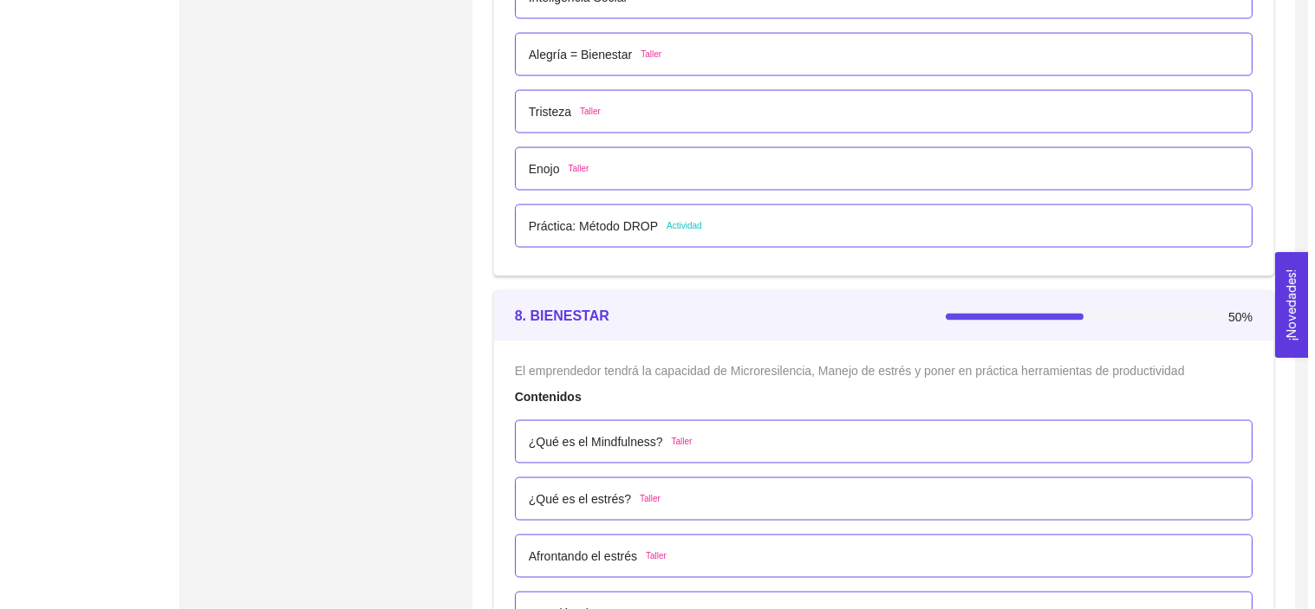
scroll to position [5029, 0]
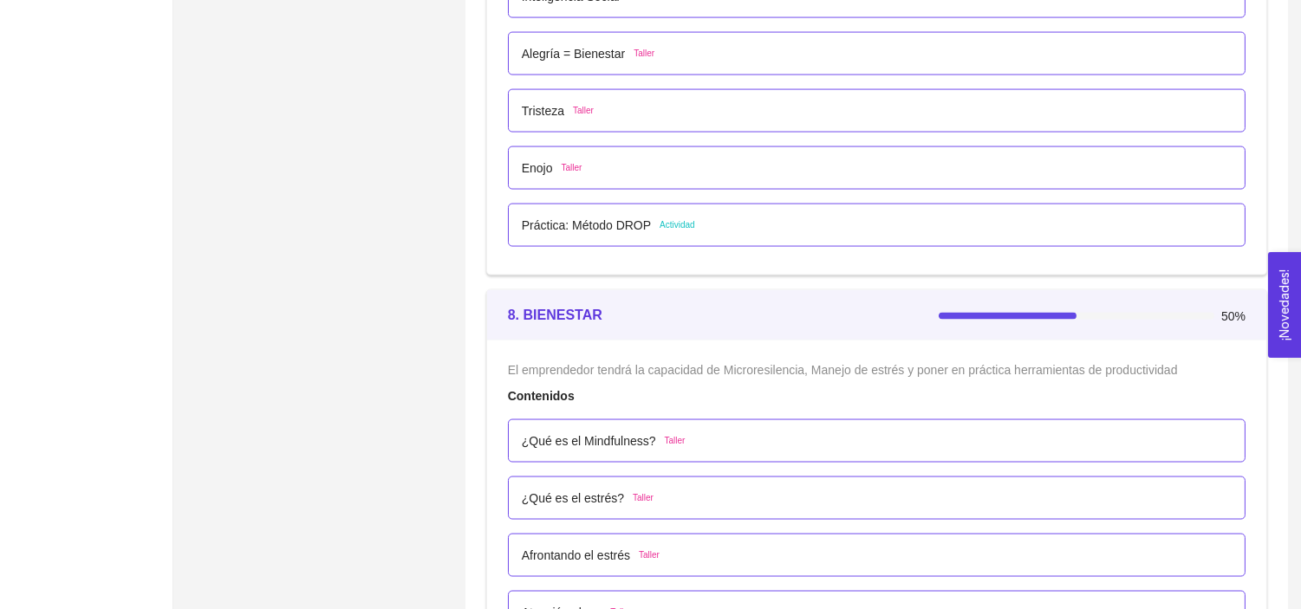
click at [636, 224] on p "Práctica: Método DROP" at bounding box center [586, 225] width 129 height 19
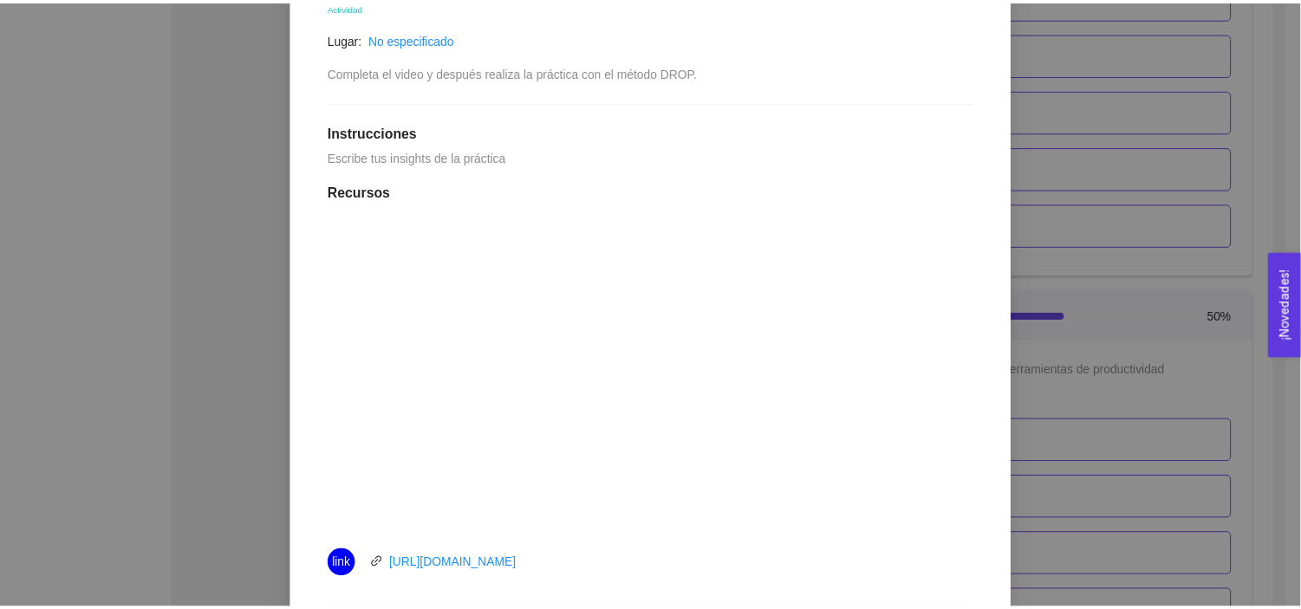
scroll to position [0, 0]
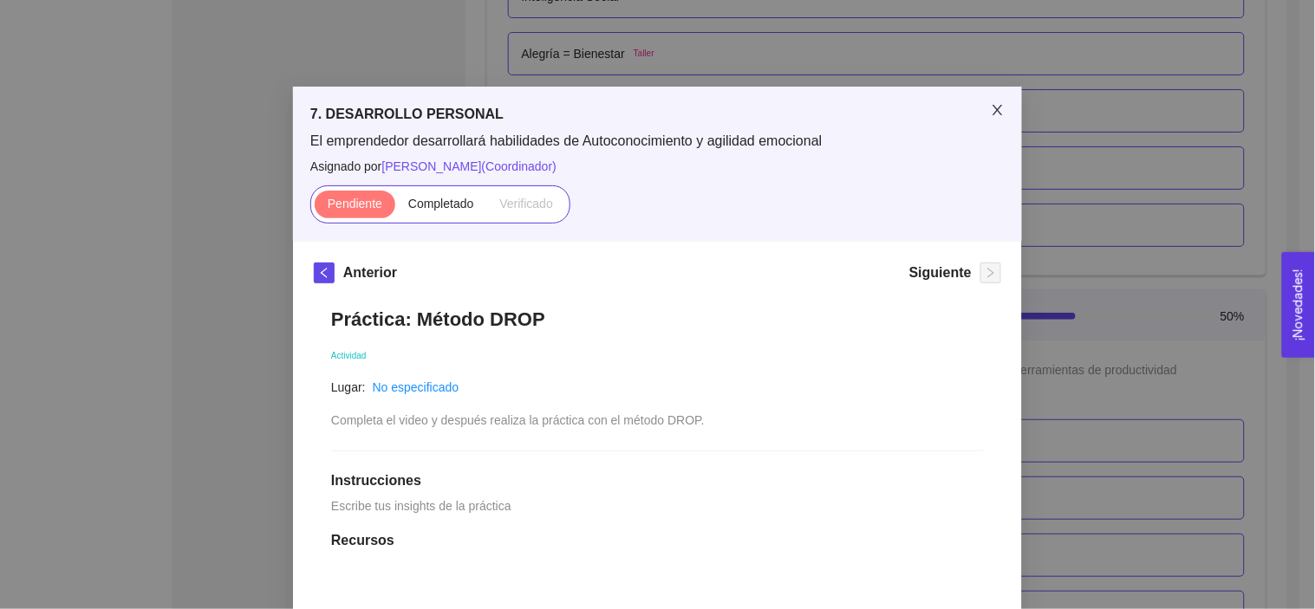
click at [985, 119] on span "Close" at bounding box center [997, 111] width 49 height 49
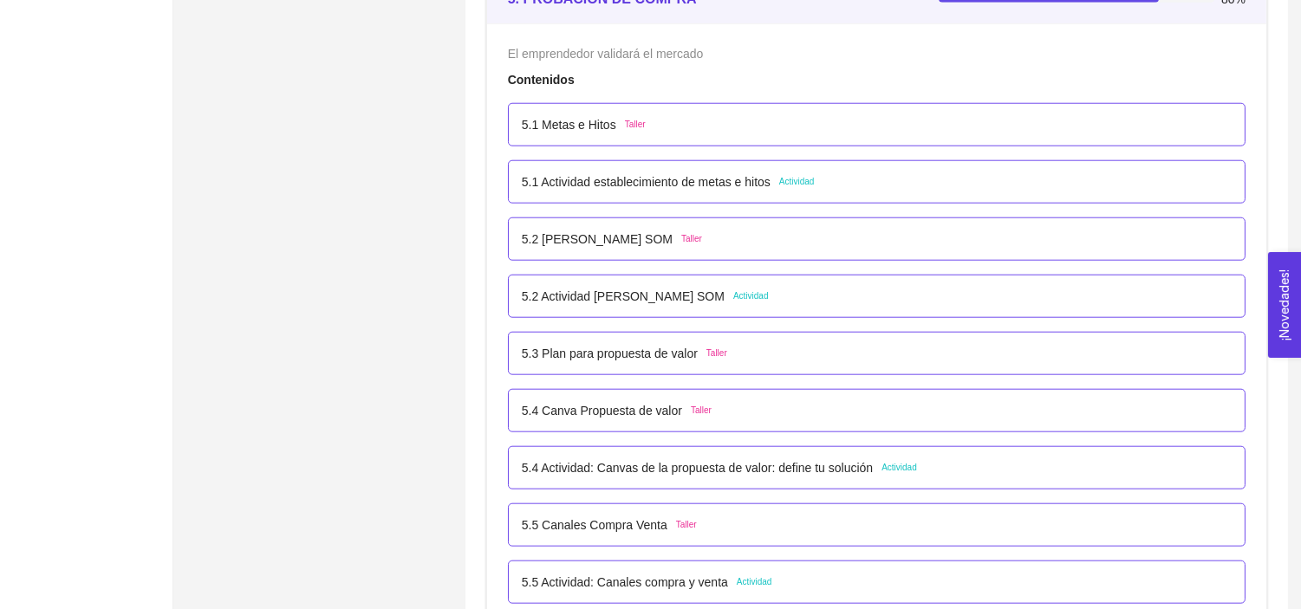
scroll to position [3329, 0]
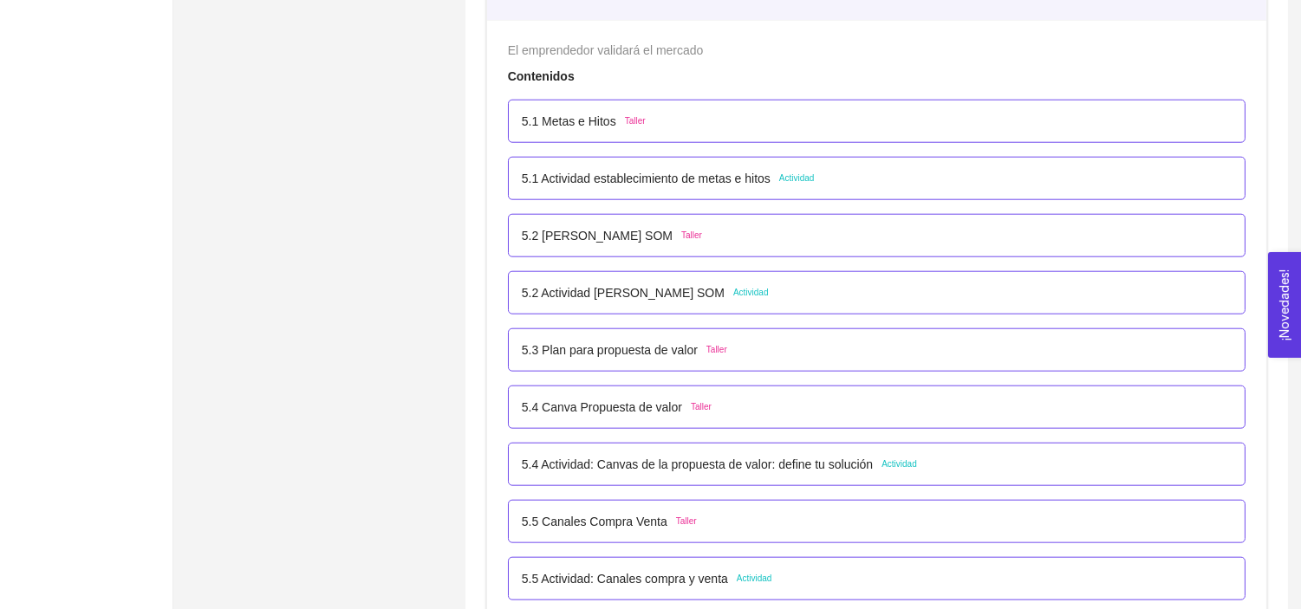
click at [633, 174] on p "5.1 Actividad establecimiento de metas e hitos" at bounding box center [646, 178] width 249 height 19
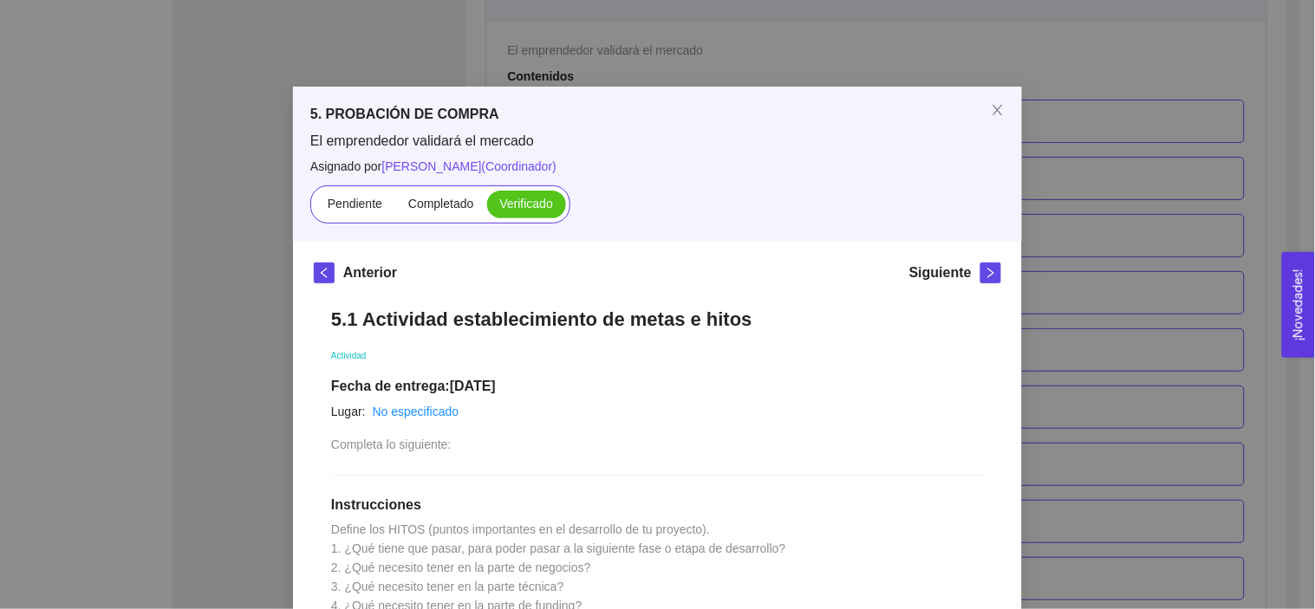
click at [175, 214] on div "5. PROBACIÓN DE COMPRA El emprendedor validará el mercado Asignado por Ana Sofi…" at bounding box center [657, 304] width 1315 height 609
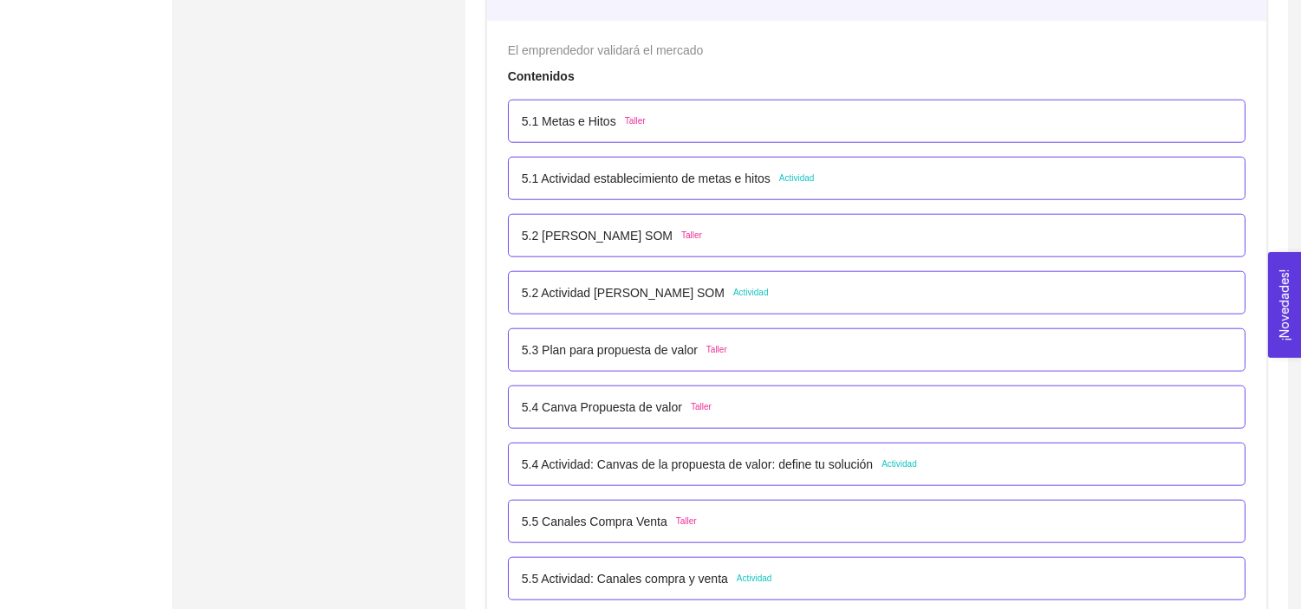
click at [558, 465] on p "5.4 Actividad: Canvas de la propuesta de valor: define tu solución" at bounding box center [697, 464] width 351 height 19
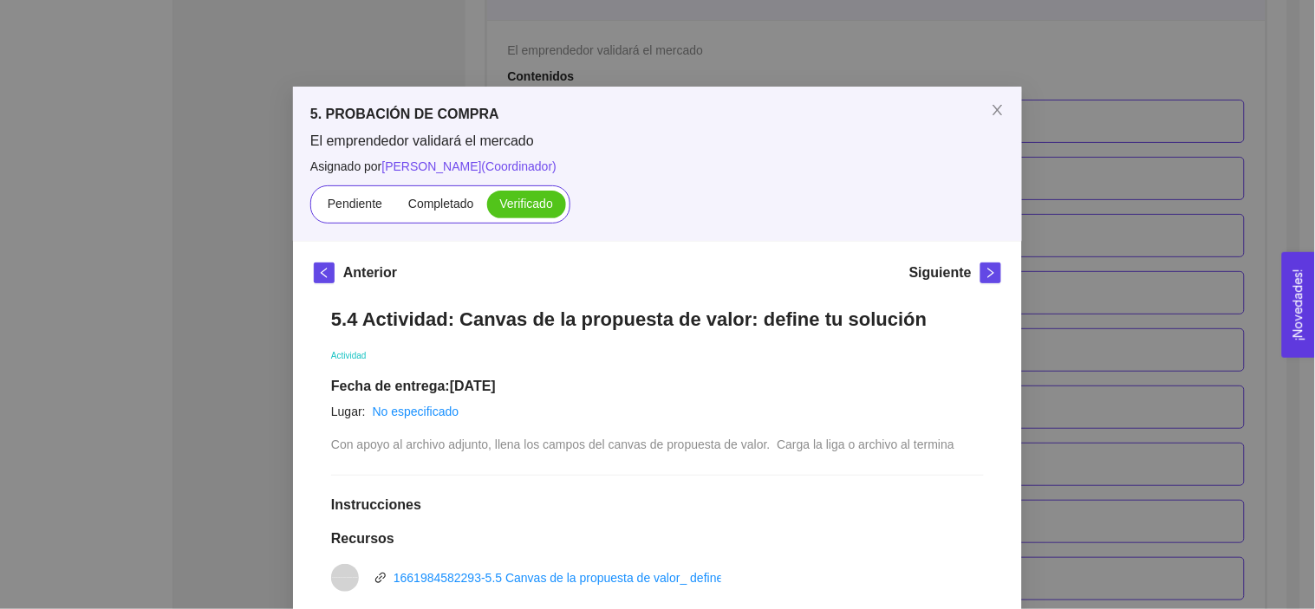
click at [118, 276] on div "5. PROBACIÓN DE COMPRA El emprendedor validará el mercado Asignado por [PERSON_…" at bounding box center [657, 304] width 1315 height 609
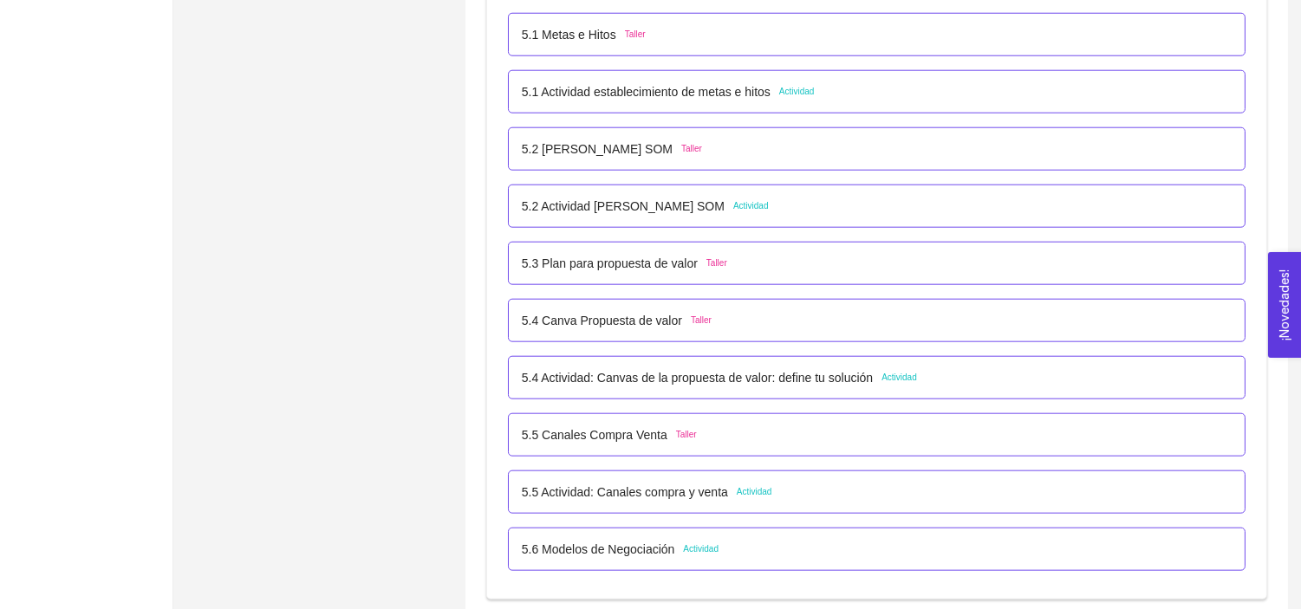
scroll to position [3476, 0]
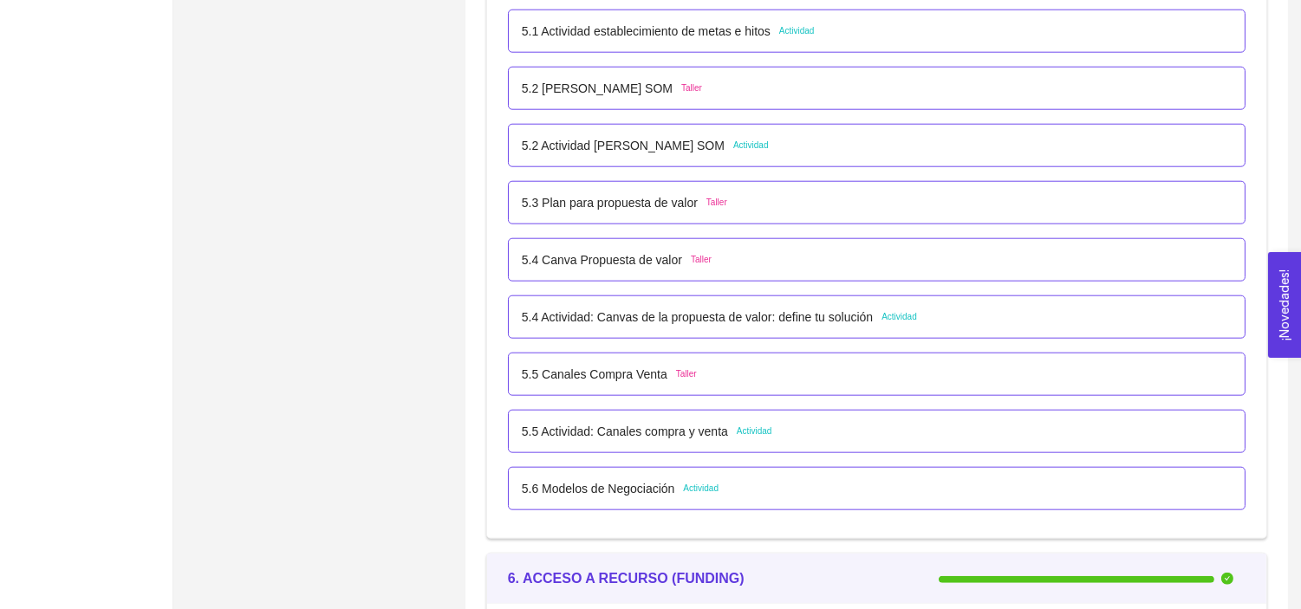
click at [579, 430] on p "5.5 Actividad: Canales compra y venta" at bounding box center [625, 431] width 206 height 19
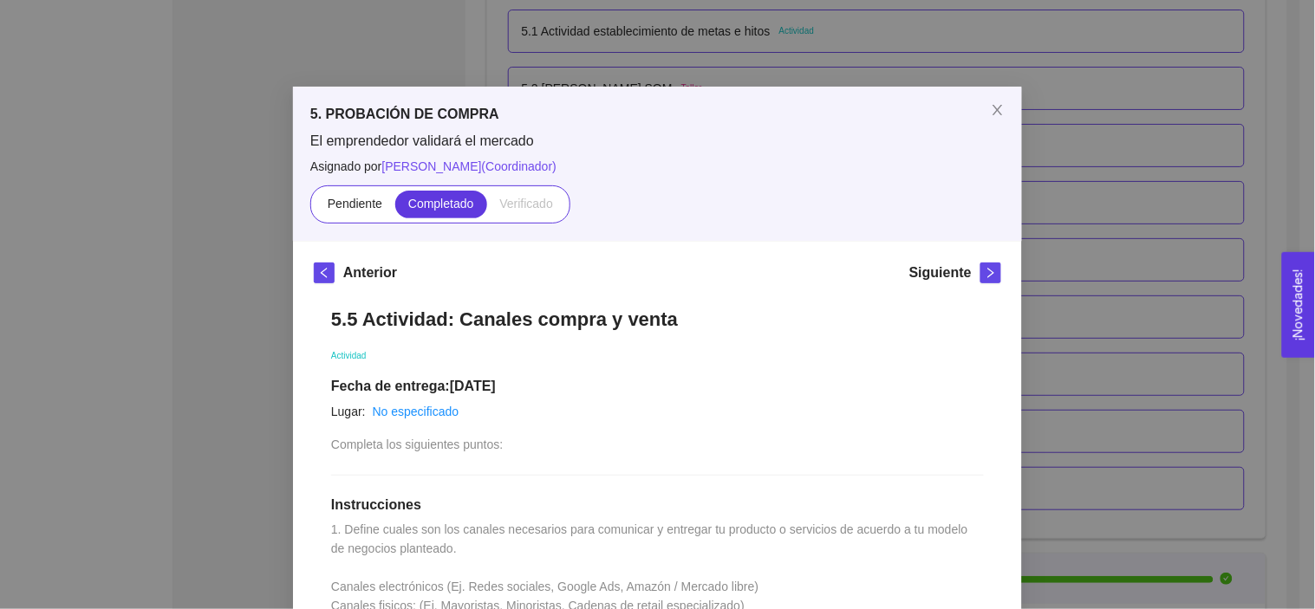
click at [221, 296] on div "5. PROBACIÓN DE COMPRA El emprendedor validará el mercado Asignado por Ana Sofi…" at bounding box center [657, 304] width 1315 height 609
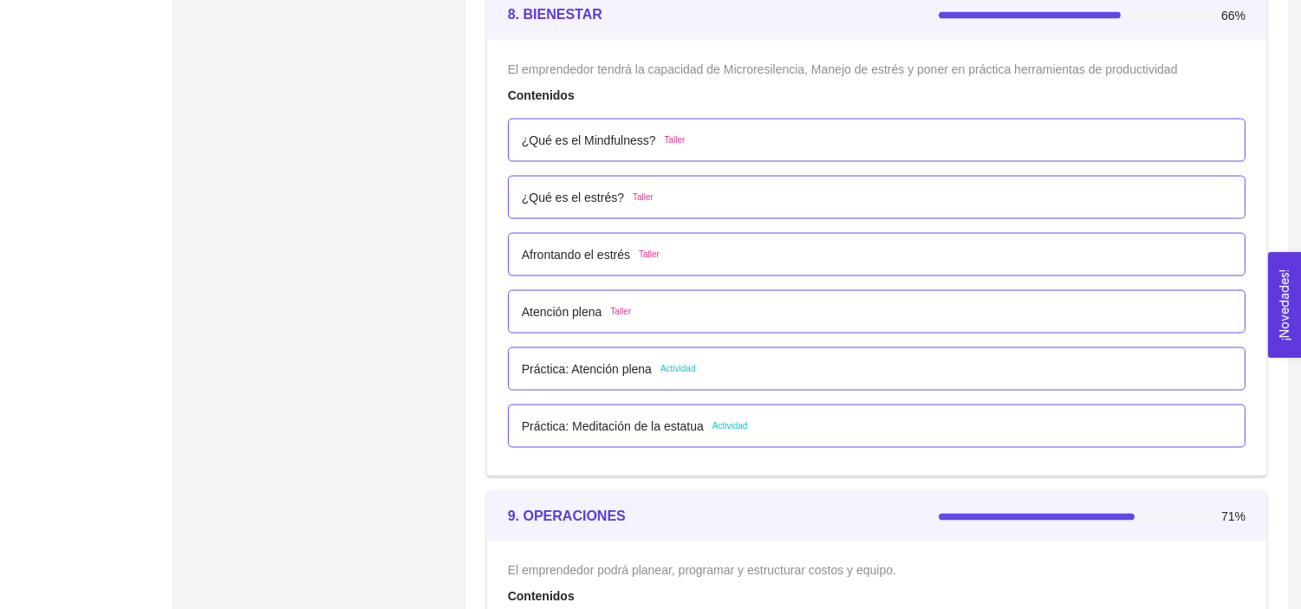
scroll to position [5327, 0]
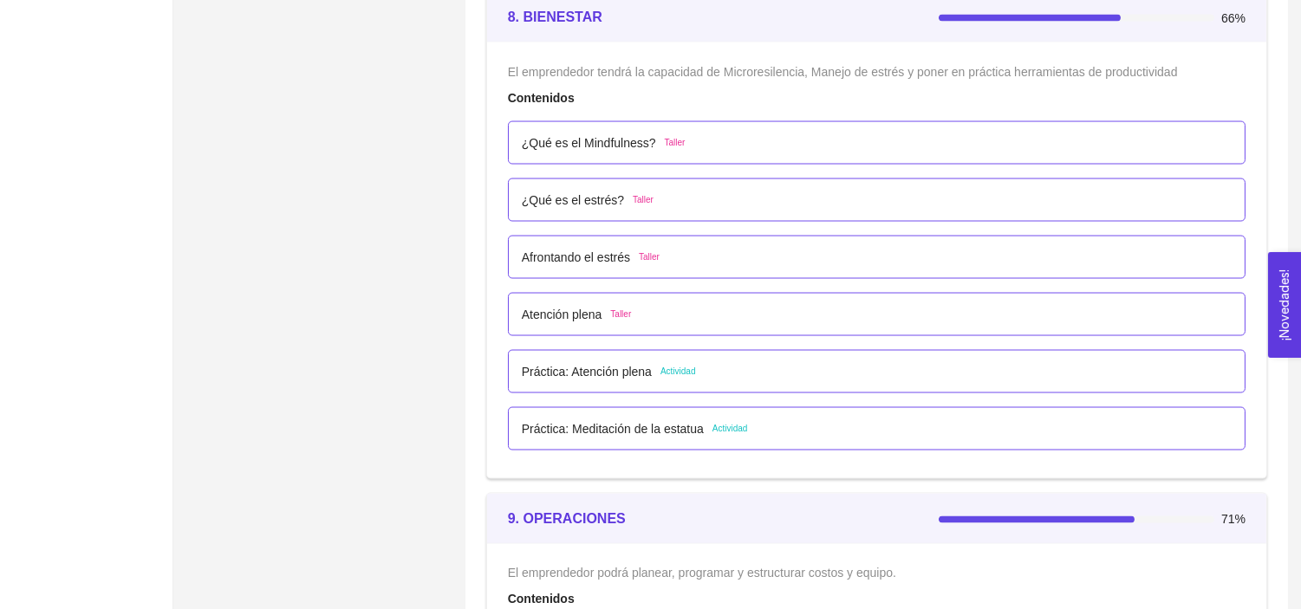
click at [578, 378] on p "Práctica: Atención plena" at bounding box center [587, 371] width 130 height 19
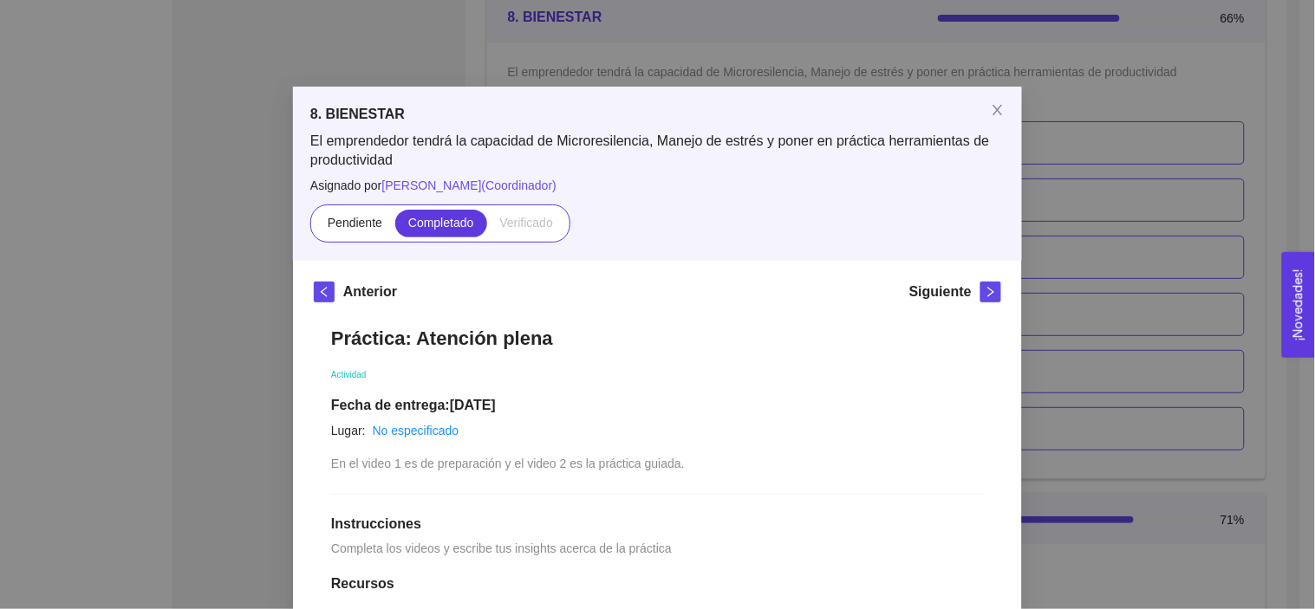
click at [249, 367] on div "8. BIENESTAR El emprendedor tendrá la capacidad de Microresilencia, Manejo de e…" at bounding box center [657, 304] width 1315 height 609
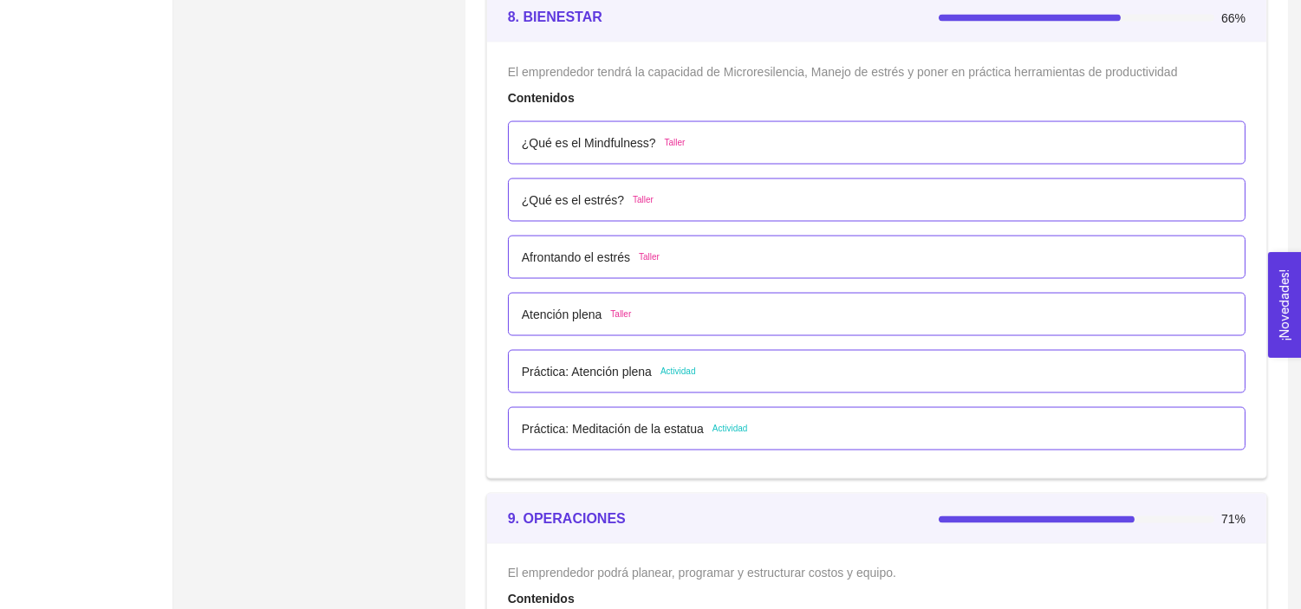
click at [664, 435] on p "Práctica: Meditación de la estatua" at bounding box center [613, 428] width 182 height 19
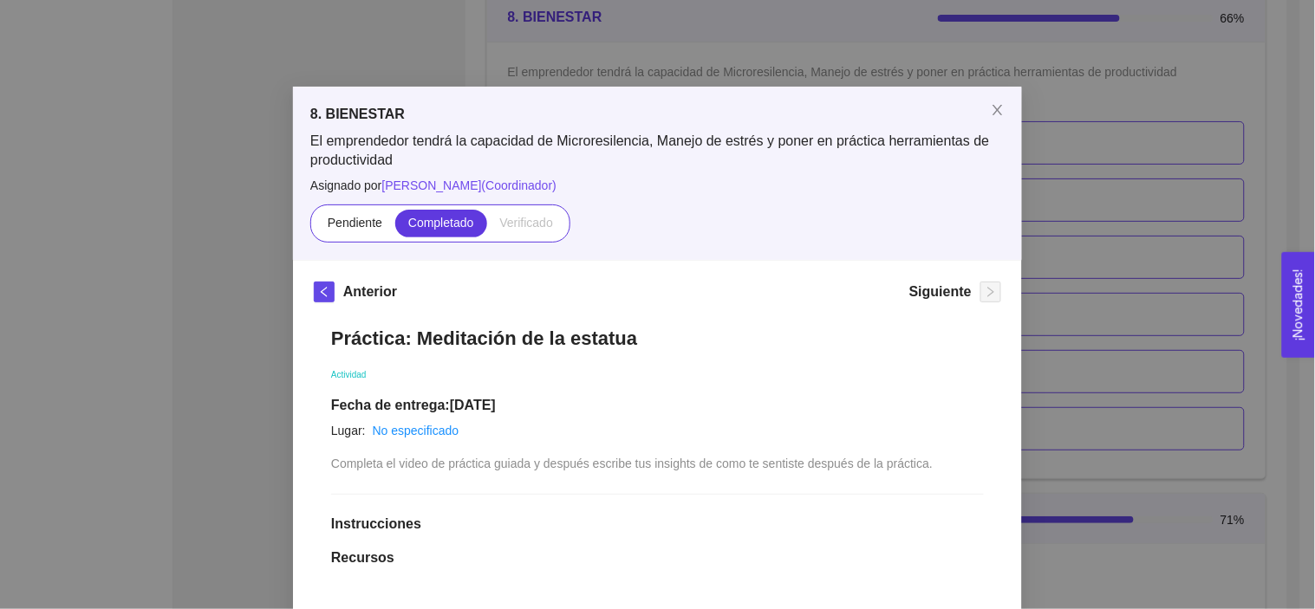
click at [275, 367] on div "8. BIENESTAR El emprendedor tendrá la capacidad de Microresilencia, Manejo de e…" at bounding box center [657, 304] width 1315 height 609
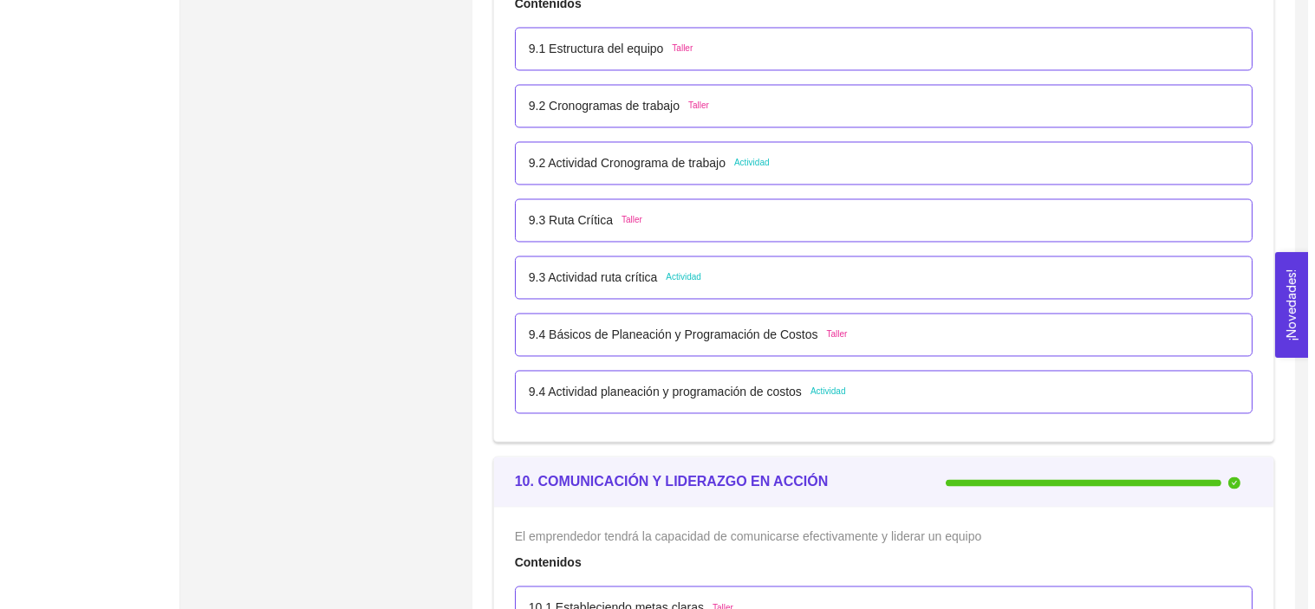
scroll to position [5933, 0]
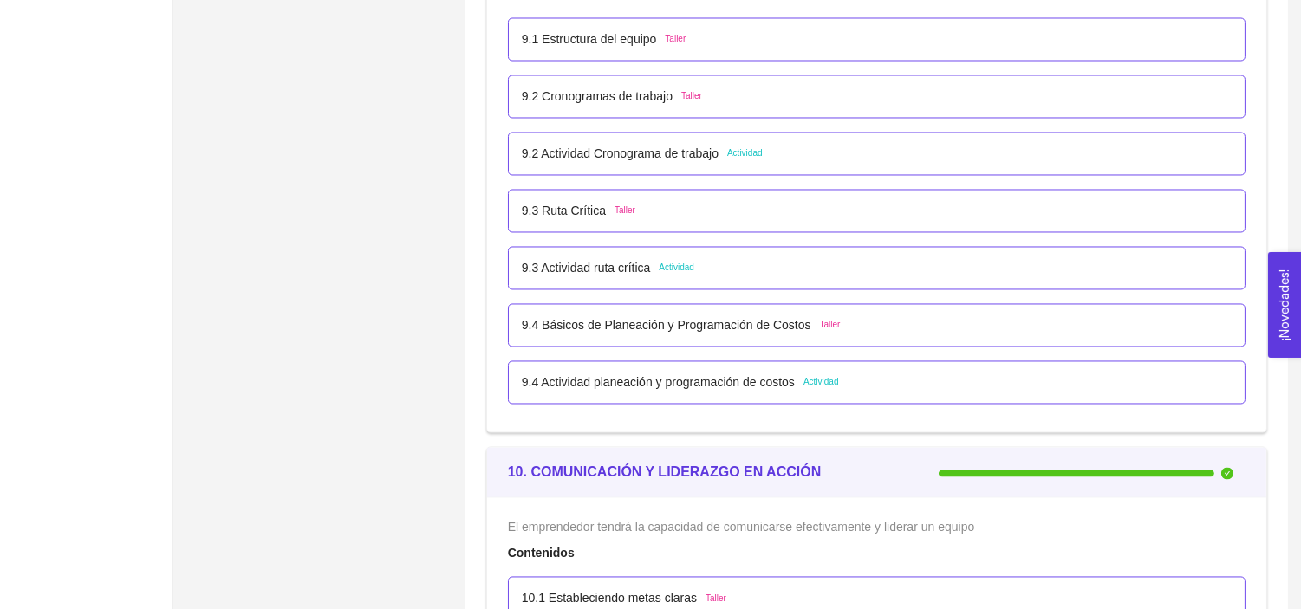
click at [650, 154] on p "9.2 Actividad Cronograma de trabajo" at bounding box center [620, 153] width 197 height 19
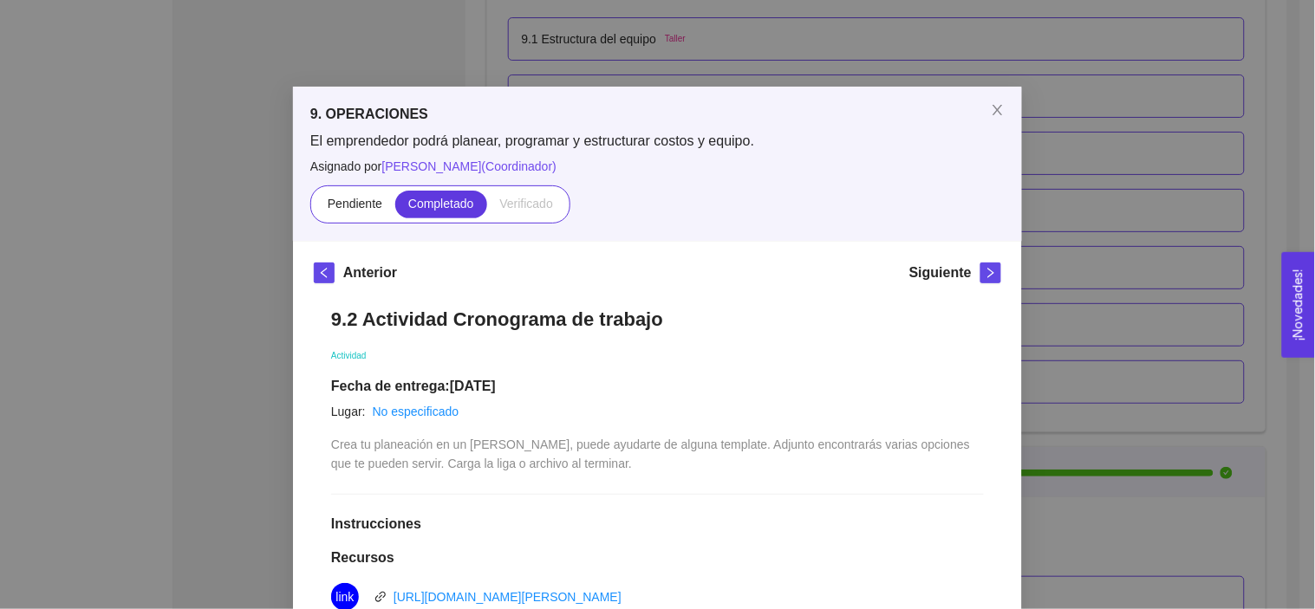
click at [197, 312] on div "9. OPERACIONES El emprendedor podrá planear, programar y estructurar costos y e…" at bounding box center [657, 304] width 1315 height 609
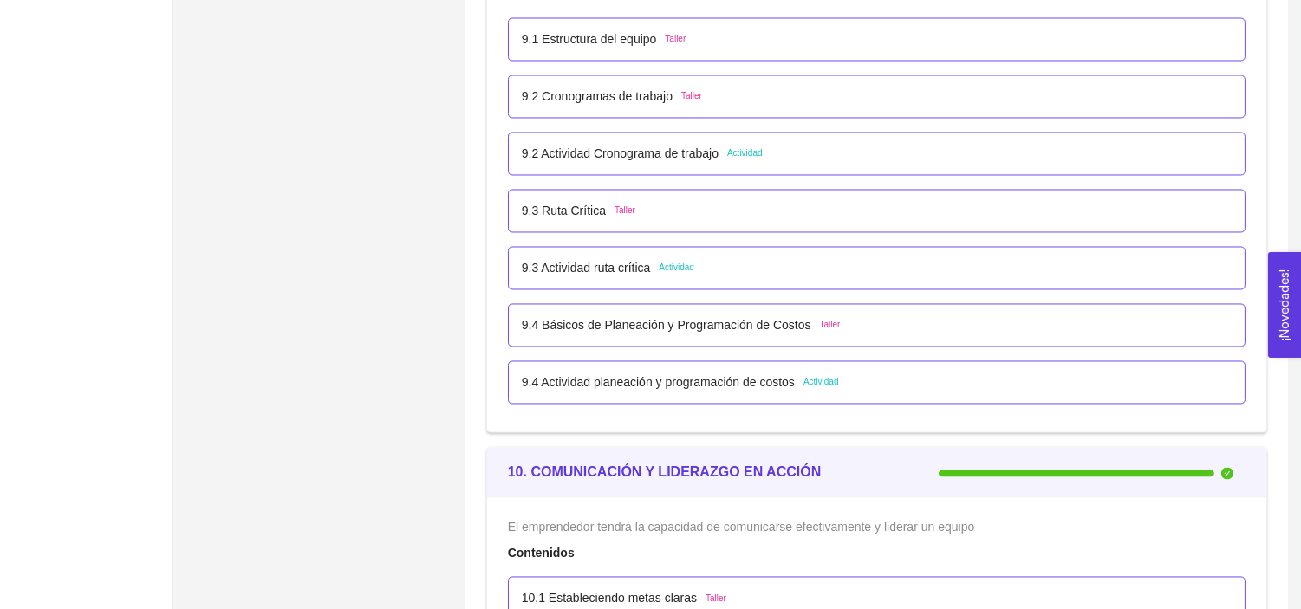
click at [595, 275] on p "9.3 Actividad ruta crítica" at bounding box center [586, 267] width 129 height 19
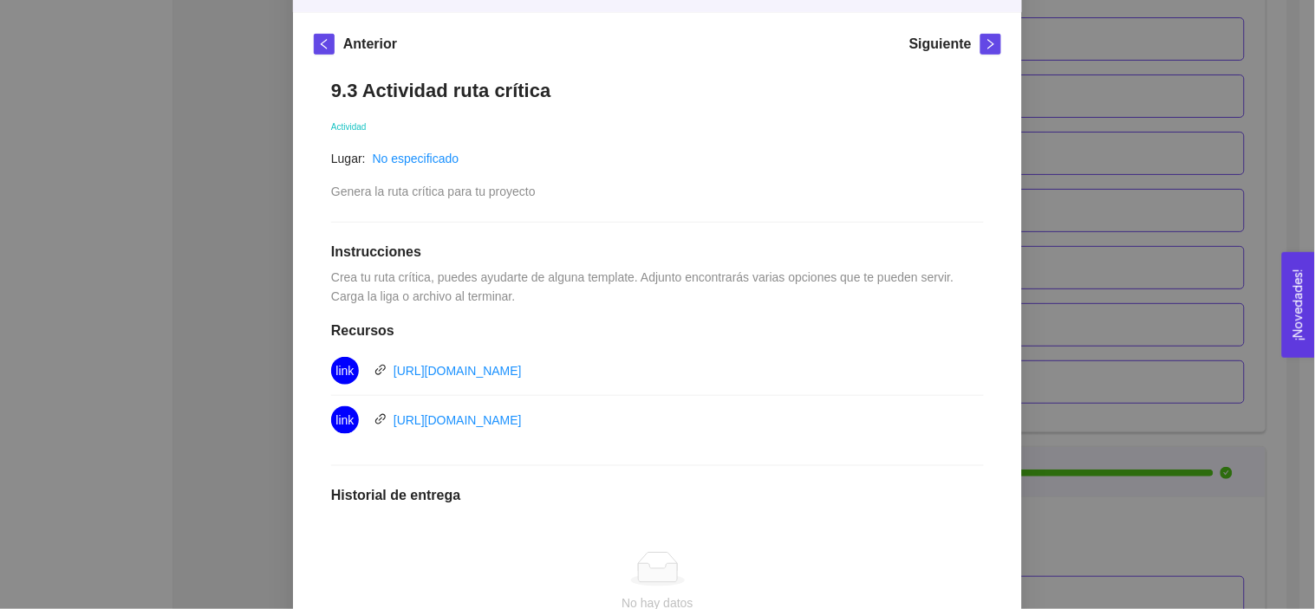
scroll to position [243, 0]
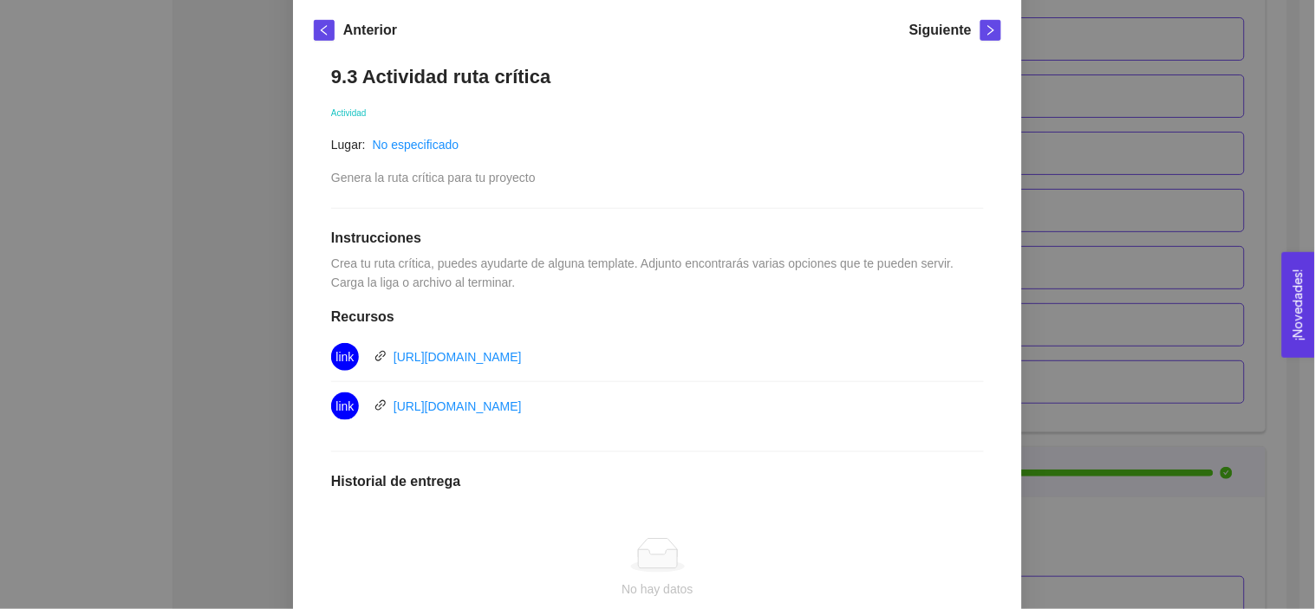
click at [194, 272] on div "9. OPERACIONES El emprendedor podrá planear, programar y estructurar costos y e…" at bounding box center [657, 304] width 1315 height 609
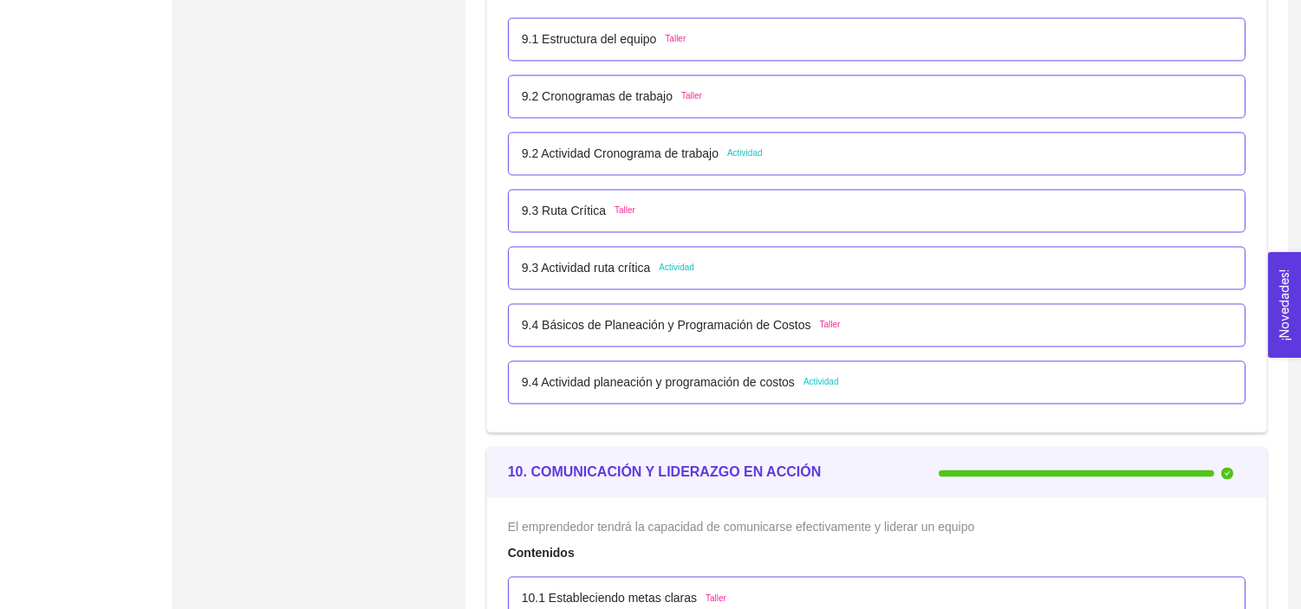
click at [566, 377] on p "9.4 Actividad planeación y programación de costos" at bounding box center [658, 382] width 273 height 19
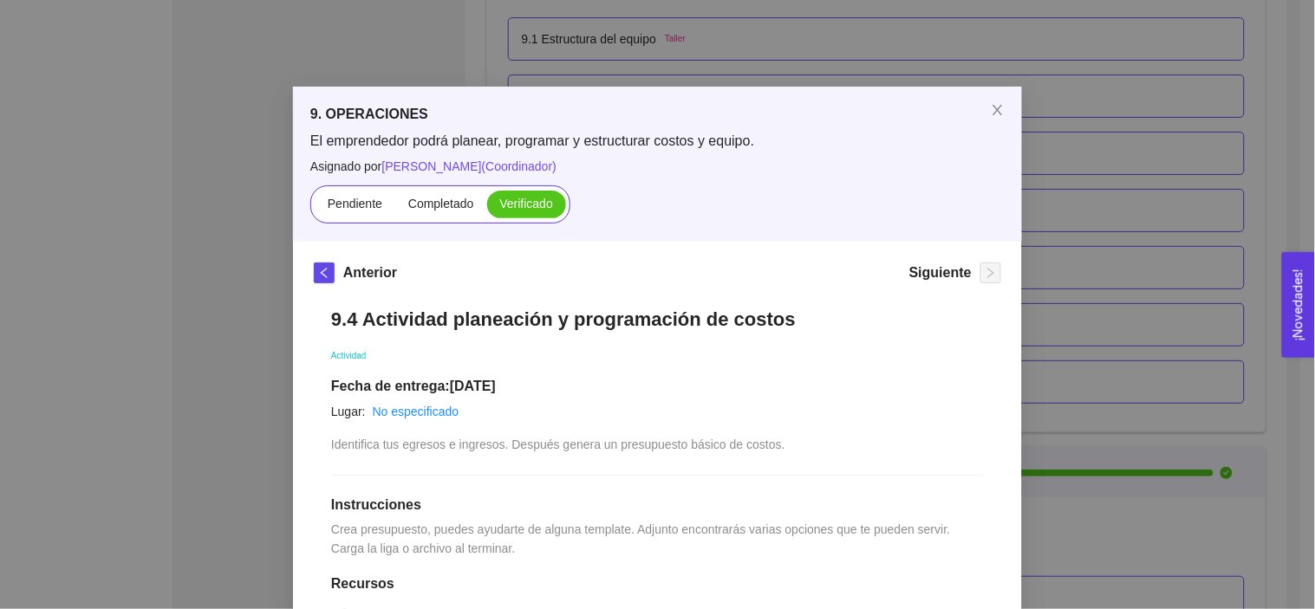
click at [235, 297] on div "9. OPERACIONES El emprendedor podrá planear, programar y estructurar costos y e…" at bounding box center [657, 304] width 1315 height 609
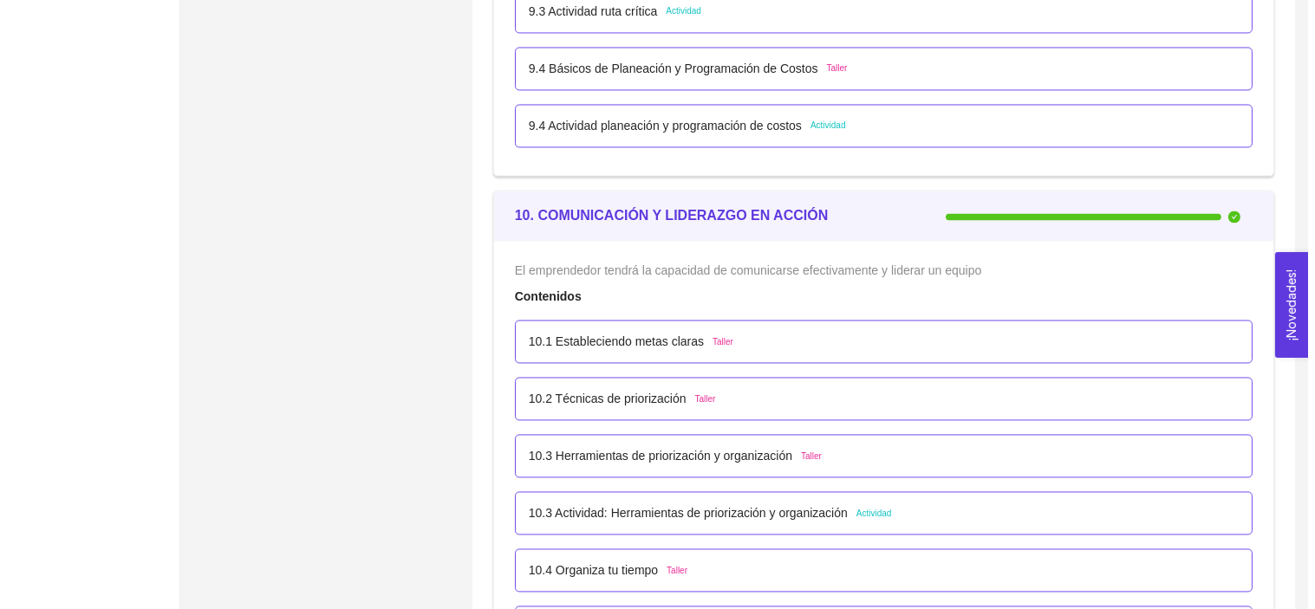
scroll to position [6185, 0]
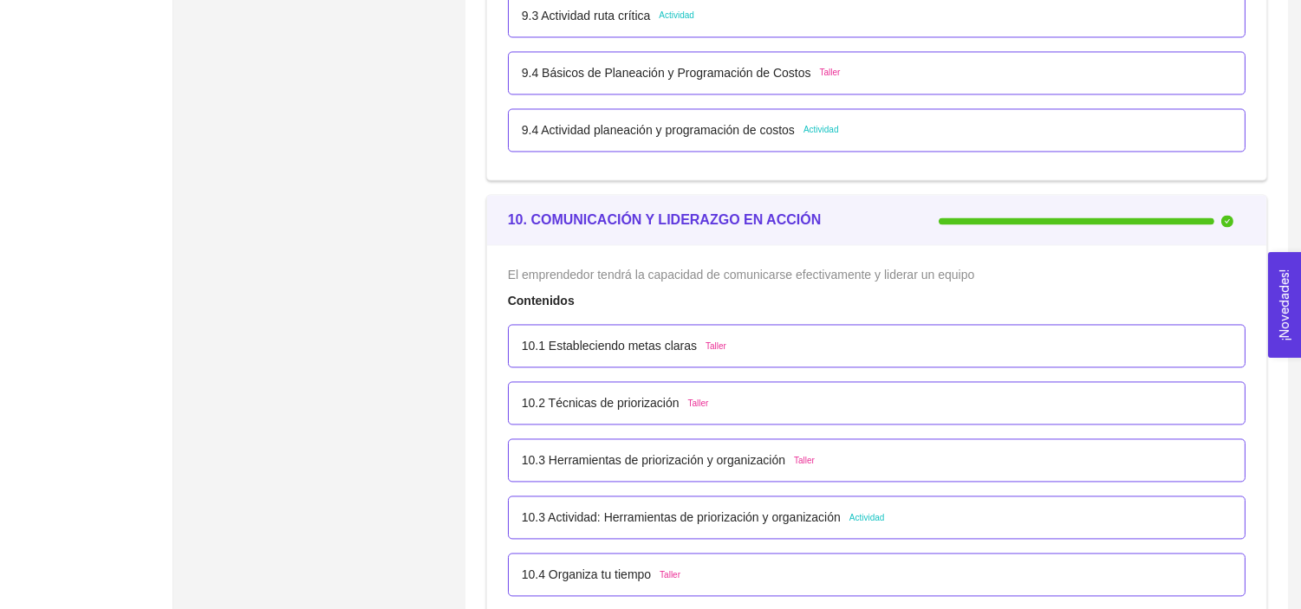
click at [541, 17] on p "9.3 Actividad ruta crítica" at bounding box center [586, 15] width 129 height 19
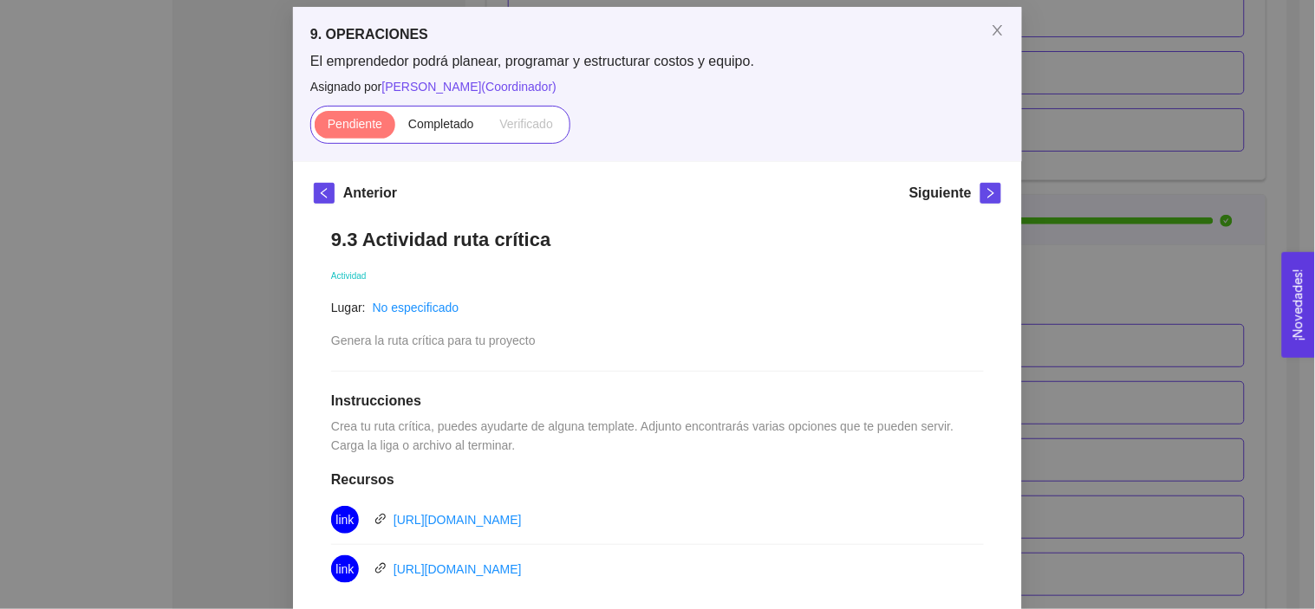
scroll to position [0, 0]
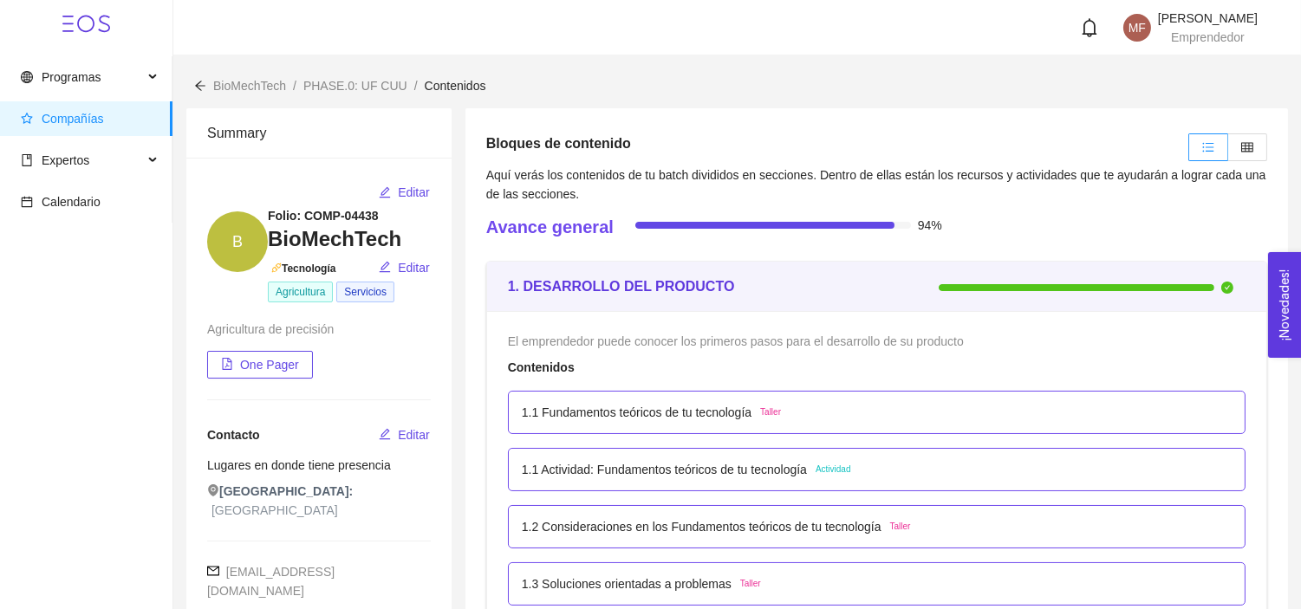
click at [78, 121] on span "Compañías" at bounding box center [73, 119] width 62 height 14
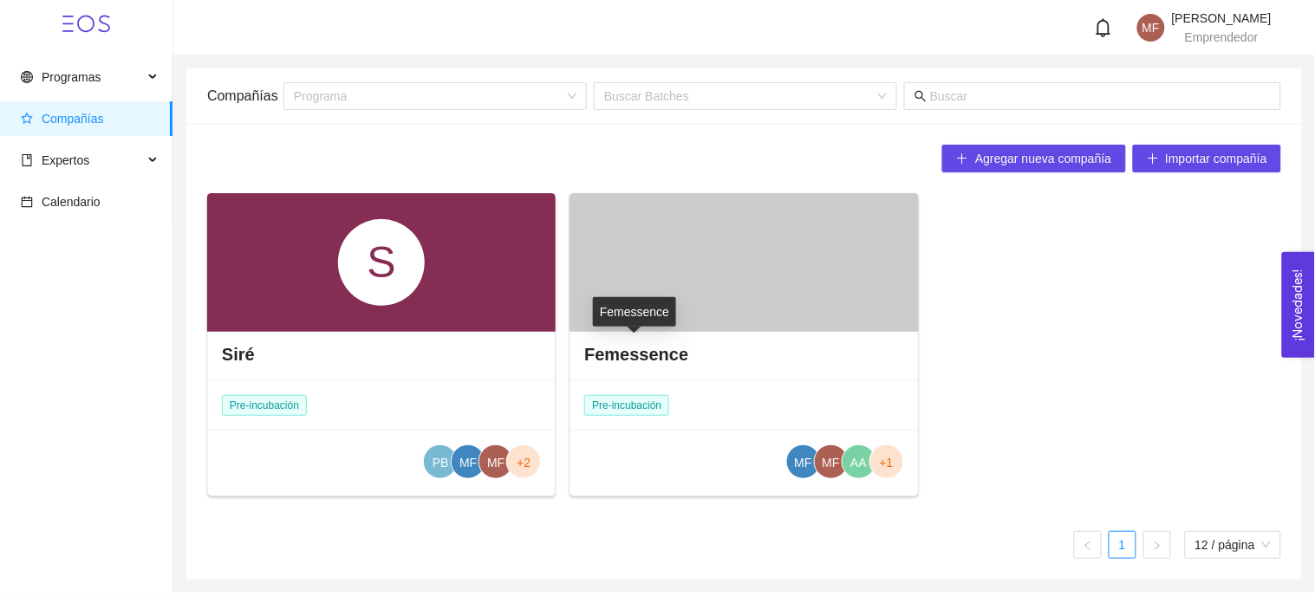
click at [645, 360] on h4 "Femessence" at bounding box center [636, 354] width 104 height 24
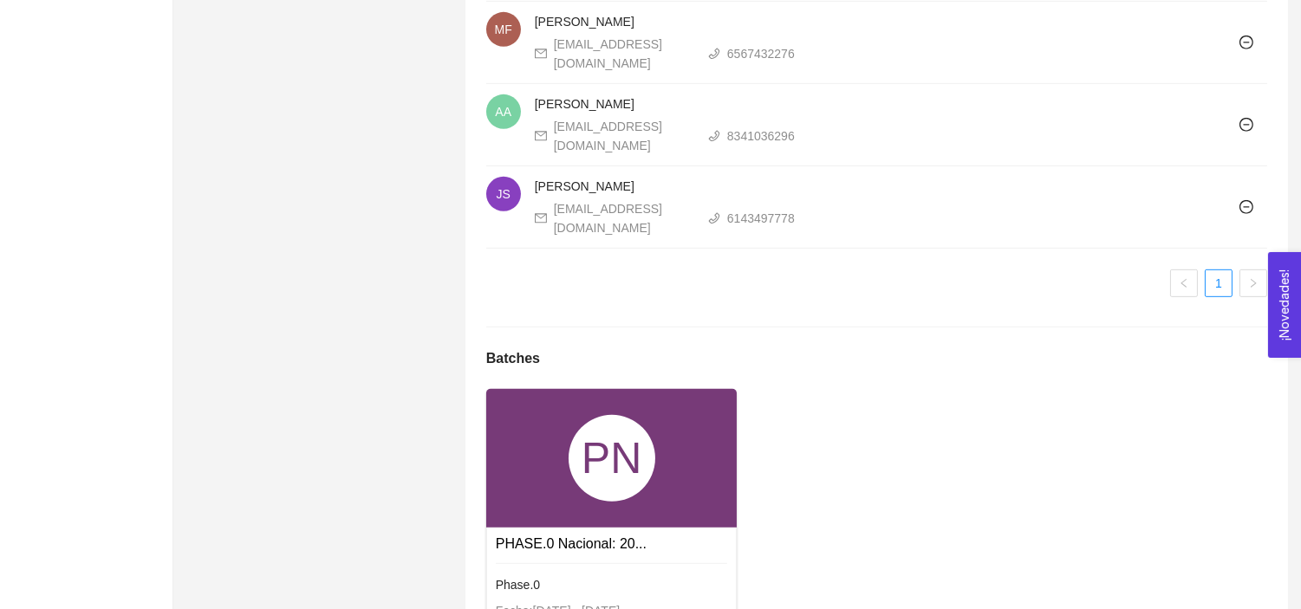
scroll to position [1733, 0]
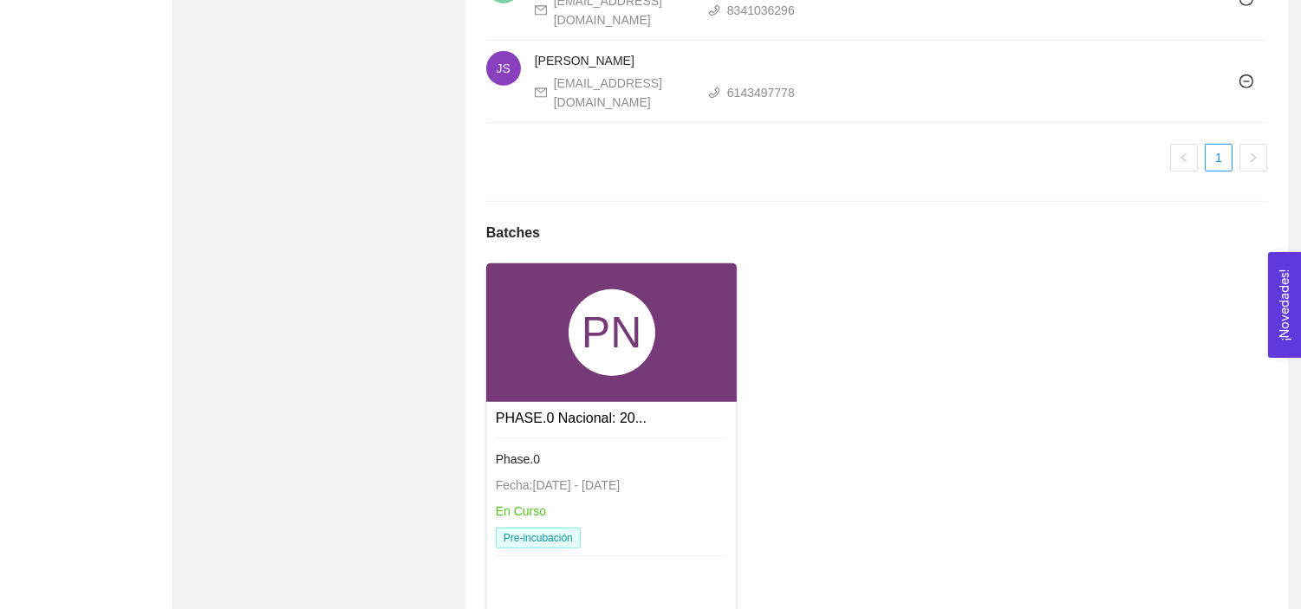
click at [621, 343] on div "PN" at bounding box center [611, 332] width 251 height 139
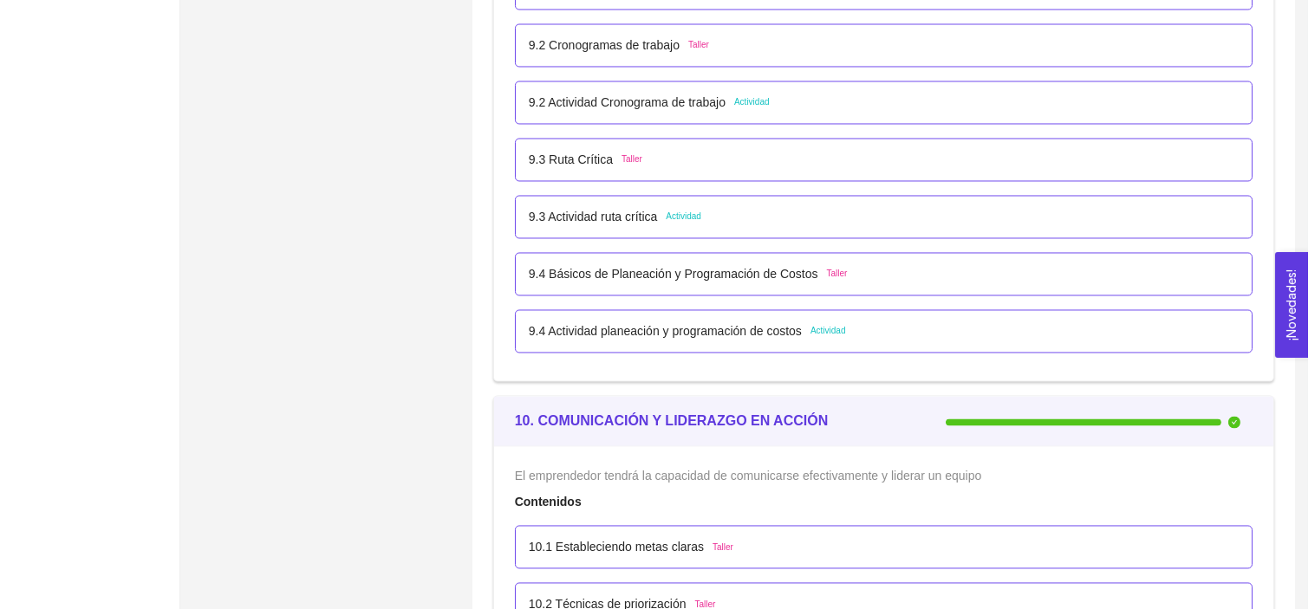
scroll to position [5962, 0]
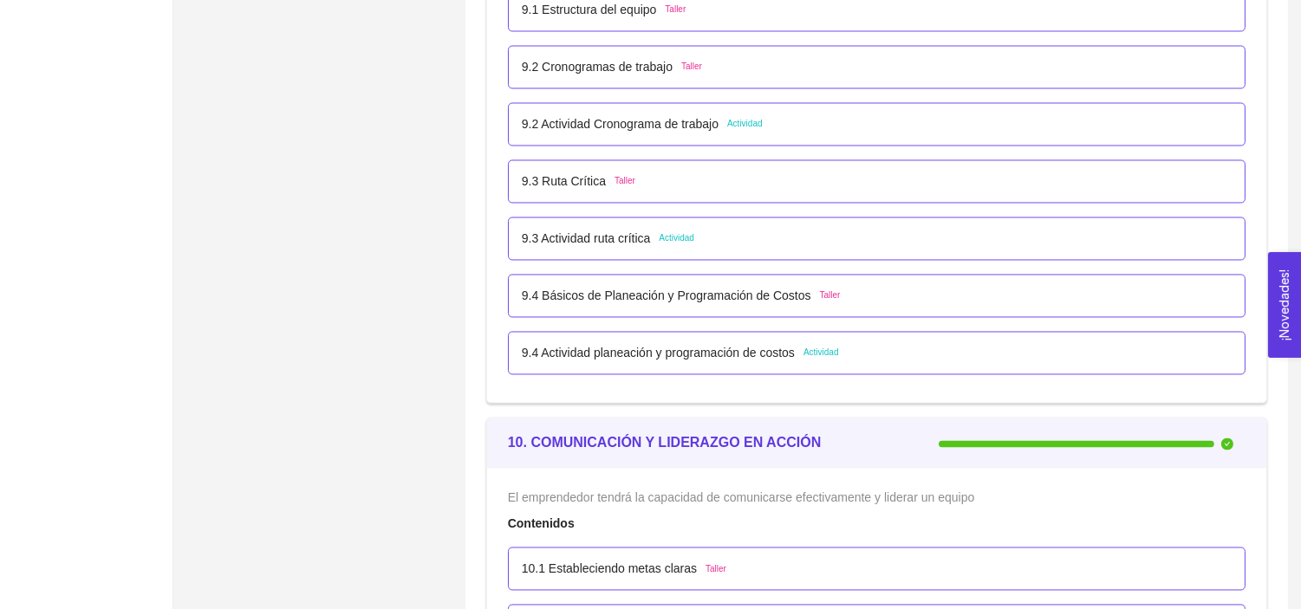
click at [556, 238] on p "9.3 Actividad ruta crítica" at bounding box center [586, 238] width 129 height 19
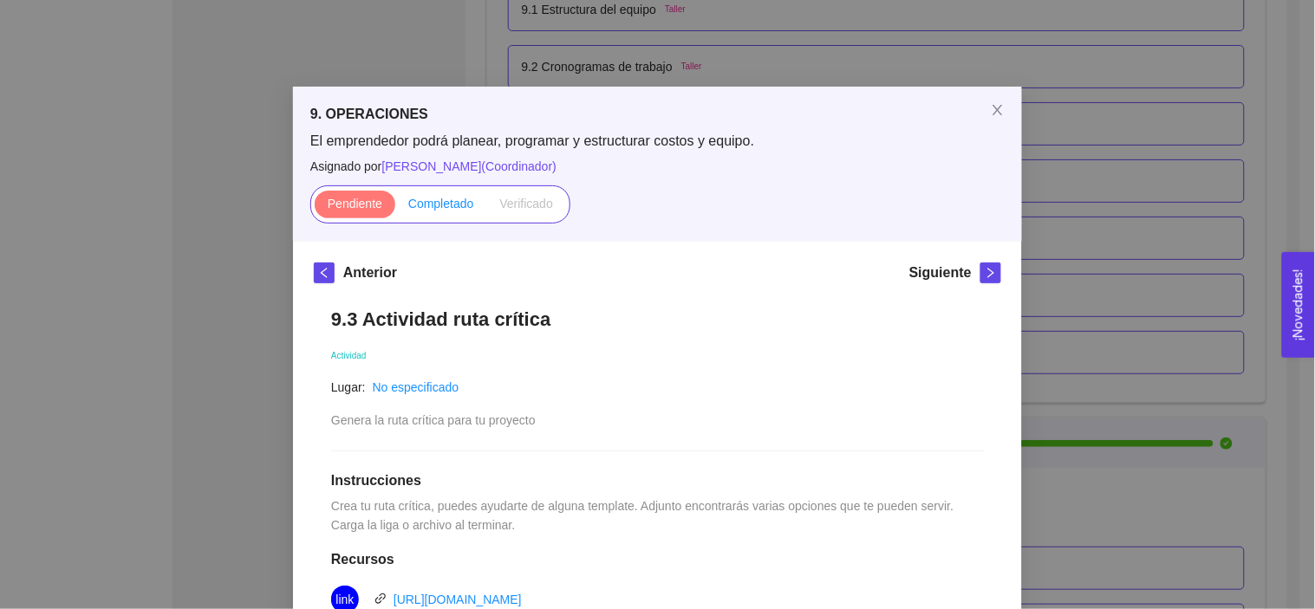
click at [452, 211] on span "Completado" at bounding box center [441, 204] width 66 height 14
click at [395, 208] on input "Completado" at bounding box center [395, 208] width 0 height 0
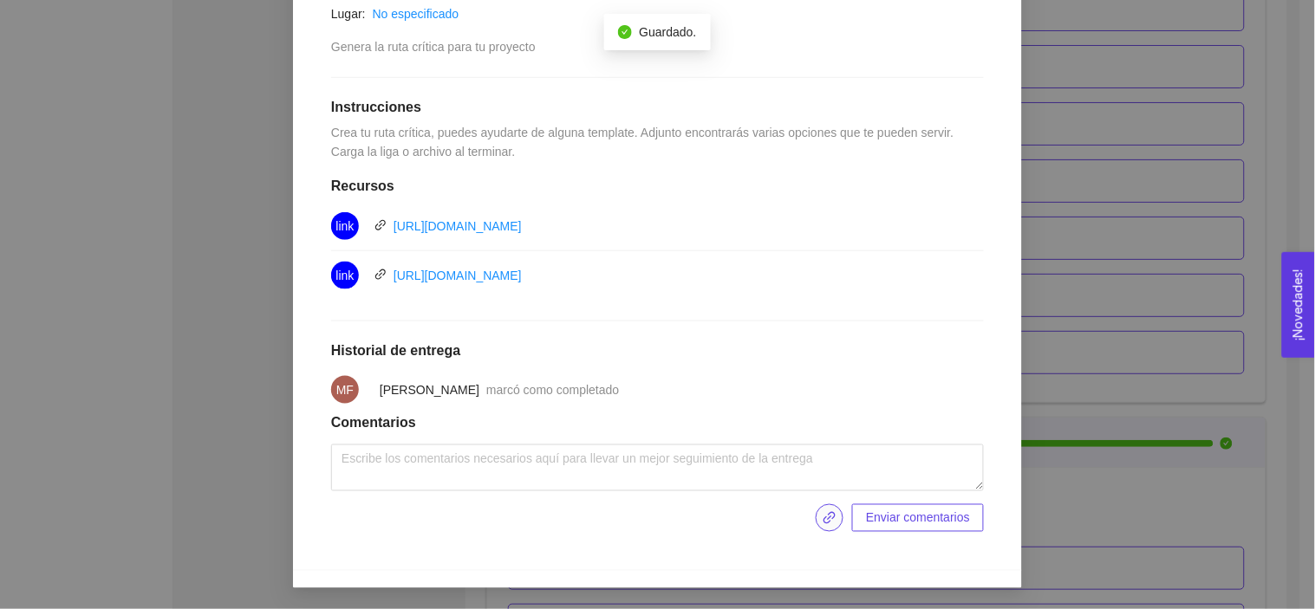
scroll to position [374, 0]
click at [822, 510] on button "button" at bounding box center [829, 518] width 28 height 28
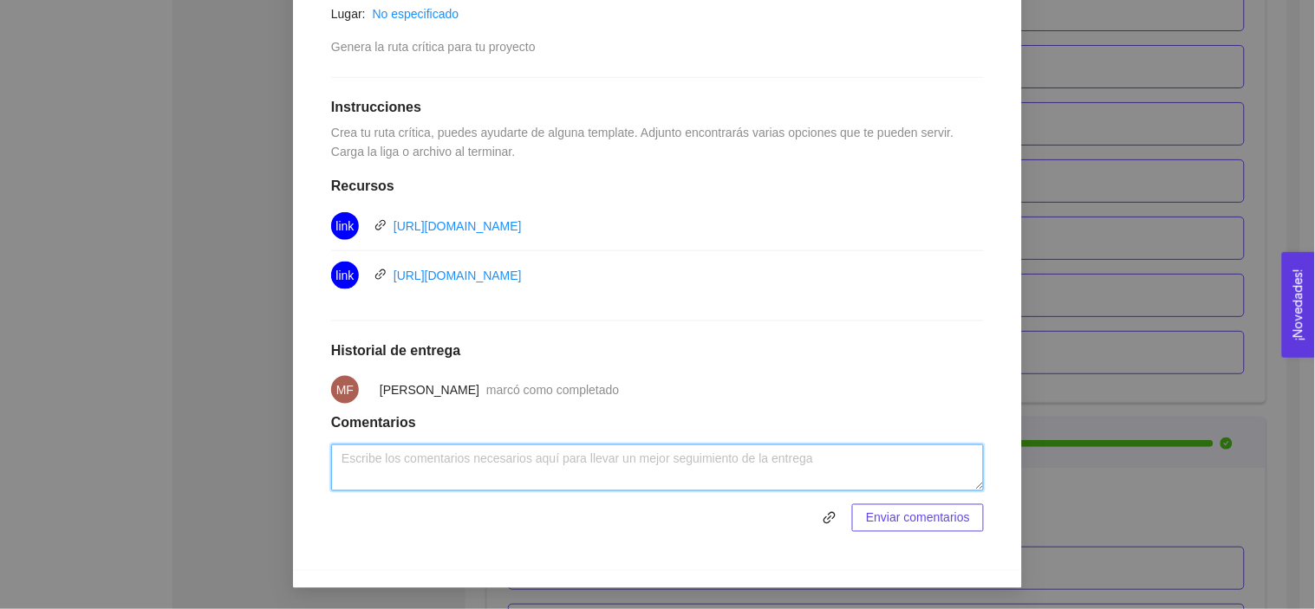
click at [561, 459] on textarea at bounding box center [657, 468] width 653 height 47
type textarea "Ruta crítica"
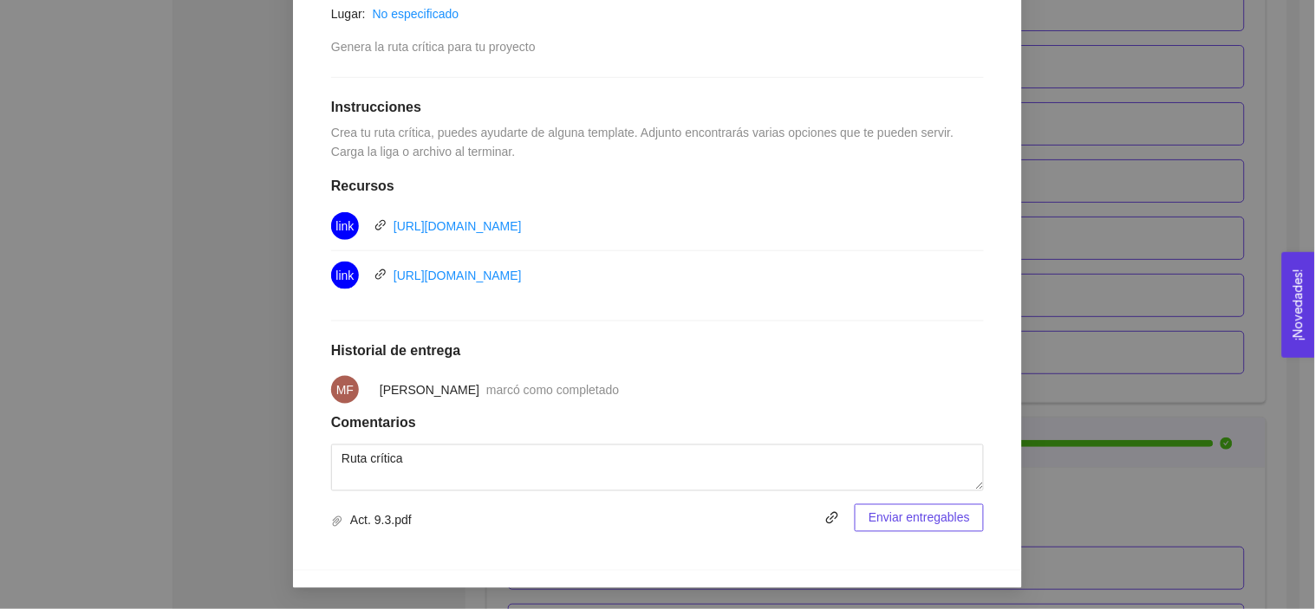
click at [869, 510] on span "Enviar entregables" at bounding box center [918, 518] width 101 height 19
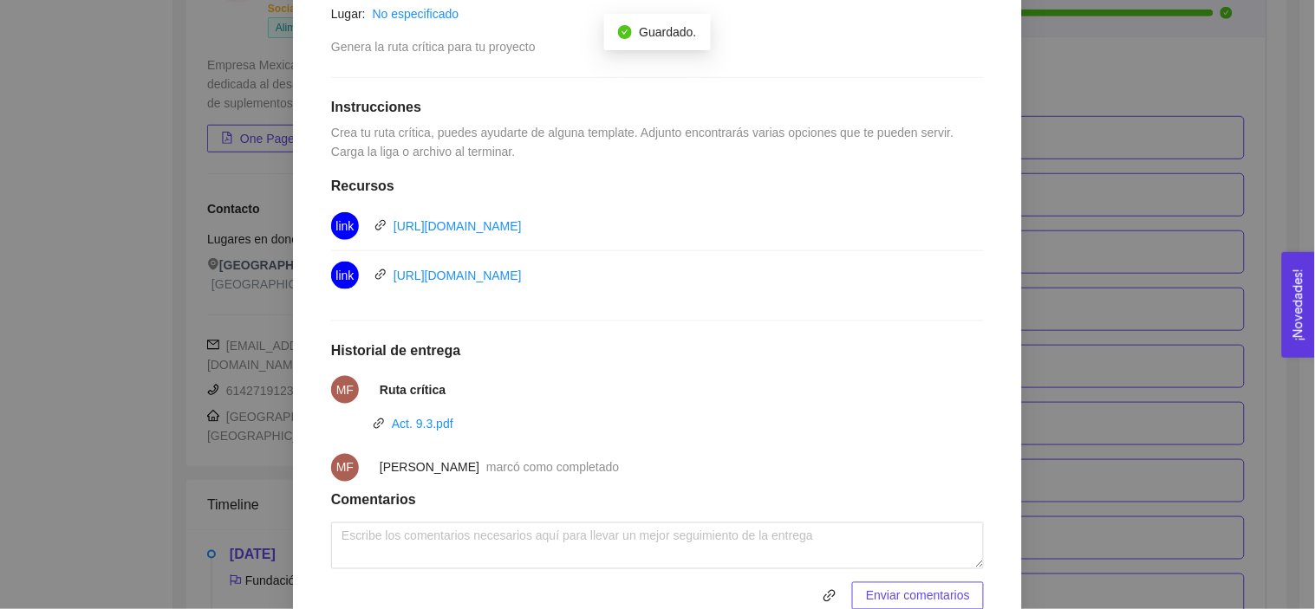
scroll to position [5962, 0]
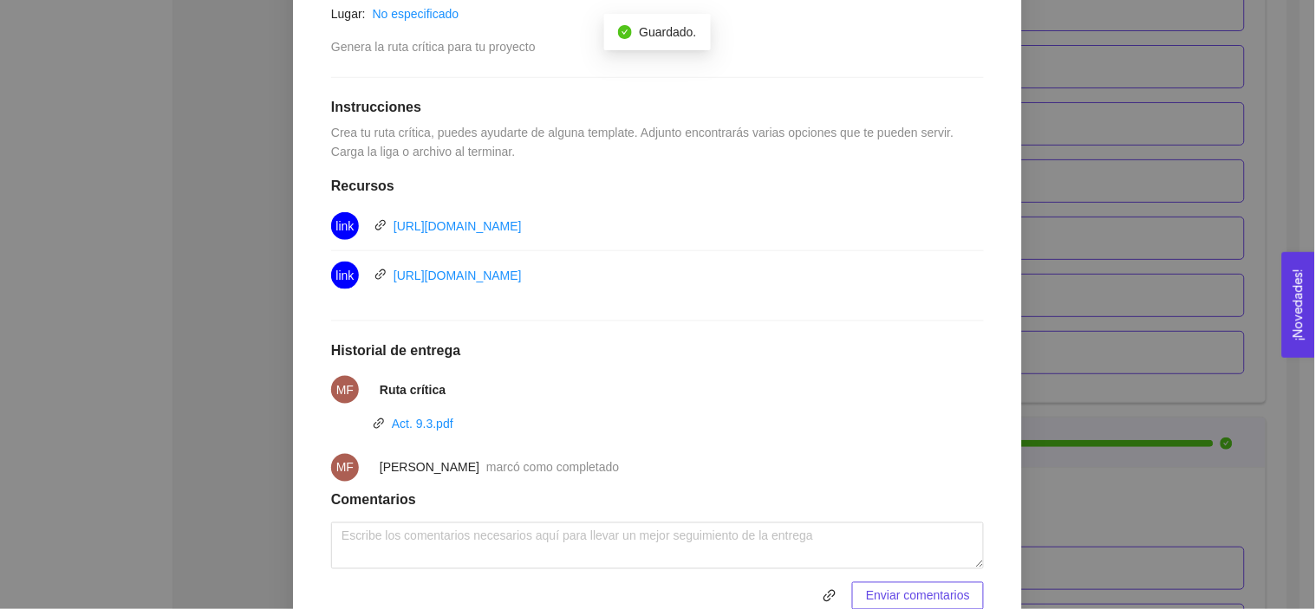
click at [1176, 269] on div "9. OPERACIONES El emprendedor podrá planear, programar y estructurar costos y e…" at bounding box center [657, 304] width 1315 height 609
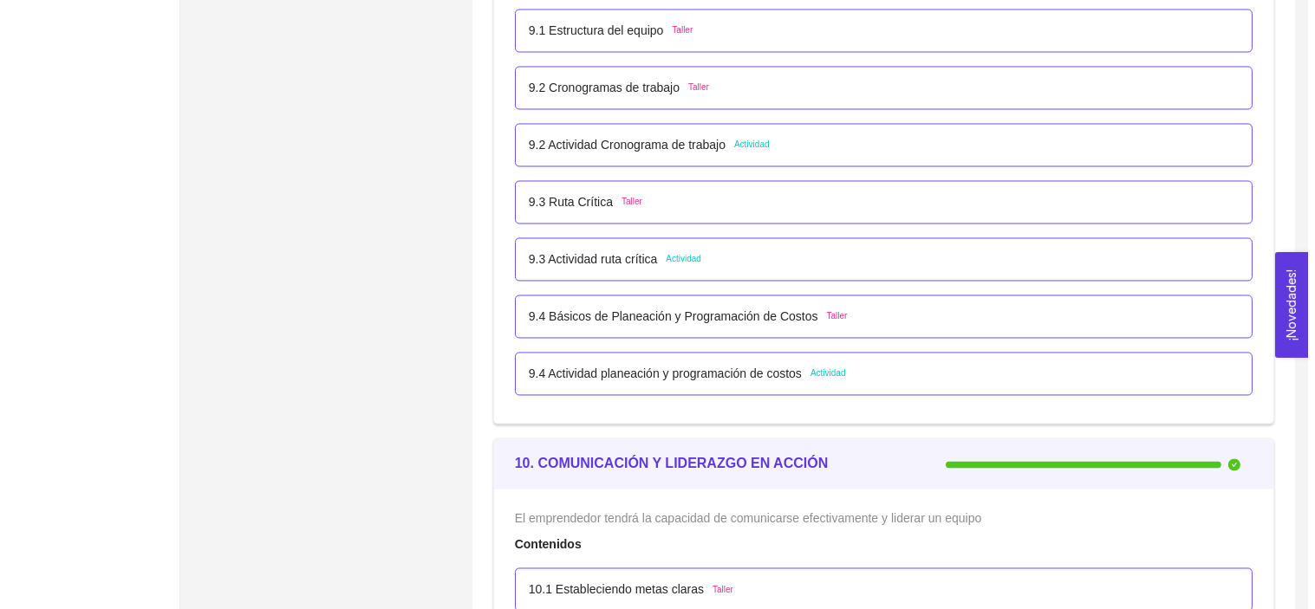
scroll to position [5964, 0]
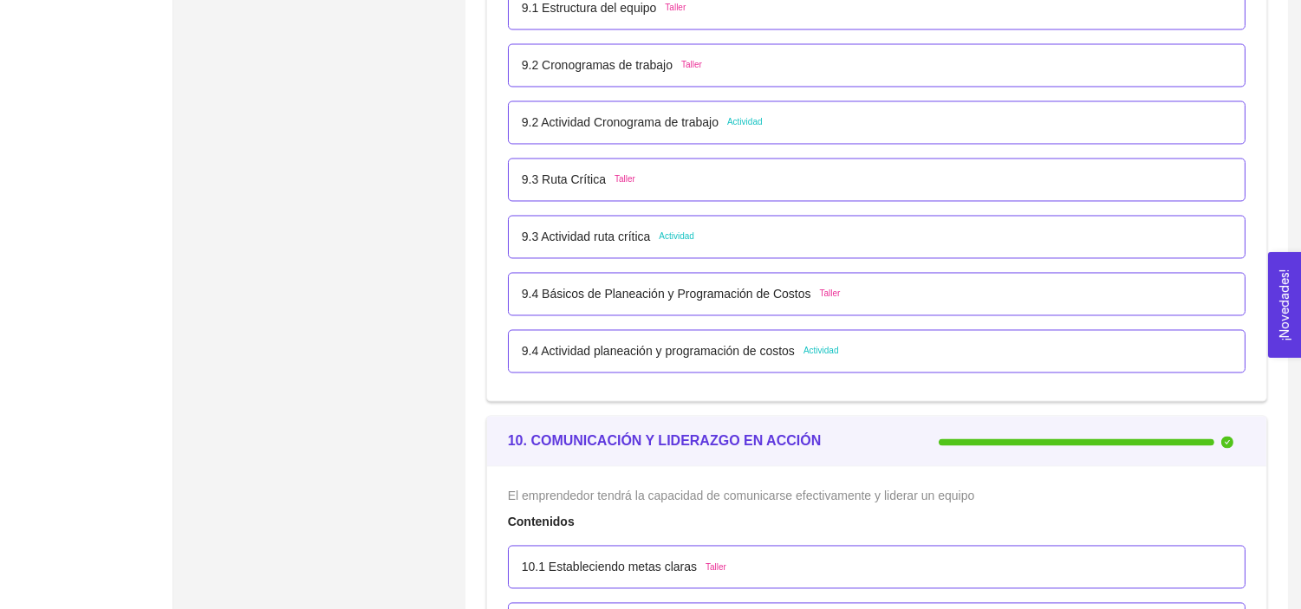
click at [560, 234] on p "9.3 Actividad ruta crítica" at bounding box center [586, 236] width 129 height 19
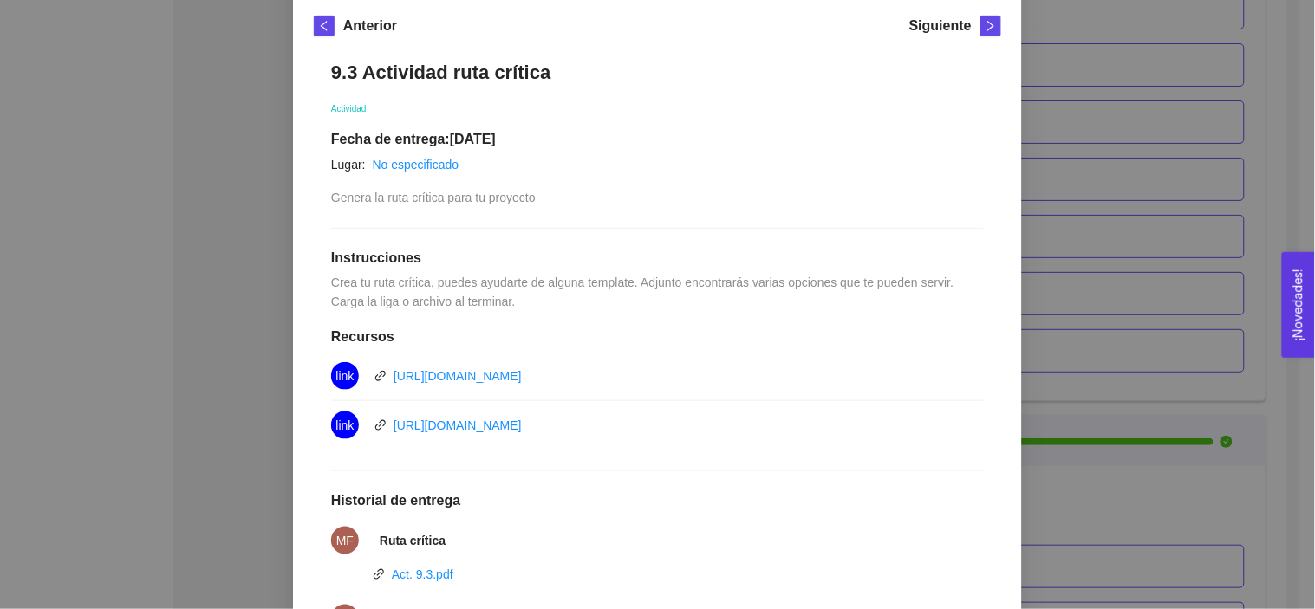
scroll to position [475, 0]
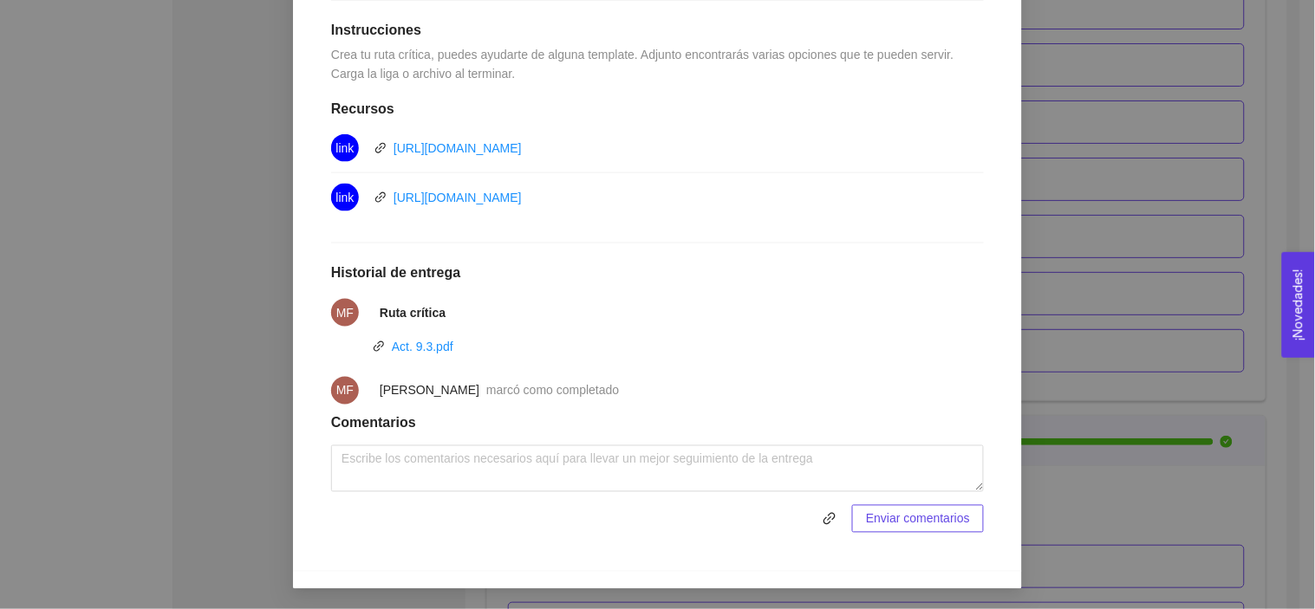
click at [88, 269] on div "9. OPERACIONES El emprendedor podrá planear, programar y estructurar costos y e…" at bounding box center [657, 304] width 1315 height 609
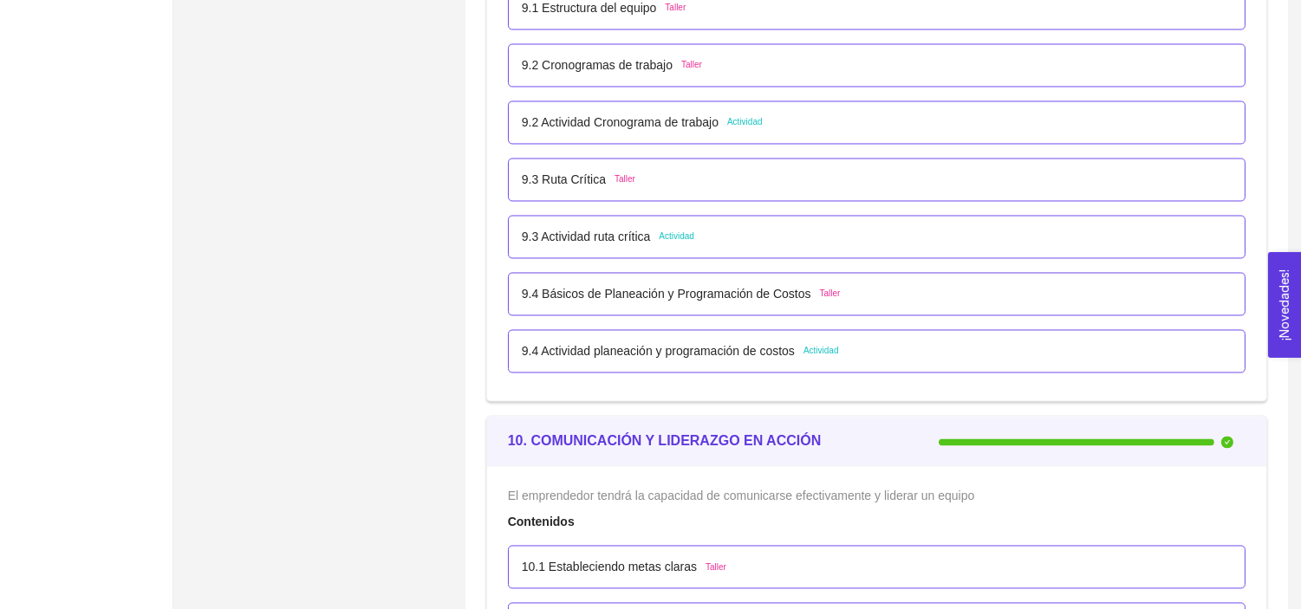
click at [588, 345] on p "9.4 Actividad planeación y programación de costos" at bounding box center [658, 350] width 273 height 19
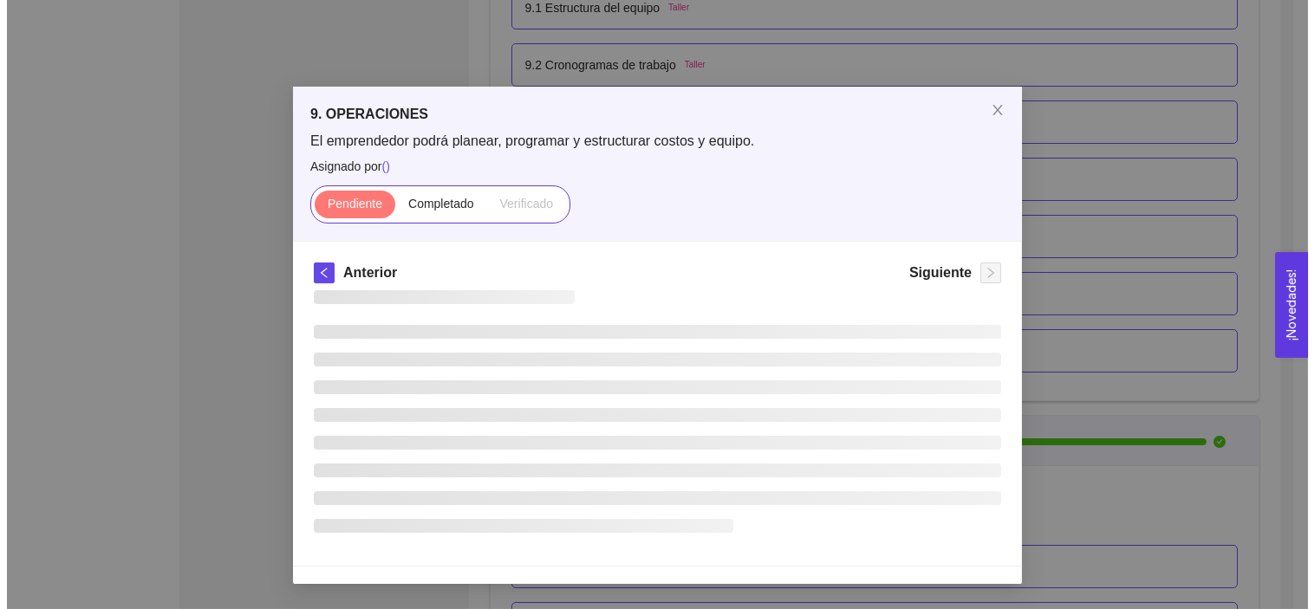
scroll to position [0, 0]
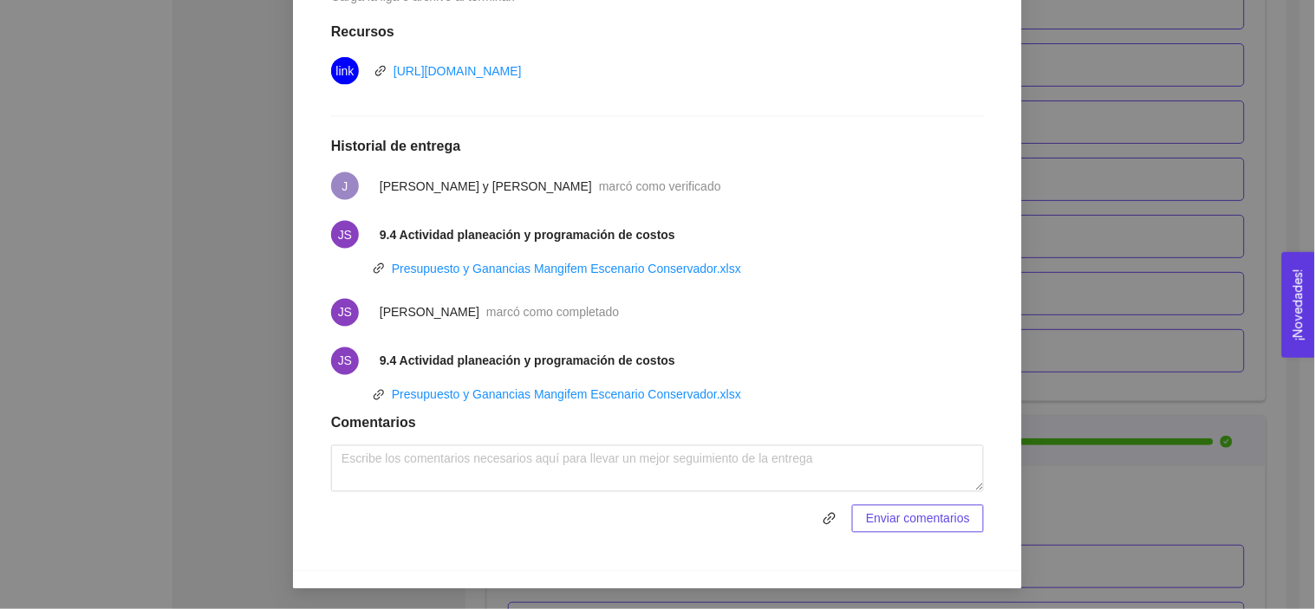
click at [110, 286] on div "9. OPERACIONES El emprendedor podrá planear, programar y estructurar costos y e…" at bounding box center [657, 304] width 1315 height 609
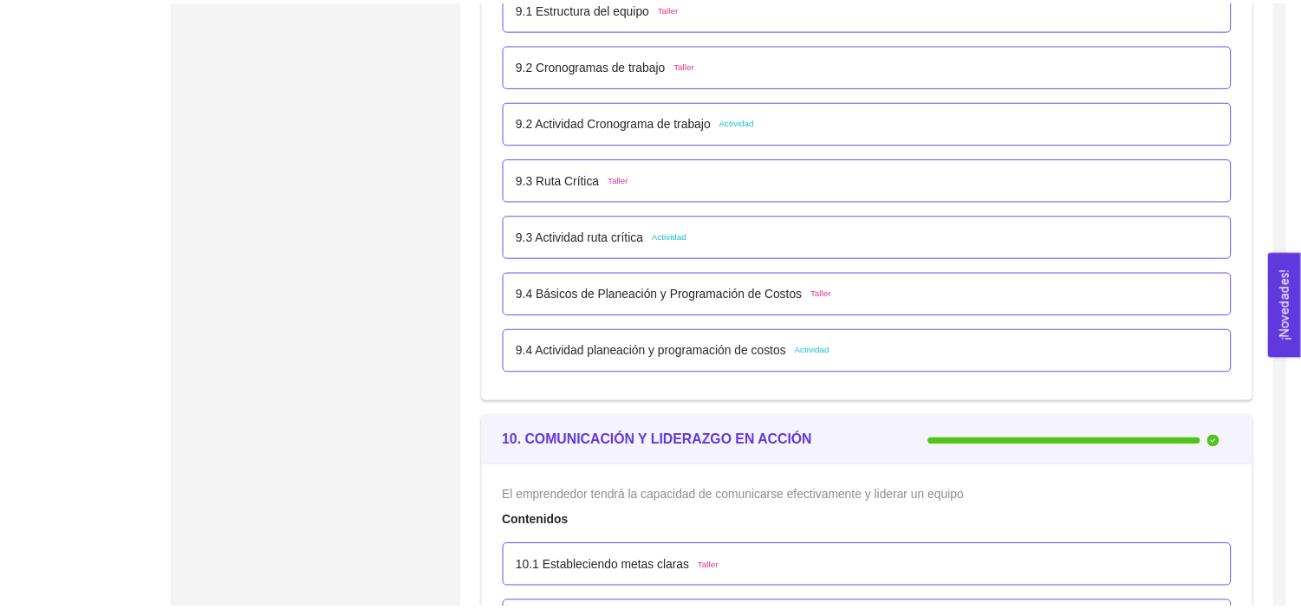
scroll to position [465, 0]
